Goal: Task Accomplishment & Management: Use online tool/utility

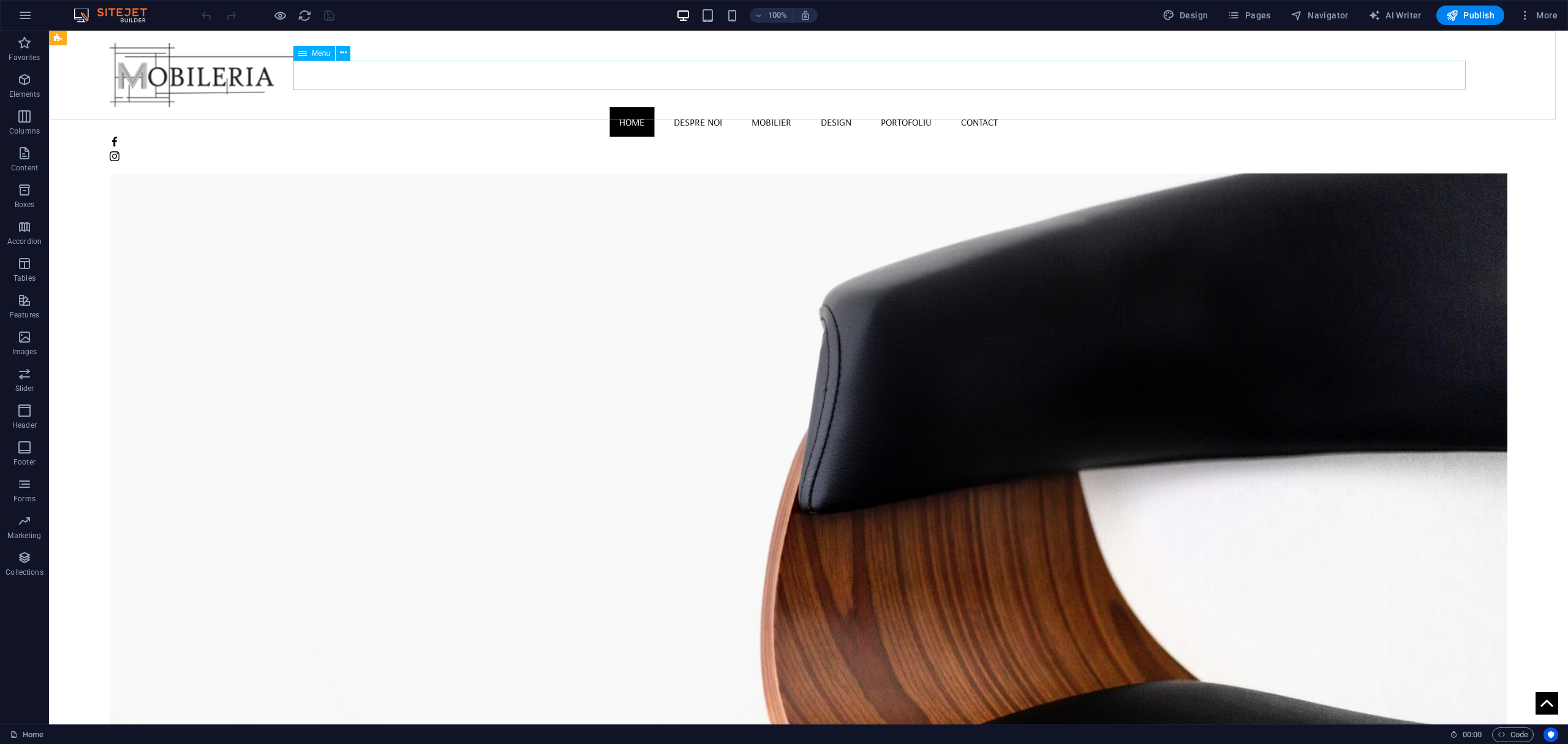
click at [761, 107] on nav "Home Despre noi Mobilier Design Portofoliu Contact" at bounding box center [809, 122] width 1398 height 29
click at [762, 107] on nav "Home Despre noi Mobilier Design Portofoliu Contact" at bounding box center [809, 122] width 1398 height 29
click at [33, 74] on span "Elements" at bounding box center [25, 87] width 49 height 29
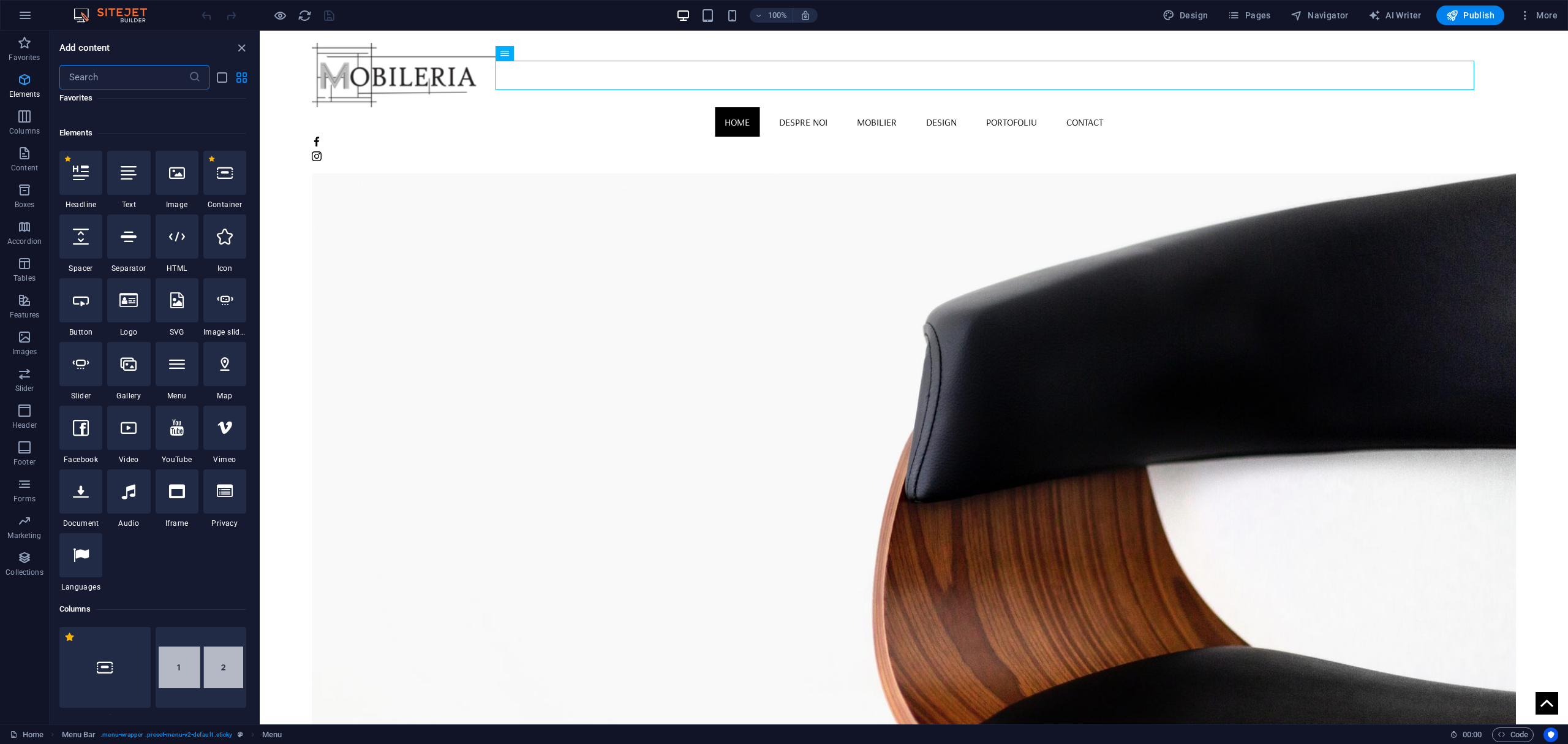
scroll to position [130, 0]
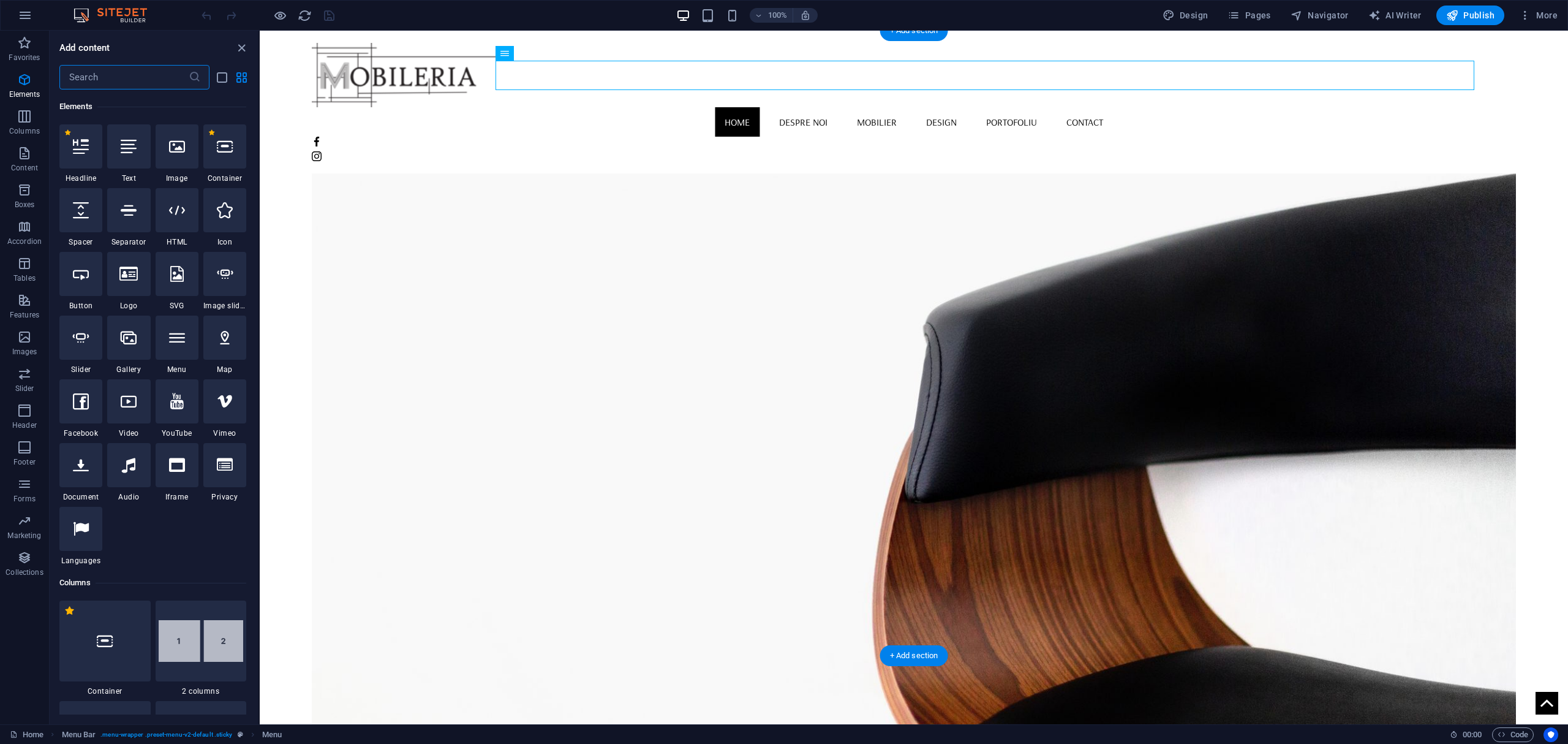
click at [963, 322] on figure at bounding box center [913, 431] width 1204 height 625
select select "vh"
select select "banner"
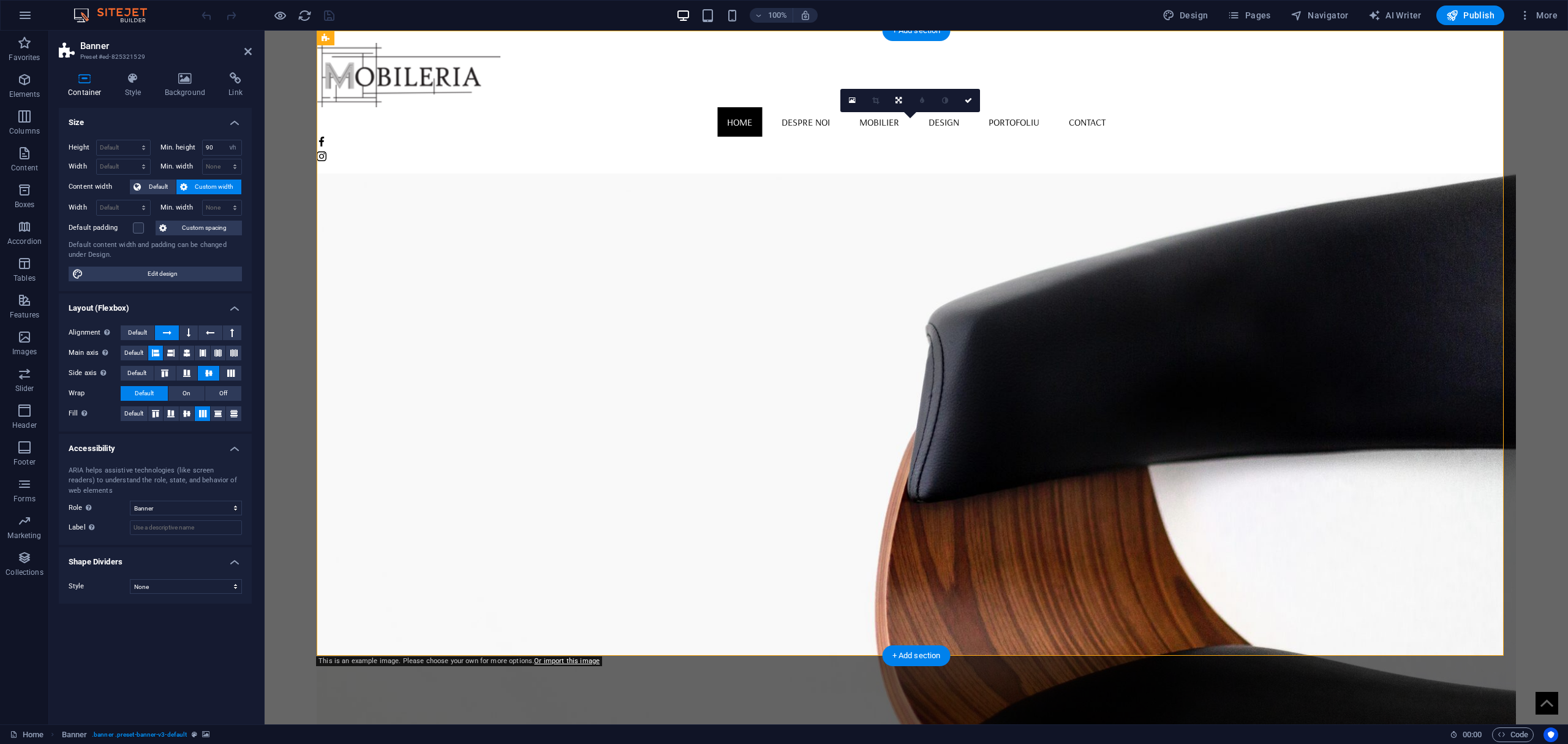
click at [963, 322] on figure at bounding box center [916, 431] width 1199 height 625
click at [1025, 110] on div "Home Despre noi Mobilier Design Portofoliu Contact" at bounding box center [916, 101] width 1304 height 142
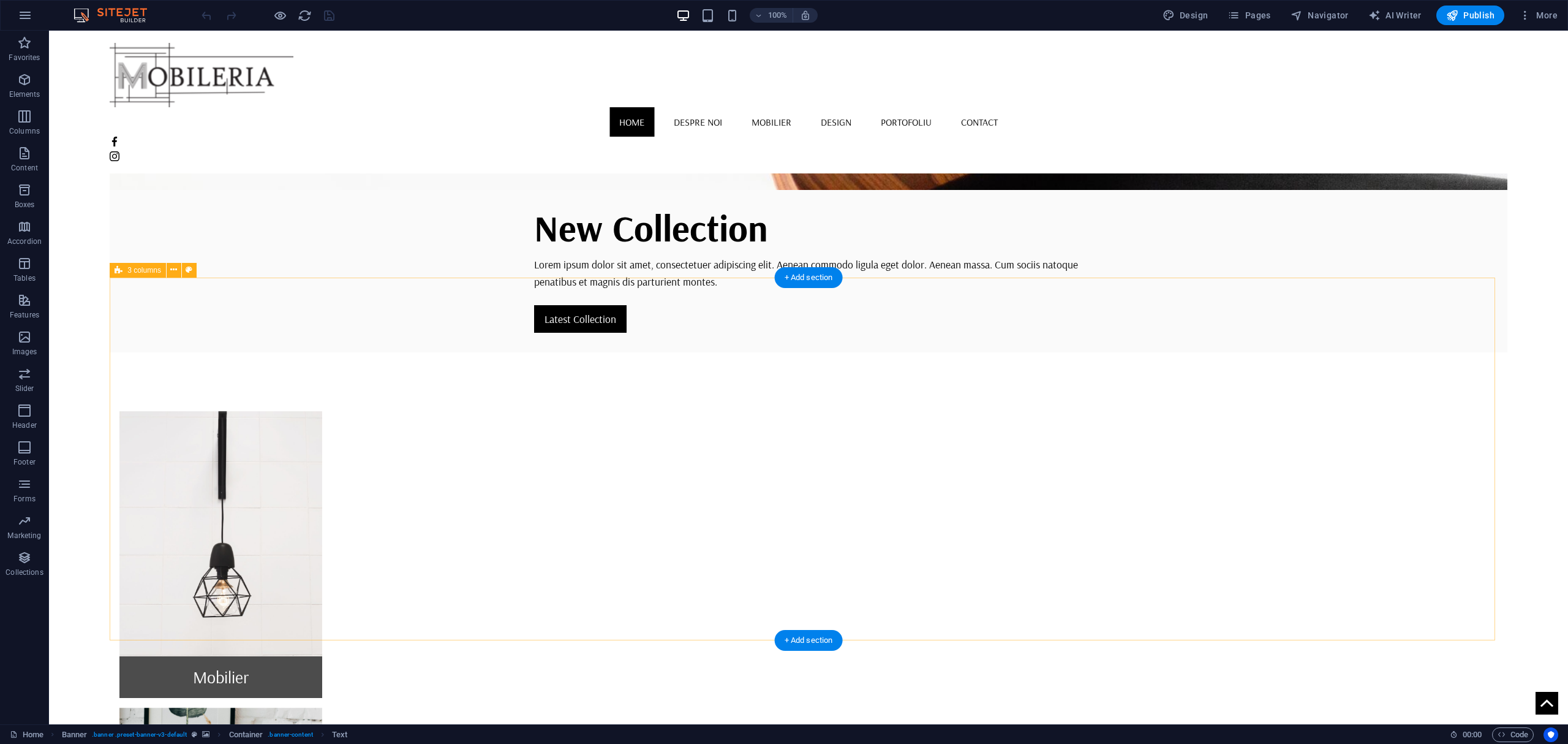
scroll to position [571, 0]
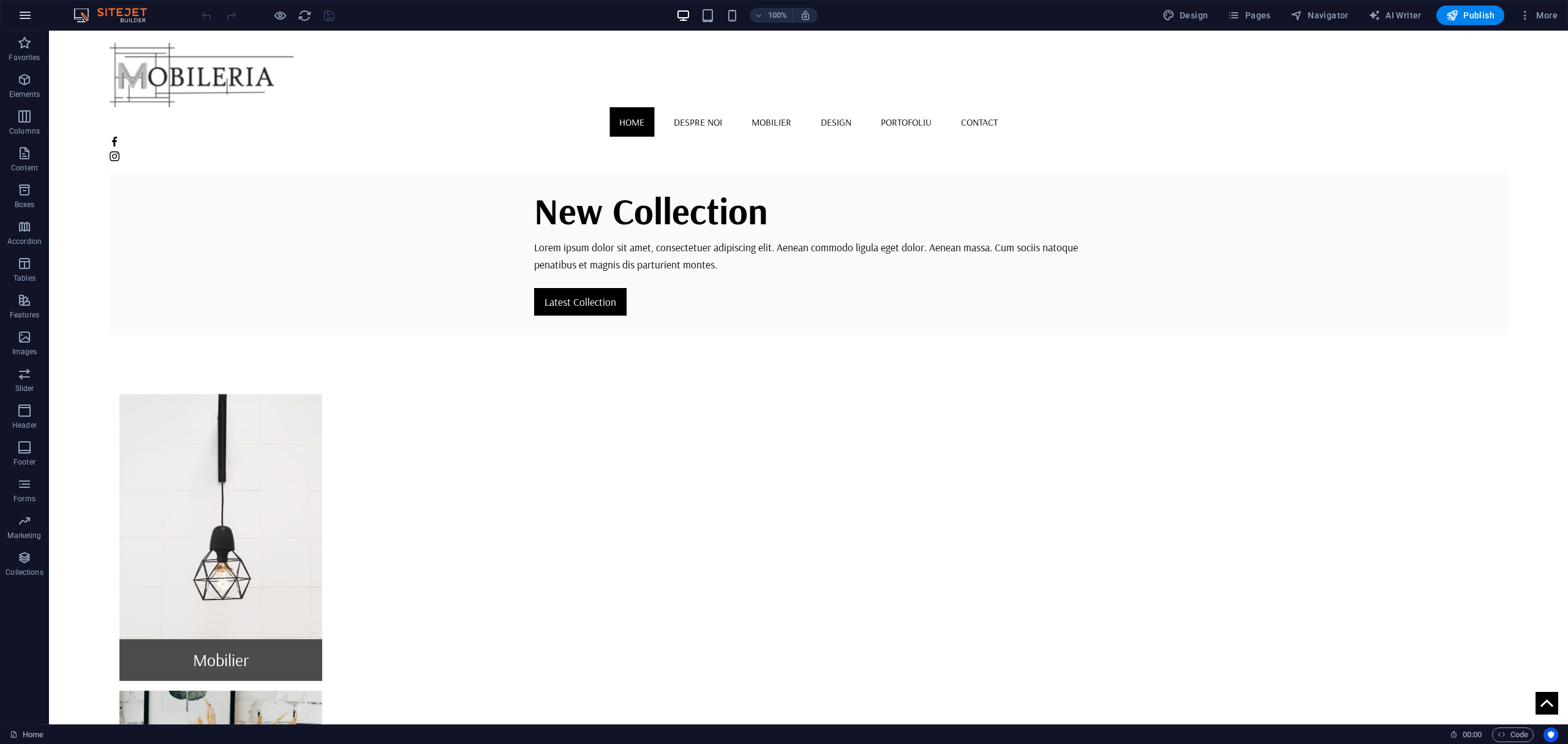
click at [34, 15] on button "button" at bounding box center [25, 16] width 29 height 29
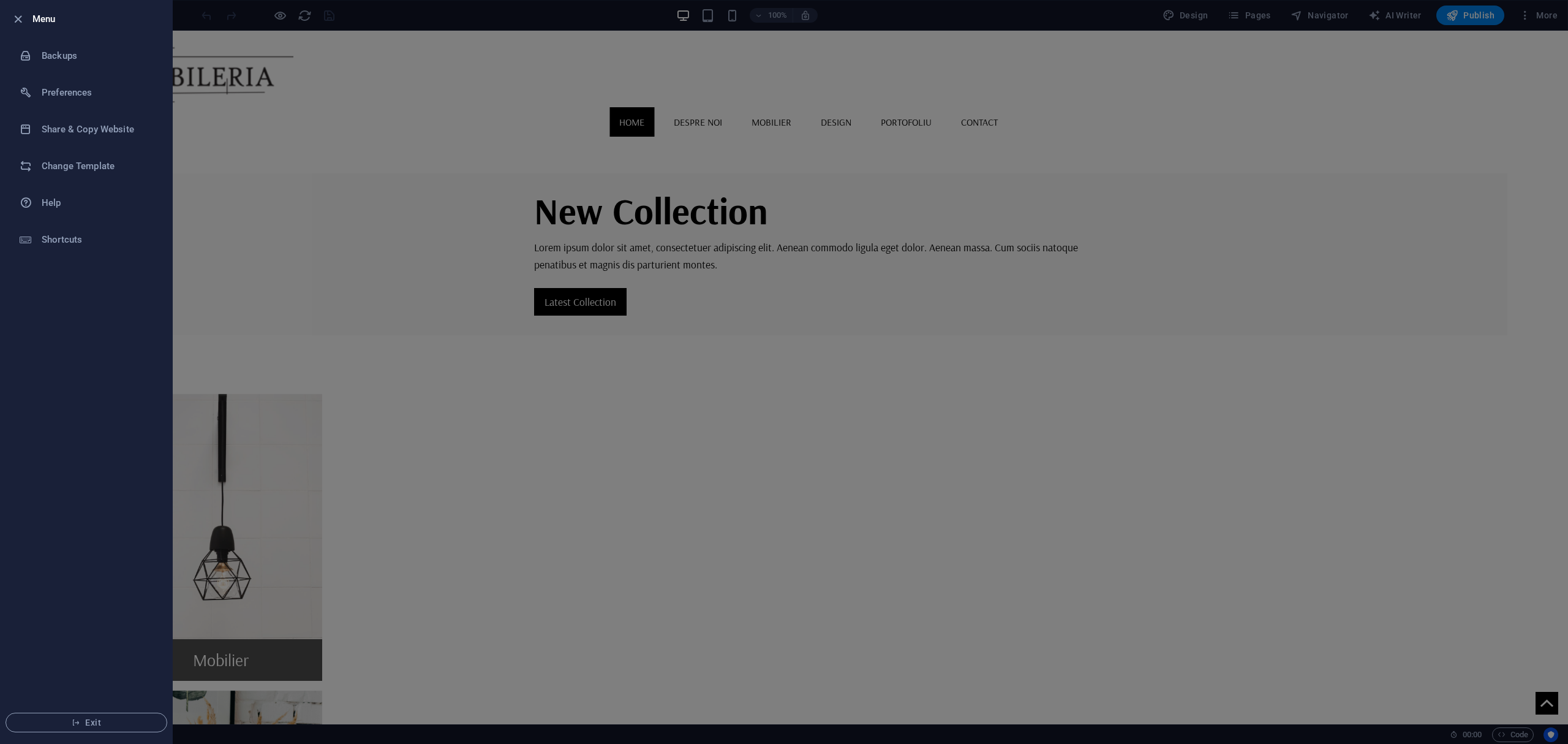
click at [637, 232] on div at bounding box center [784, 372] width 1568 height 744
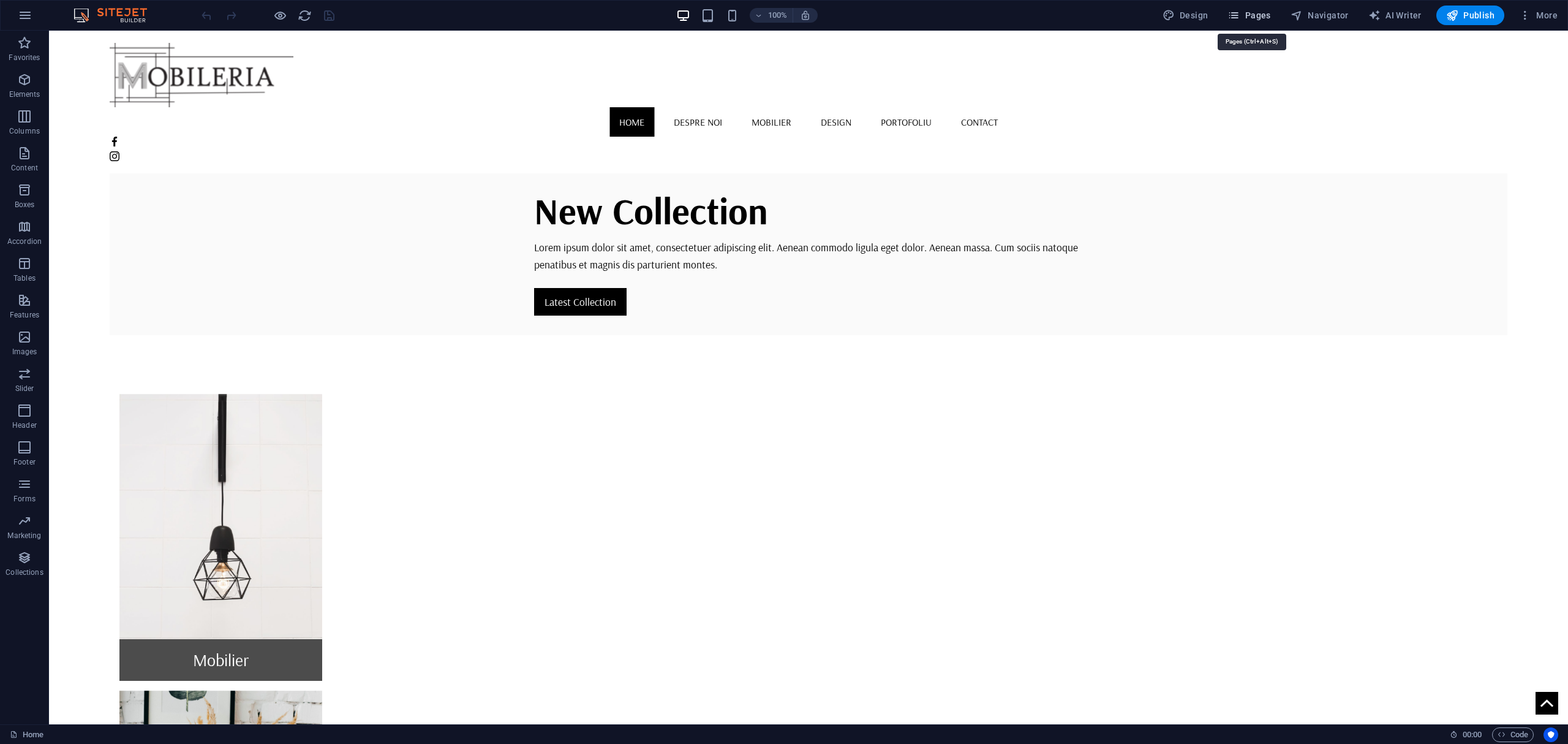
click at [1243, 18] on span "Pages" at bounding box center [1249, 15] width 43 height 12
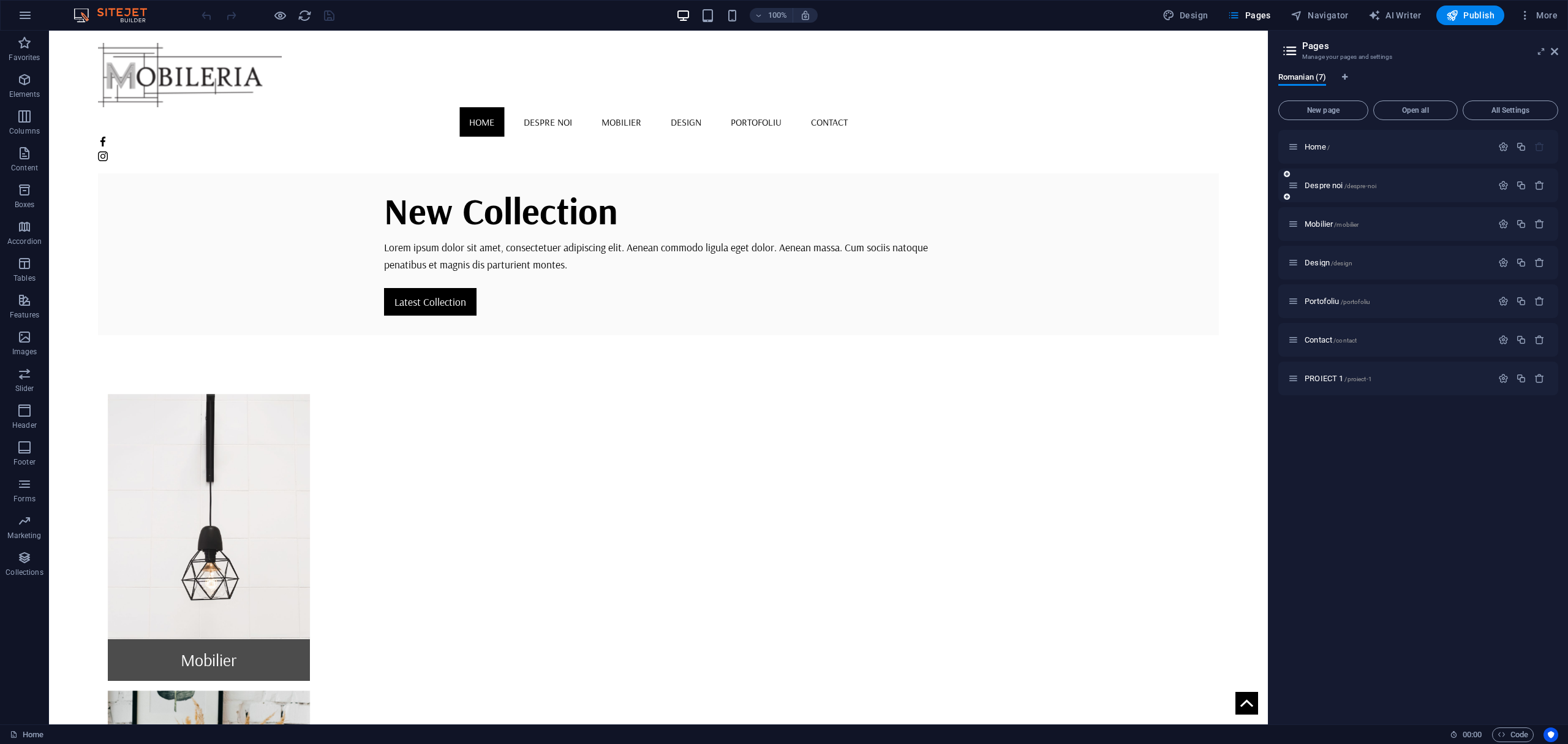
click at [1317, 189] on div "Despre noi /despre-noi" at bounding box center [1390, 185] width 204 height 14
click at [1397, 192] on div "Despre noi /despre-noi" at bounding box center [1390, 185] width 204 height 14
click at [1471, 184] on p "Despre noi /despre-noi" at bounding box center [1396, 186] width 184 height 8
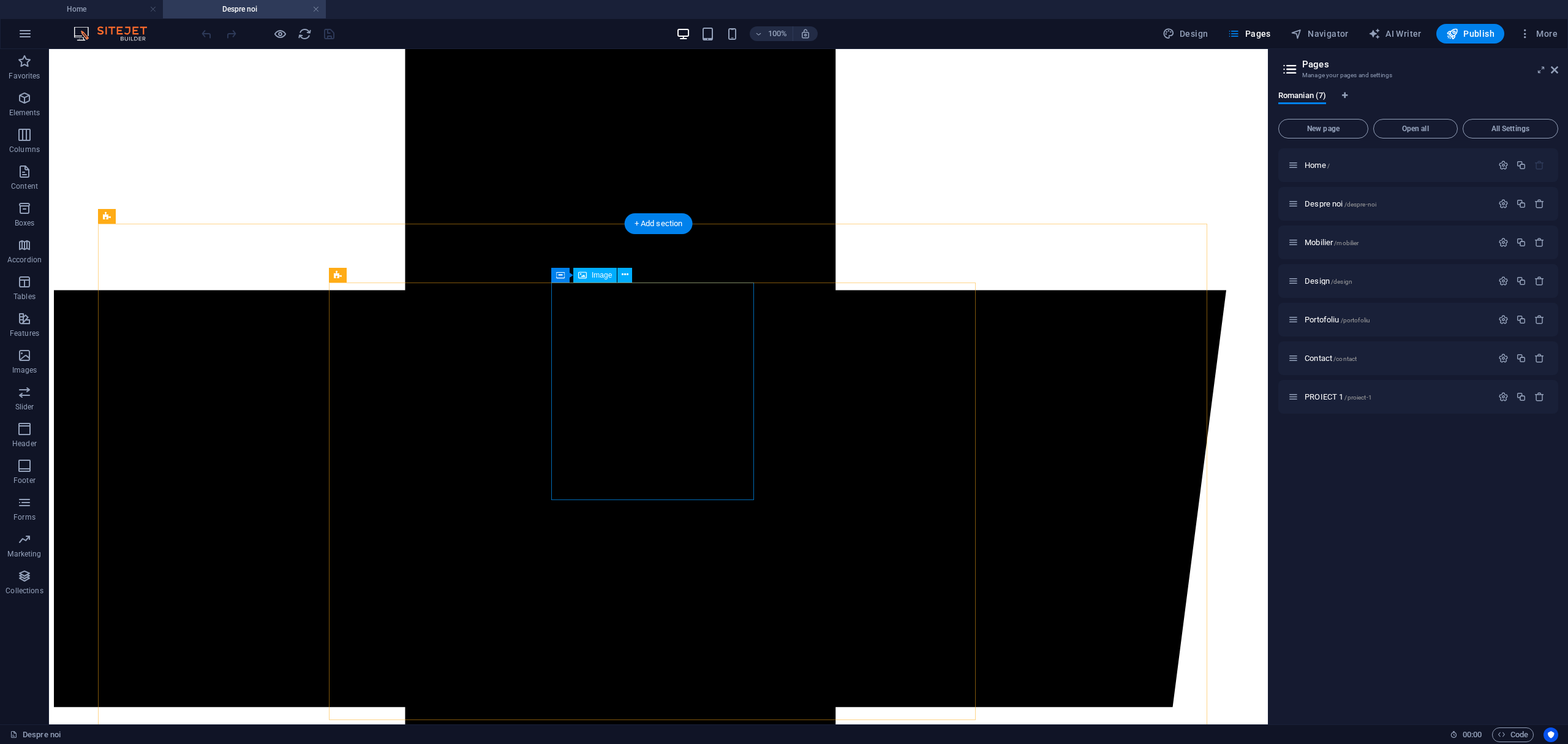
scroll to position [817, 0]
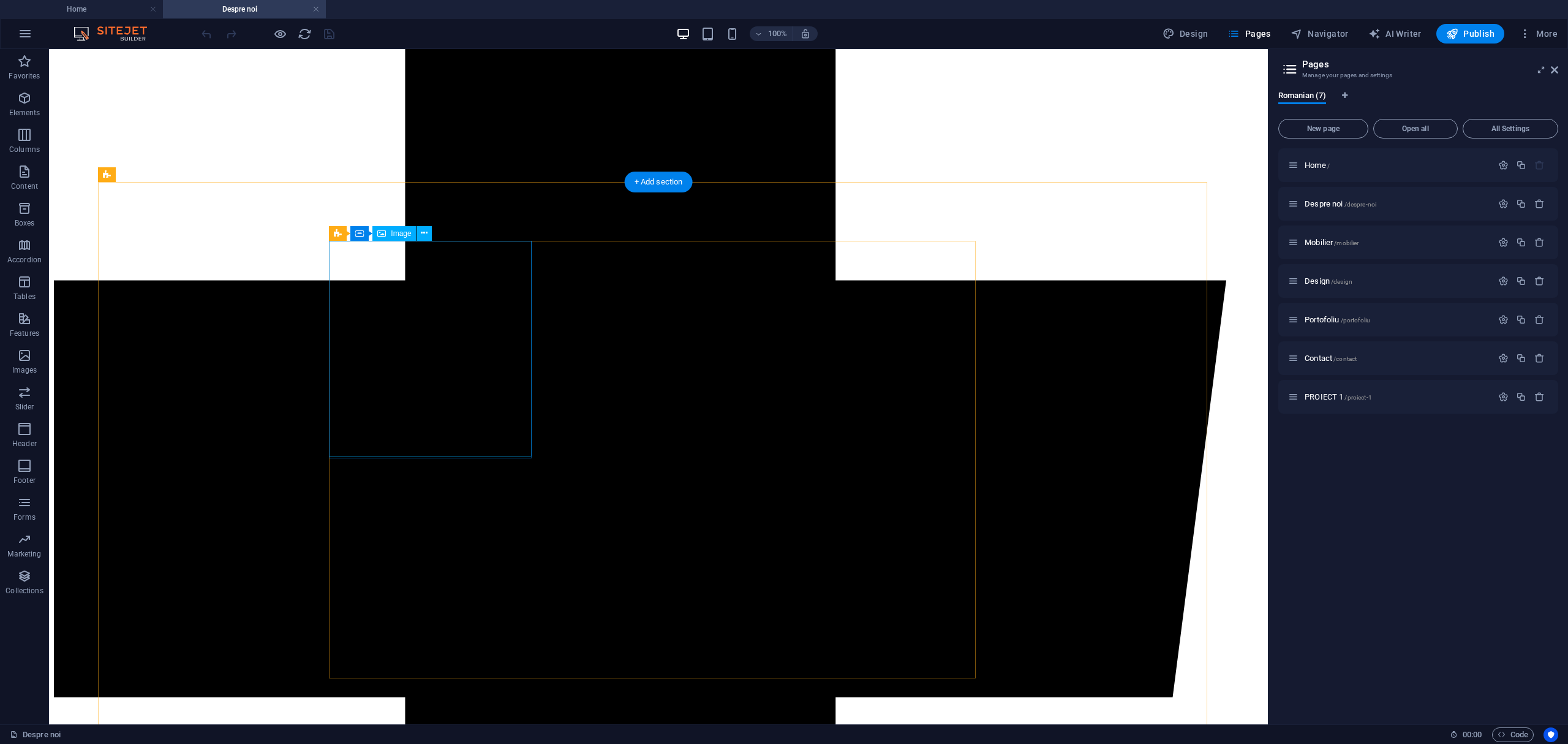
select select "px"
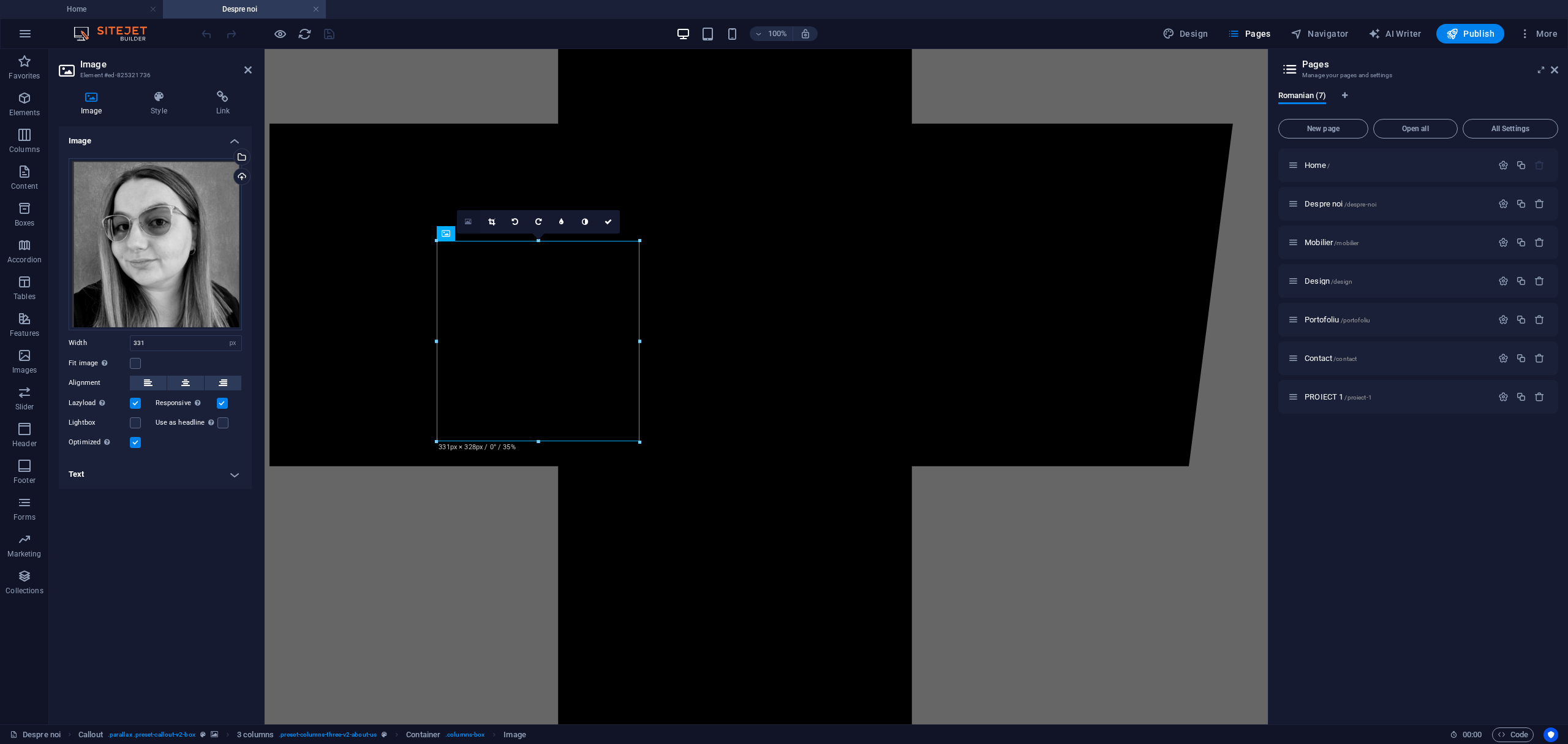
click at [469, 220] on icon at bounding box center [468, 222] width 7 height 8
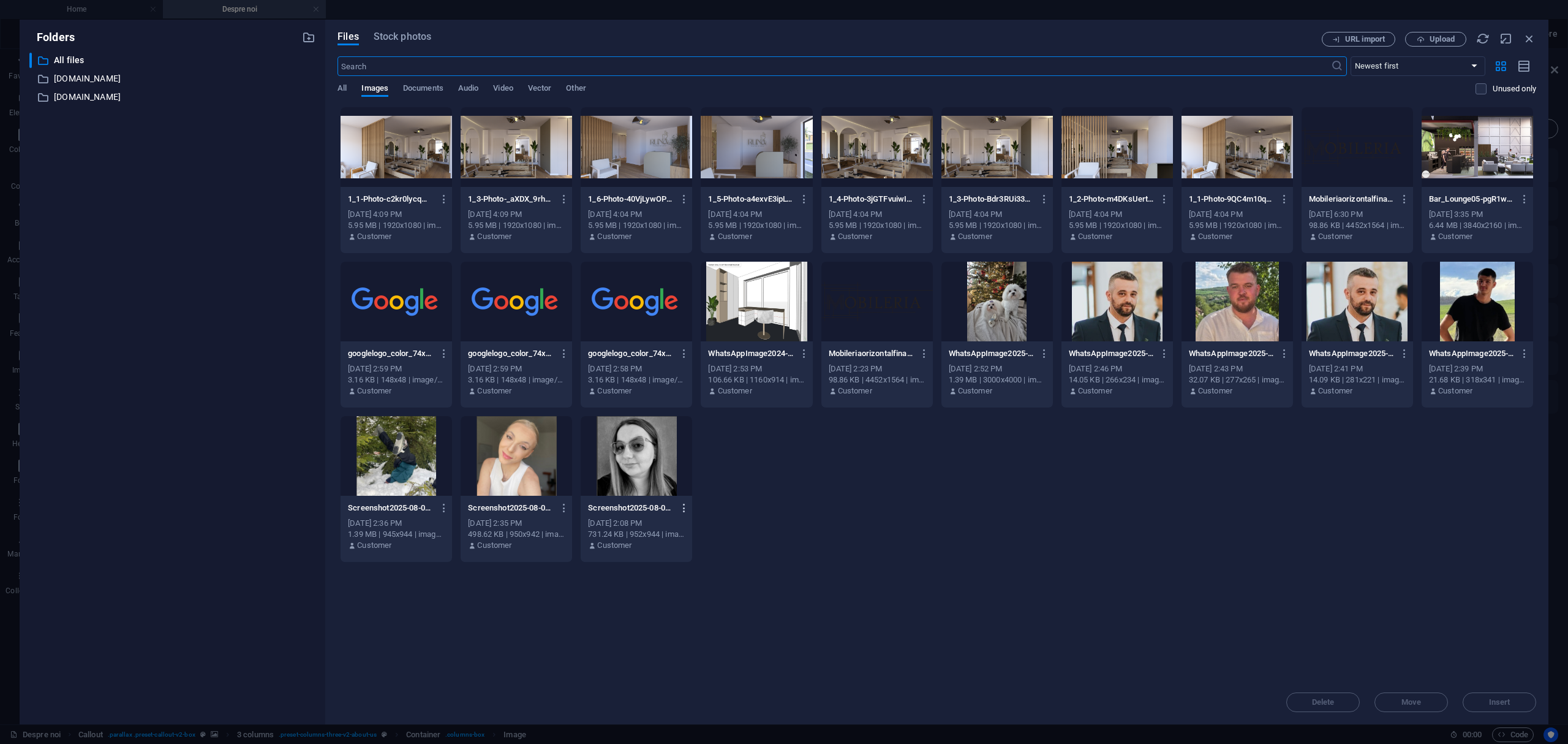
click at [688, 505] on icon "button" at bounding box center [684, 507] width 11 height 11
click at [686, 638] on h6 "Download" at bounding box center [692, 638] width 52 height 15
click at [1167, 353] on icon "button" at bounding box center [1165, 353] width 11 height 11
click at [1171, 490] on li "Download" at bounding box center [1160, 503] width 89 height 29
click at [1285, 358] on icon "button" at bounding box center [1285, 353] width 11 height 11
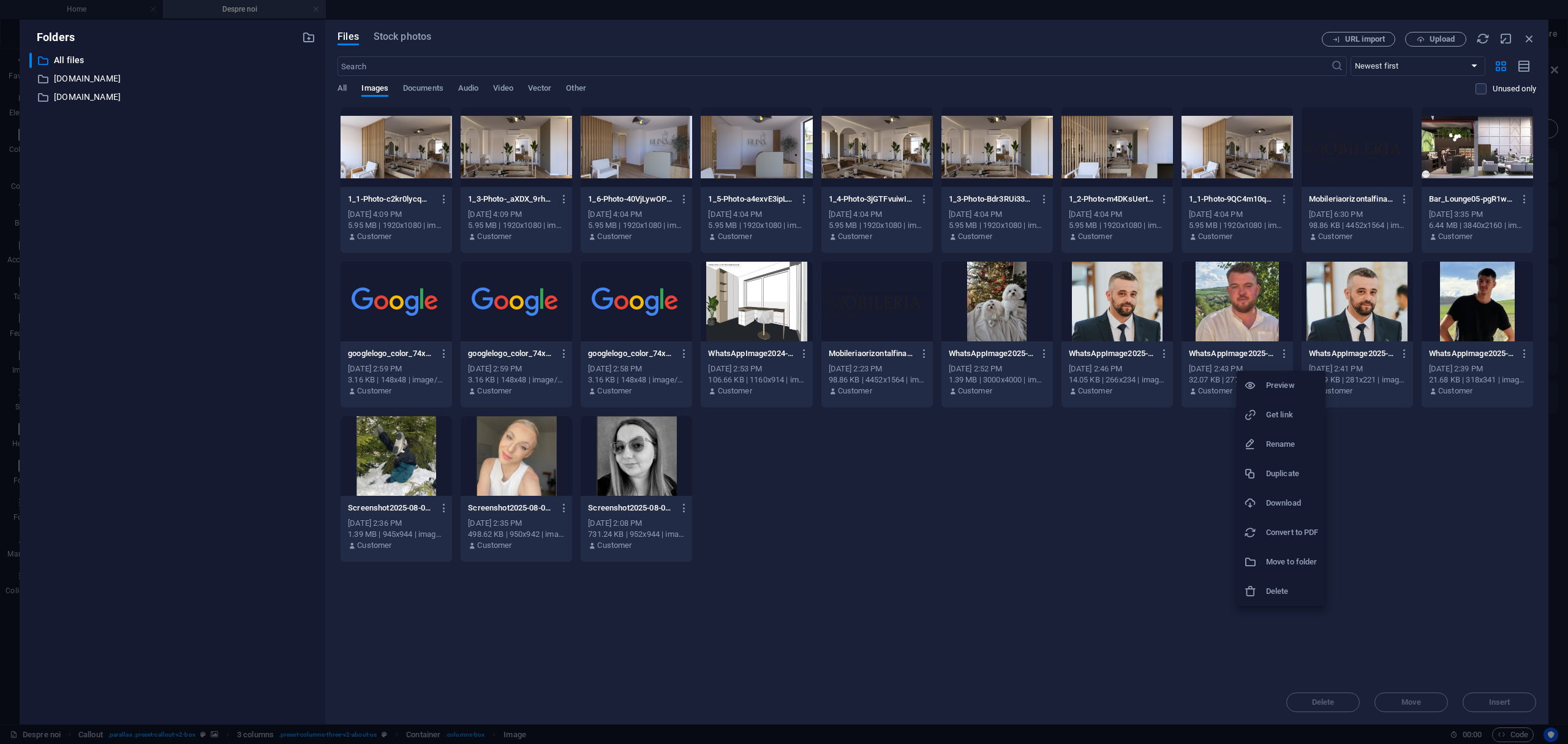
click at [1290, 500] on h6 "Download" at bounding box center [1292, 503] width 52 height 15
click at [1524, 352] on icon "button" at bounding box center [1525, 353] width 11 height 11
click at [1530, 511] on li "Download" at bounding box center [1511, 503] width 89 height 29
click at [561, 503] on icon "button" at bounding box center [565, 507] width 11 height 11
click at [562, 631] on h6 "Download" at bounding box center [571, 638] width 52 height 15
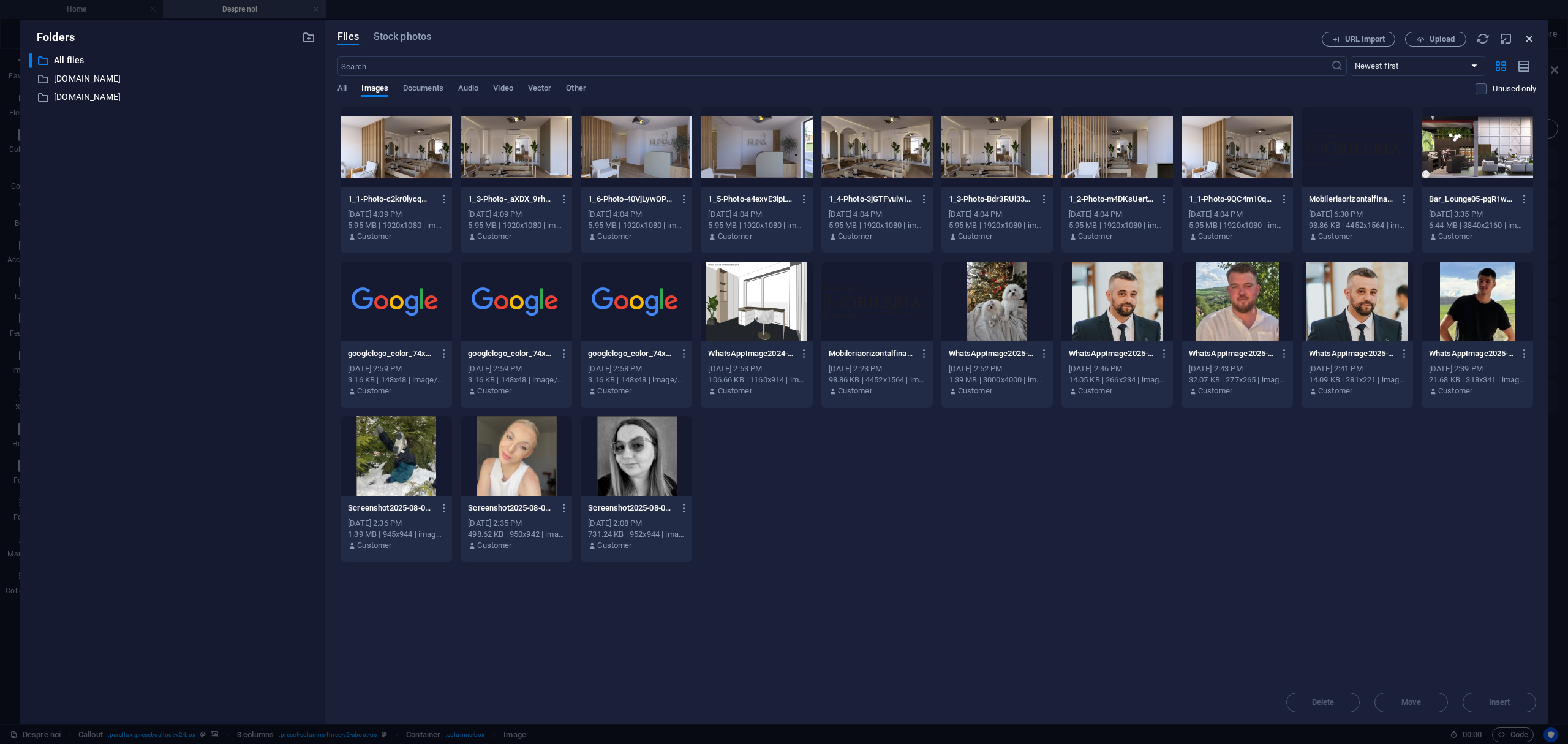
click at [1530, 40] on icon "button" at bounding box center [1530, 38] width 13 height 13
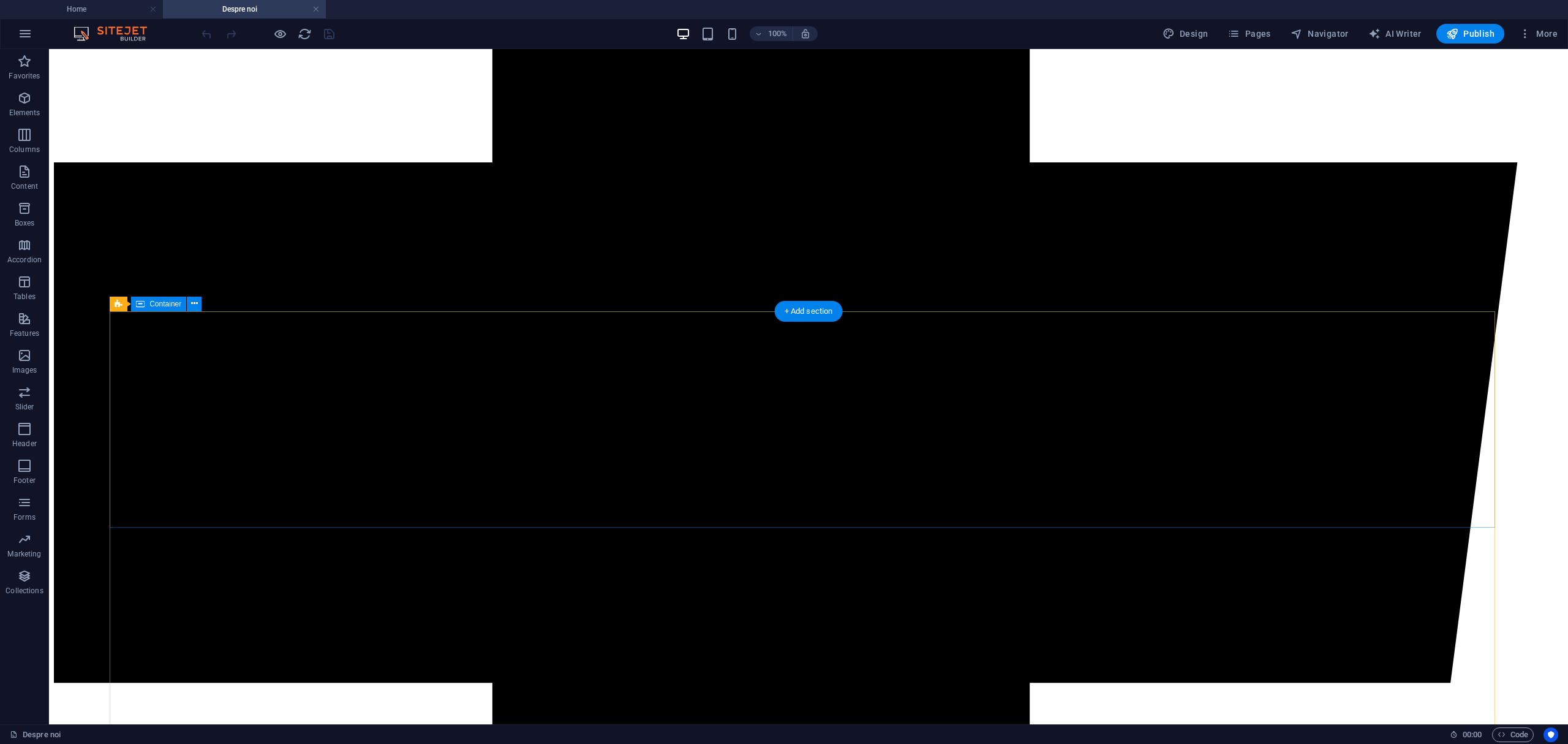
scroll to position [1350, 0]
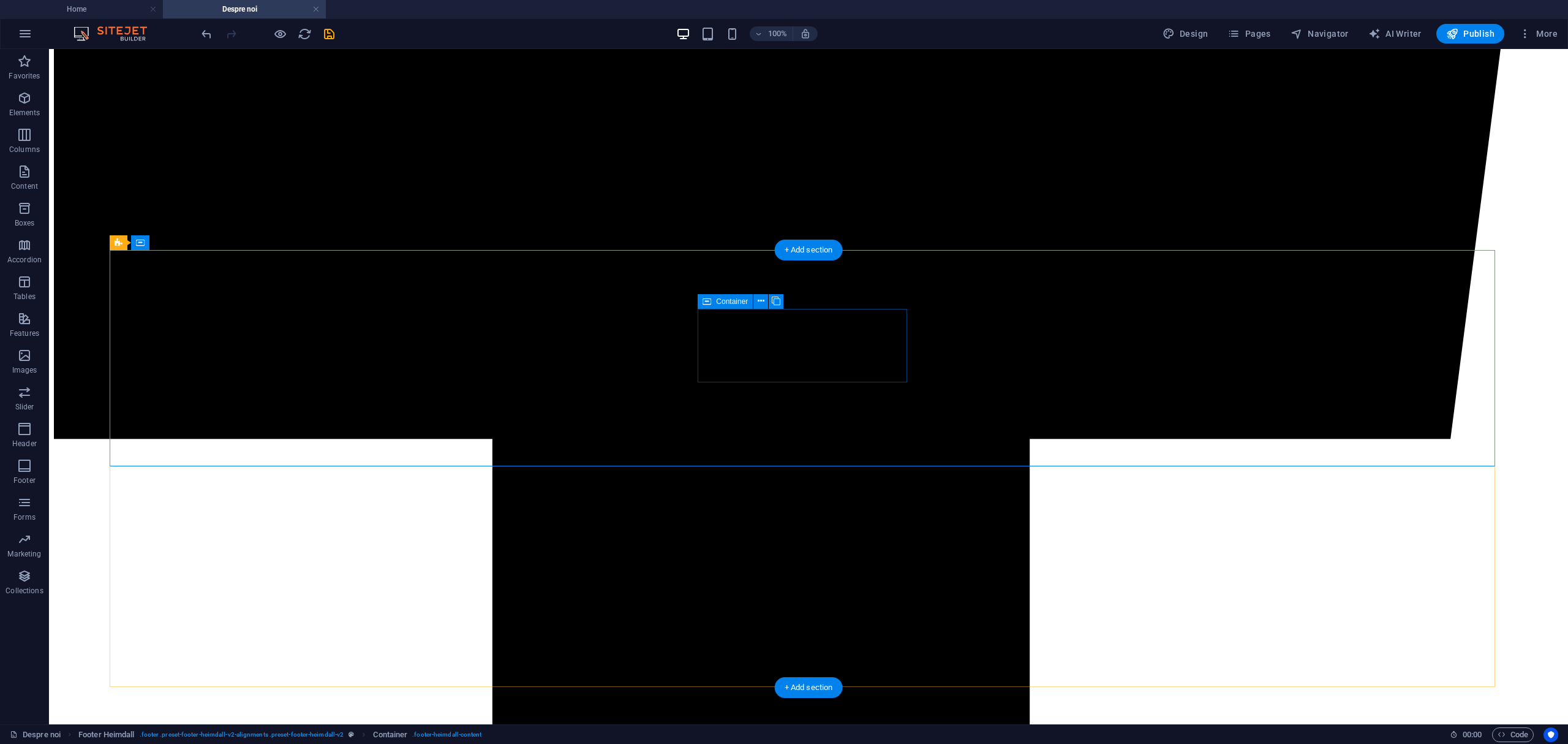
scroll to position [1432, 0]
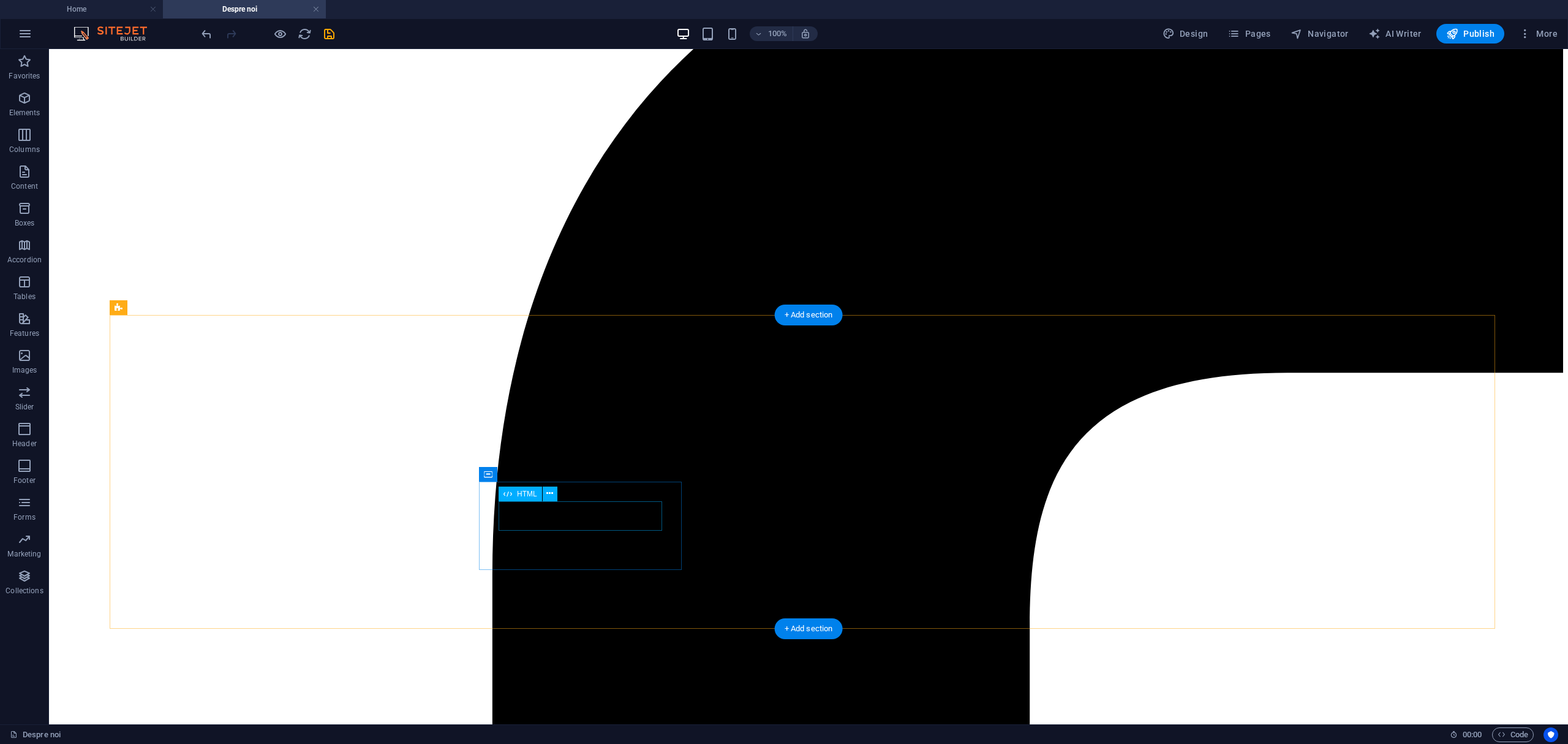
scroll to position [370, 0]
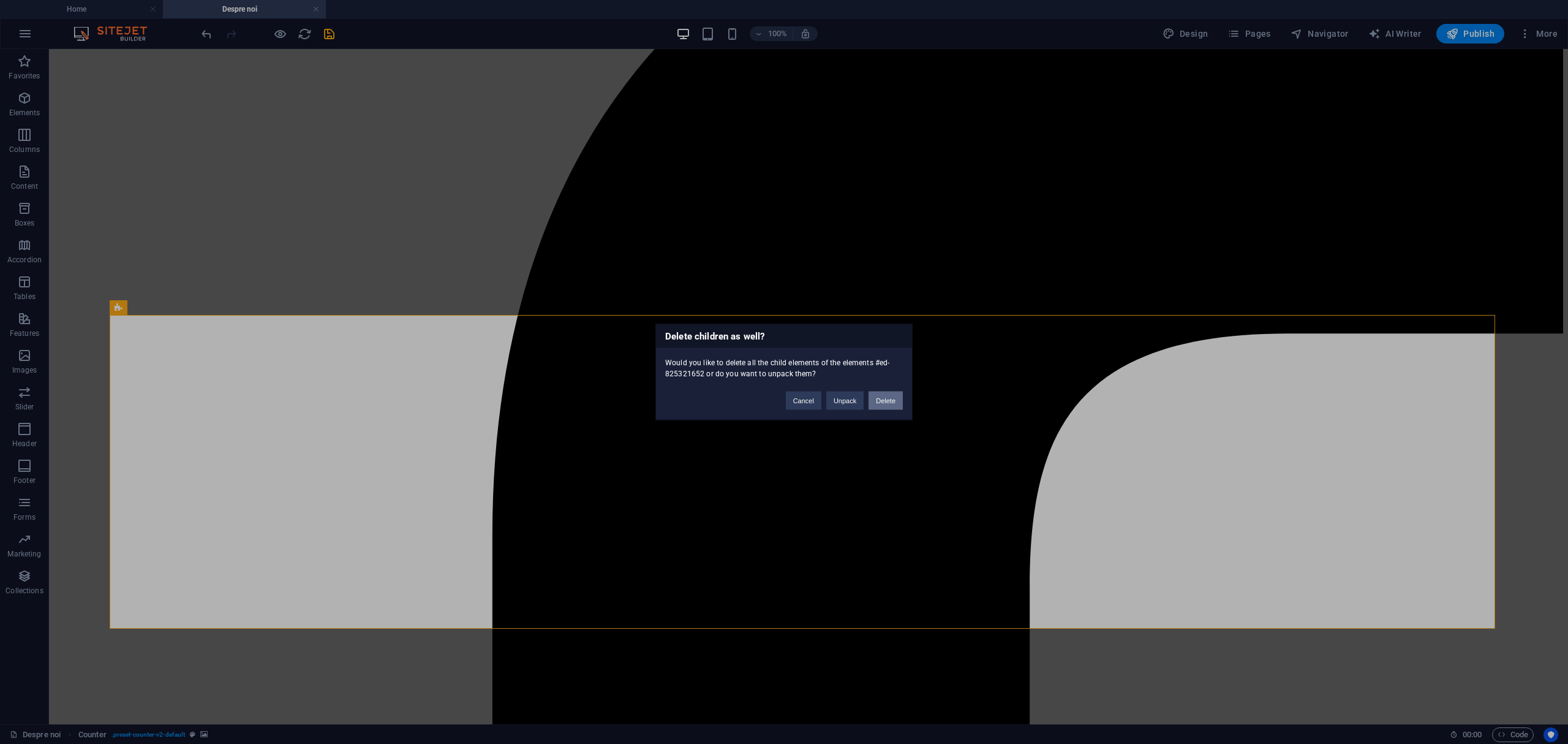
click at [878, 399] on button "Delete" at bounding box center [885, 400] width 34 height 18
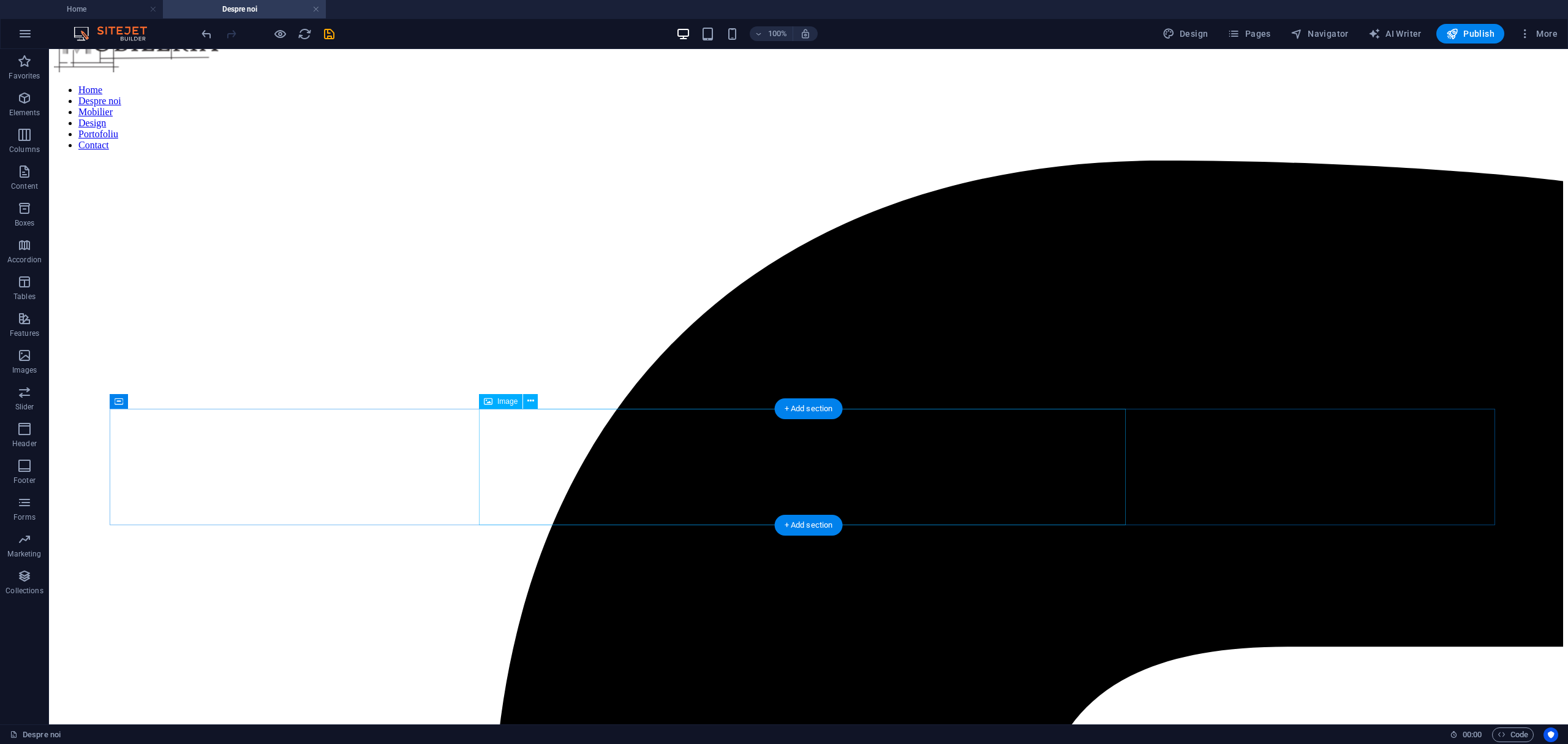
scroll to position [163, 0]
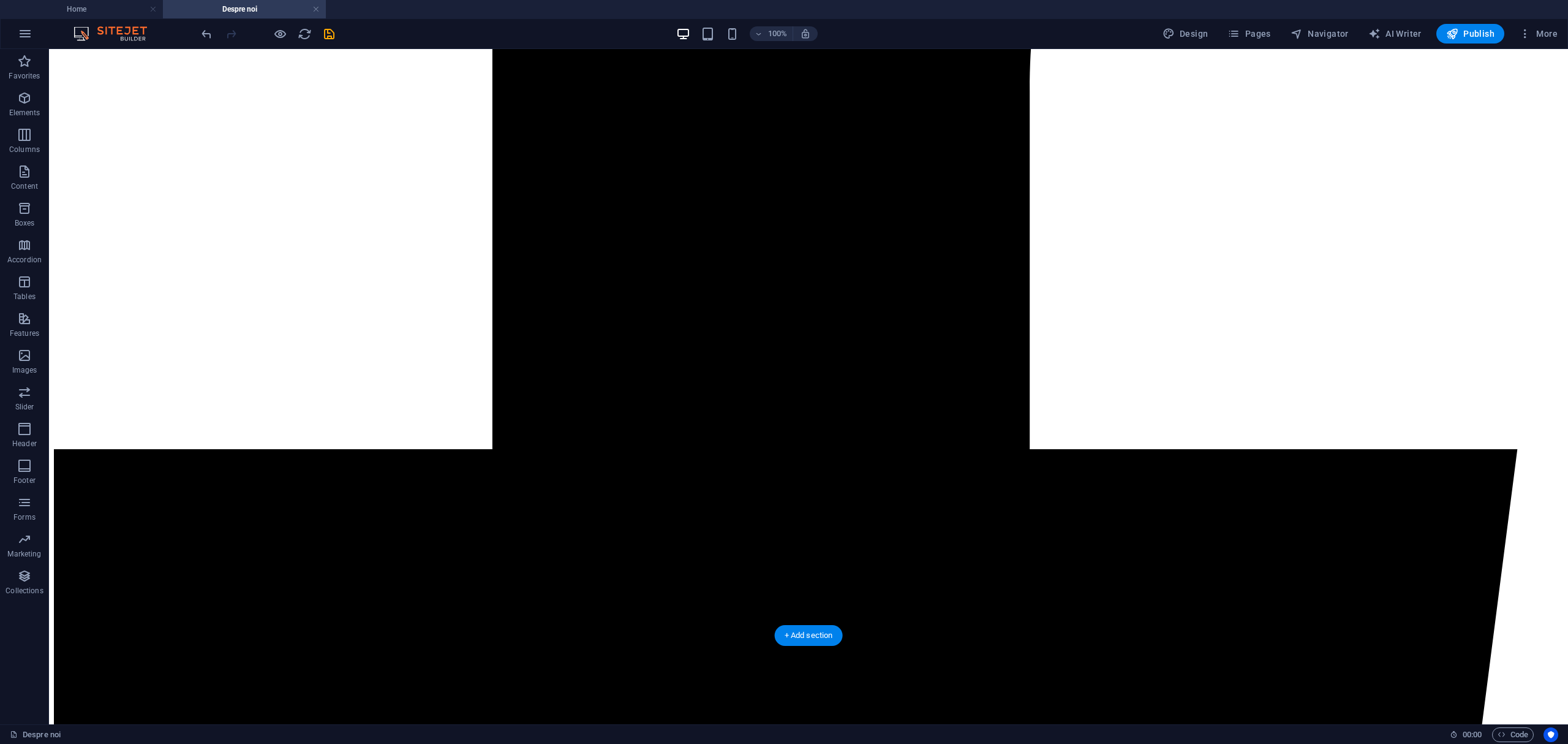
scroll to position [680, 0]
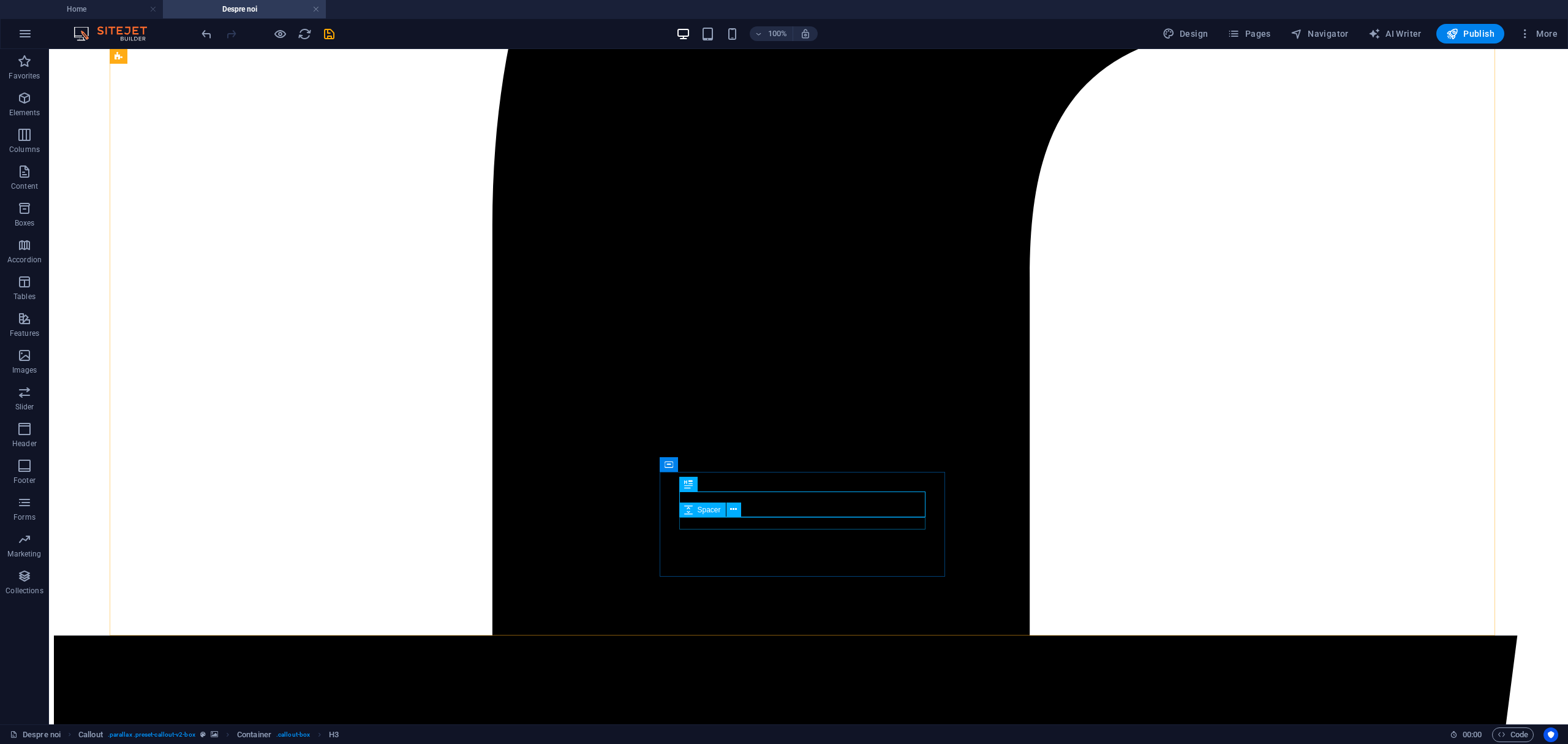
click at [690, 516] on icon at bounding box center [688, 510] width 8 height 15
drag, startPoint x: 687, startPoint y: 550, endPoint x: 677, endPoint y: 537, distance: 16.4
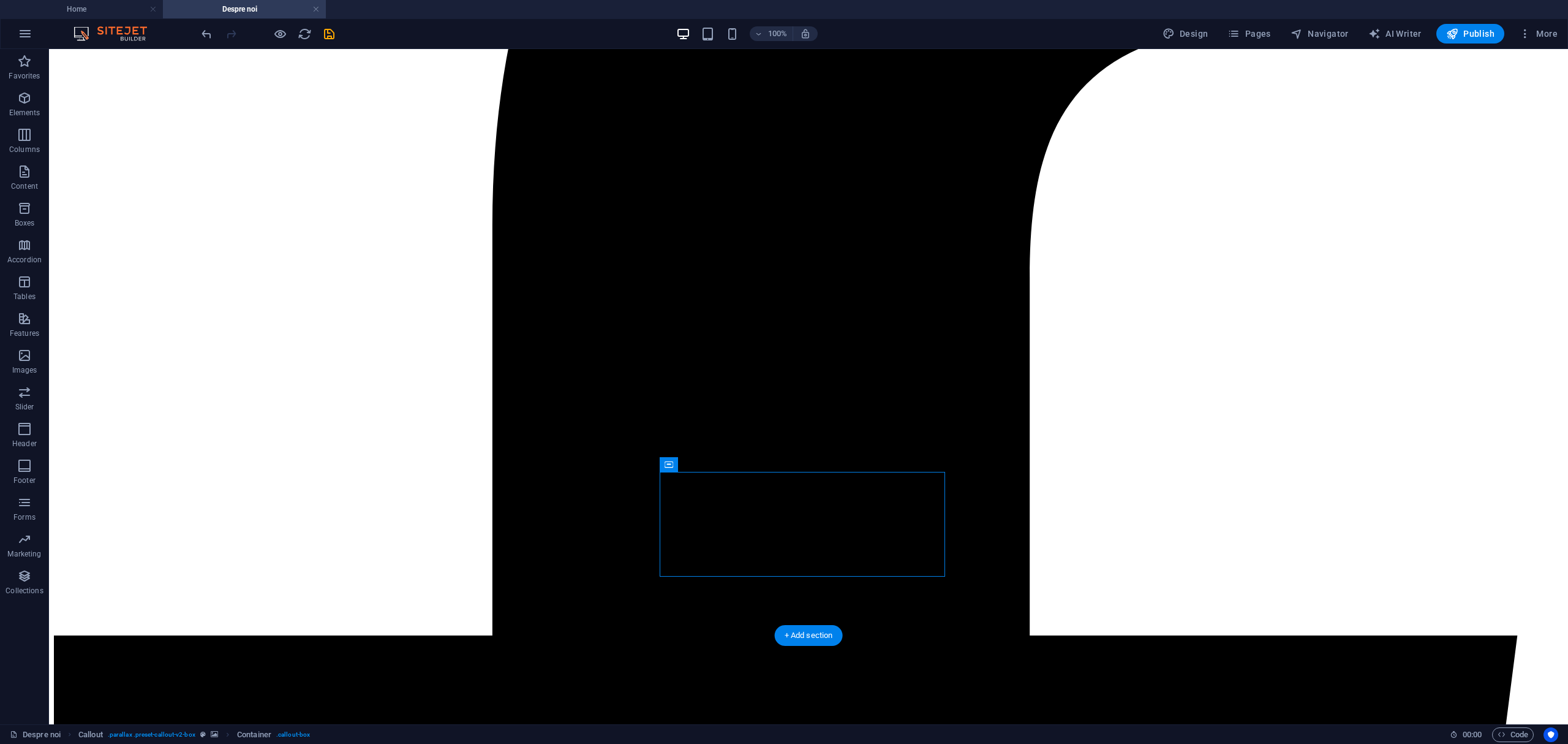
drag, startPoint x: 714, startPoint y: 512, endPoint x: 662, endPoint y: 566, distance: 75.0
drag, startPoint x: 719, startPoint y: 512, endPoint x: 669, endPoint y: 503, distance: 50.8
click at [723, 464] on icon at bounding box center [723, 464] width 7 height 13
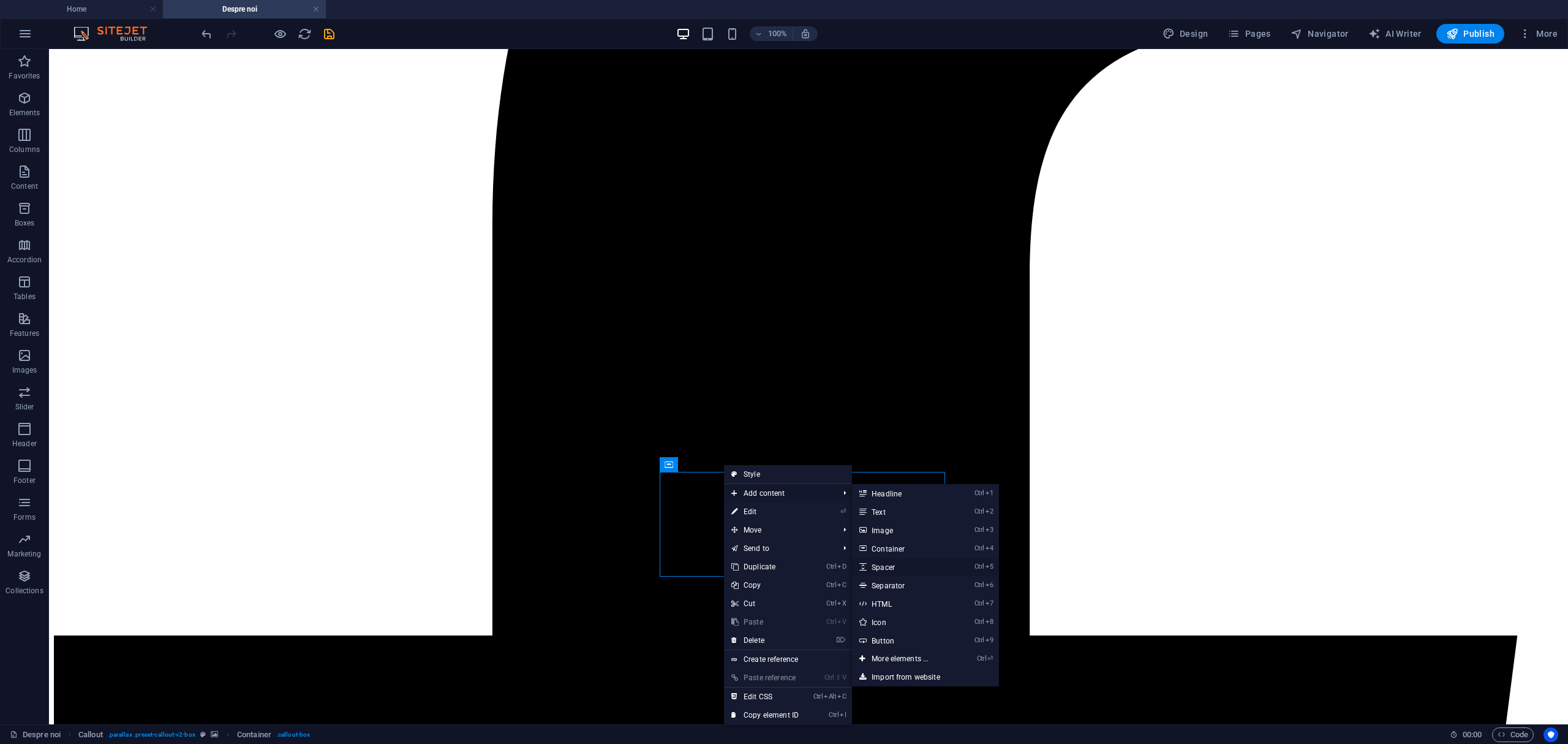
click at [892, 561] on link "Ctrl 5 Spacer" at bounding box center [902, 566] width 101 height 18
select select "px"
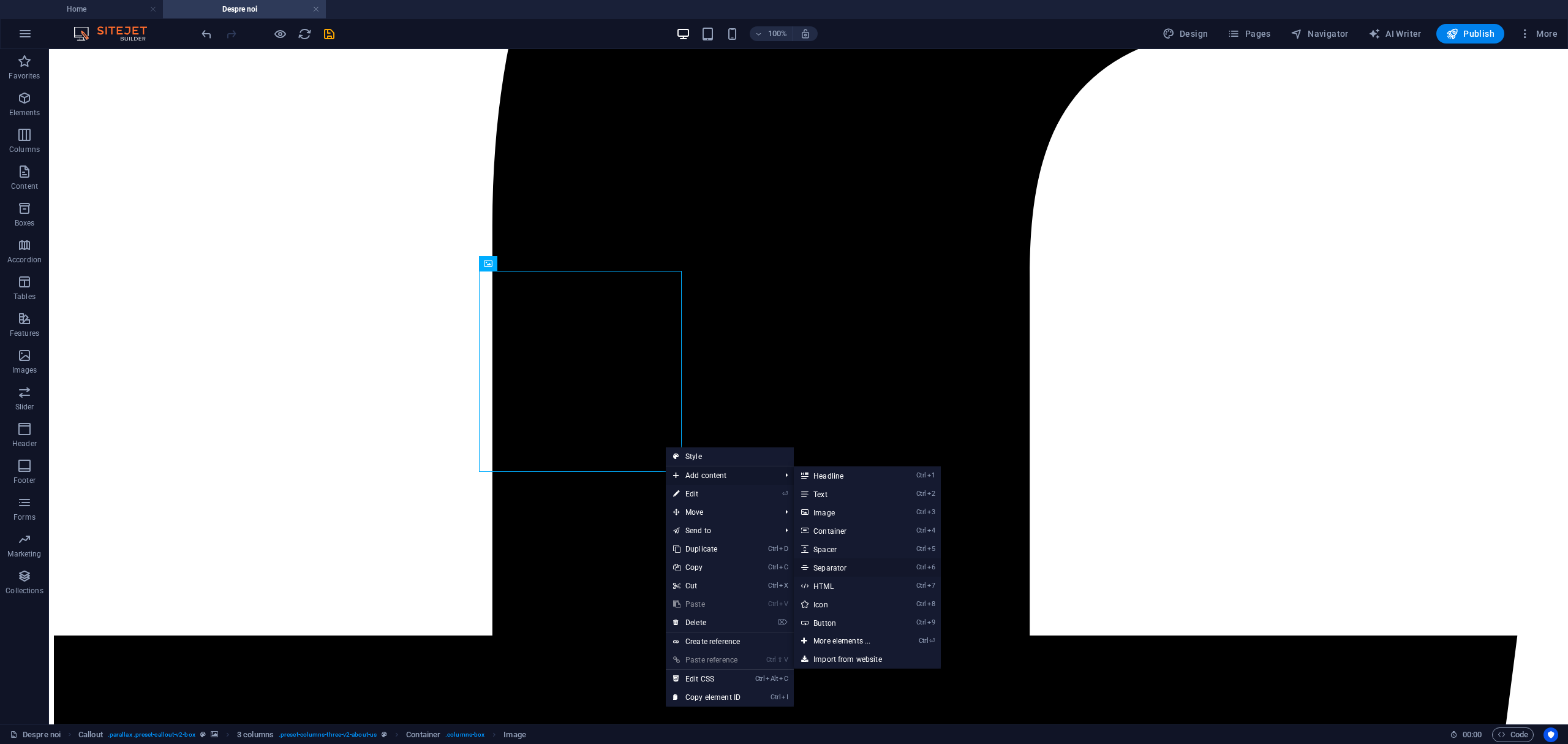
click at [858, 567] on link "Ctrl 6 Separator" at bounding box center [844, 567] width 101 height 18
select select "%"
select select "px"
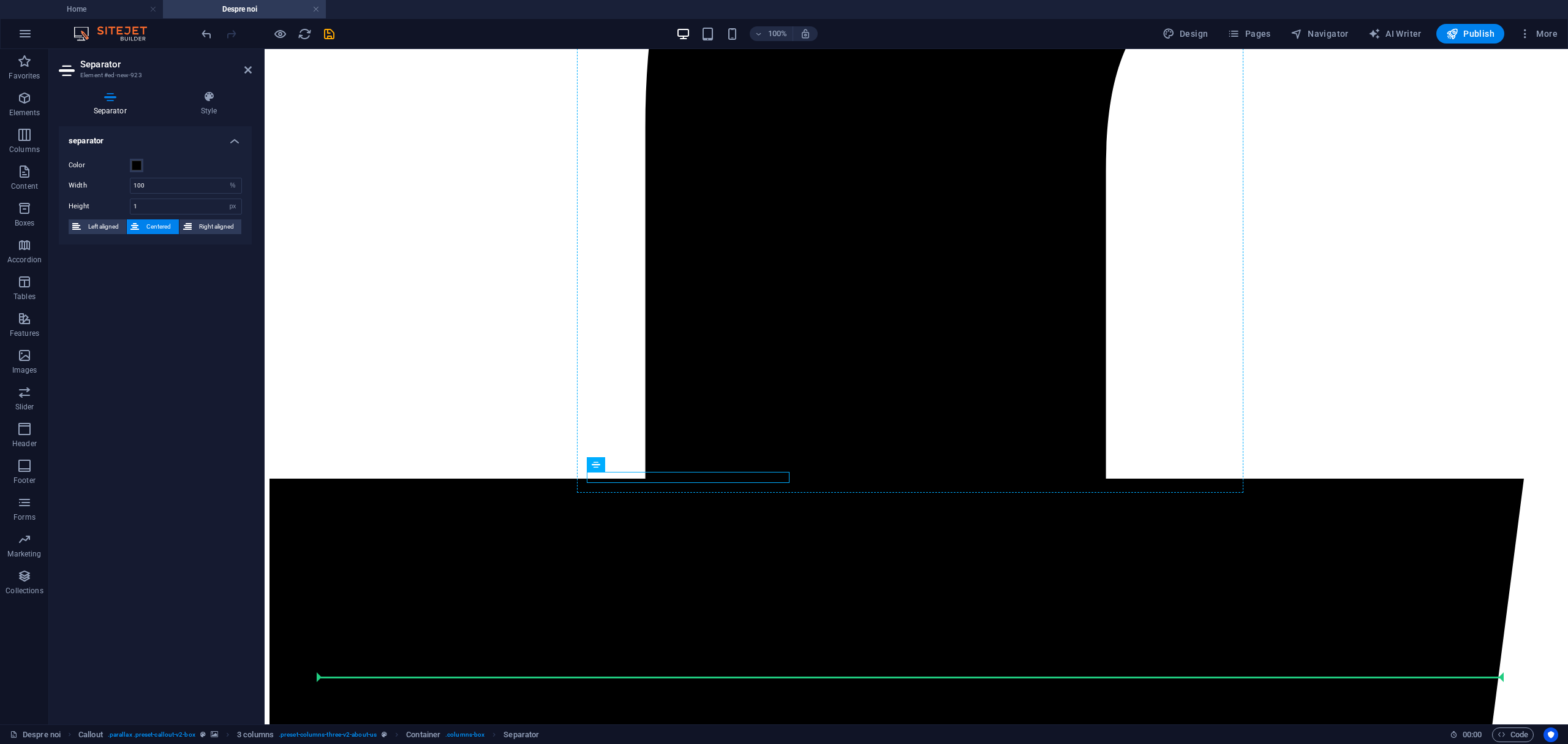
drag, startPoint x: 751, startPoint y: 478, endPoint x: 885, endPoint y: 480, distance: 134.0
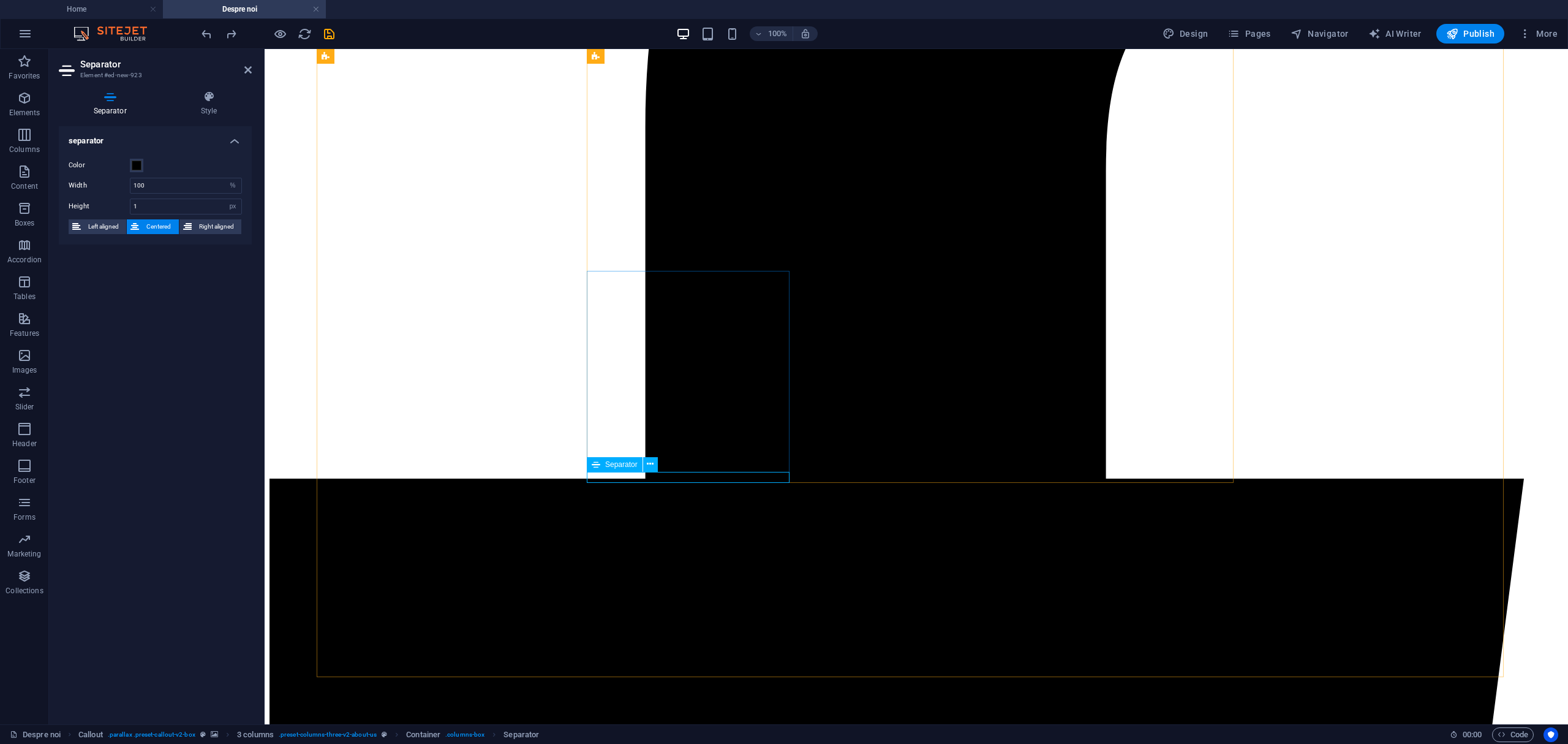
click at [200, 210] on input "1" at bounding box center [185, 206] width 110 height 15
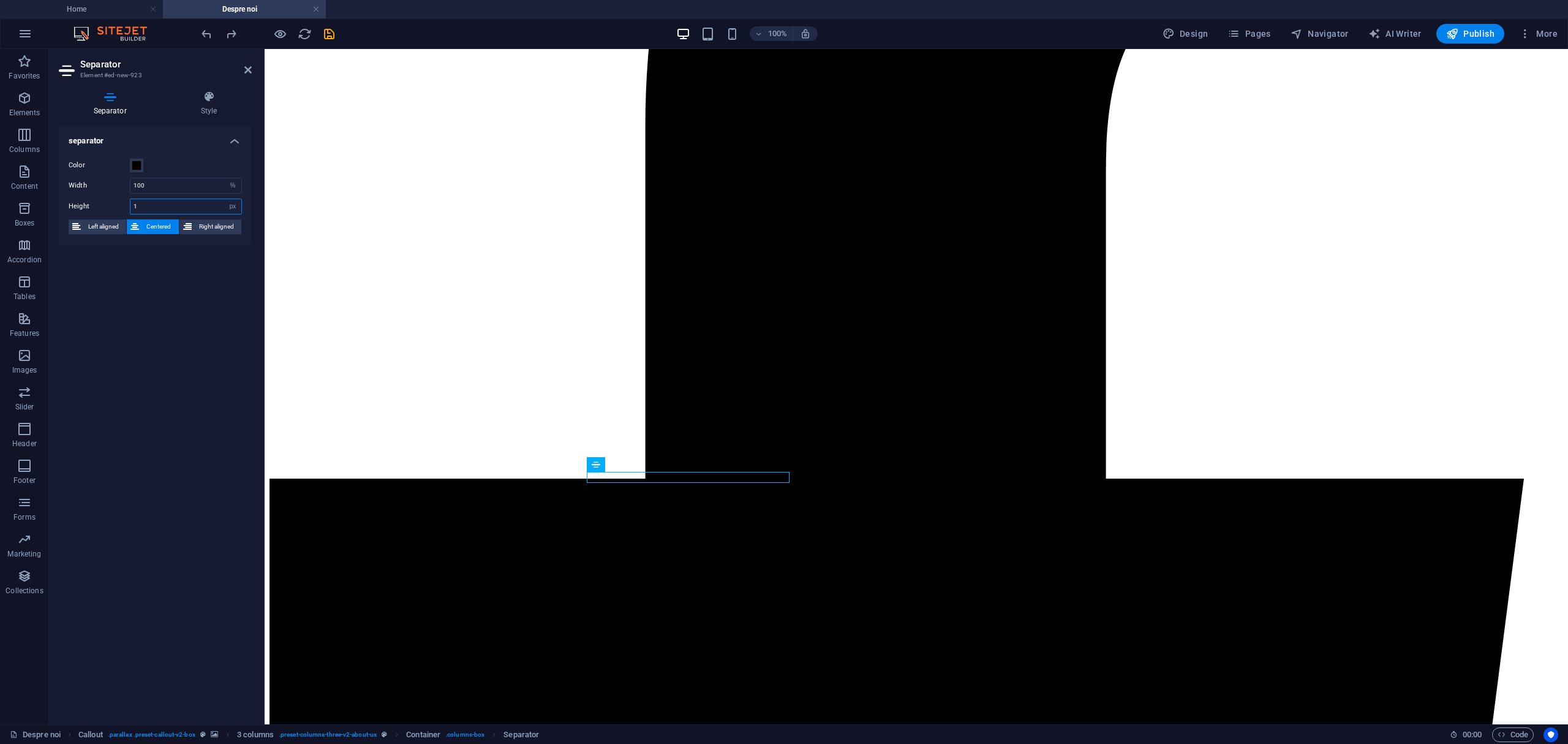
click at [200, 210] on input "1" at bounding box center [185, 206] width 110 height 15
click at [175, 204] on input "1" at bounding box center [185, 206] width 110 height 15
type input "2"
click at [182, 268] on div "separator Color Width 100 px rem % vh vw Height 2 px rem vh vw Left aligned Cen…" at bounding box center [155, 420] width 193 height 588
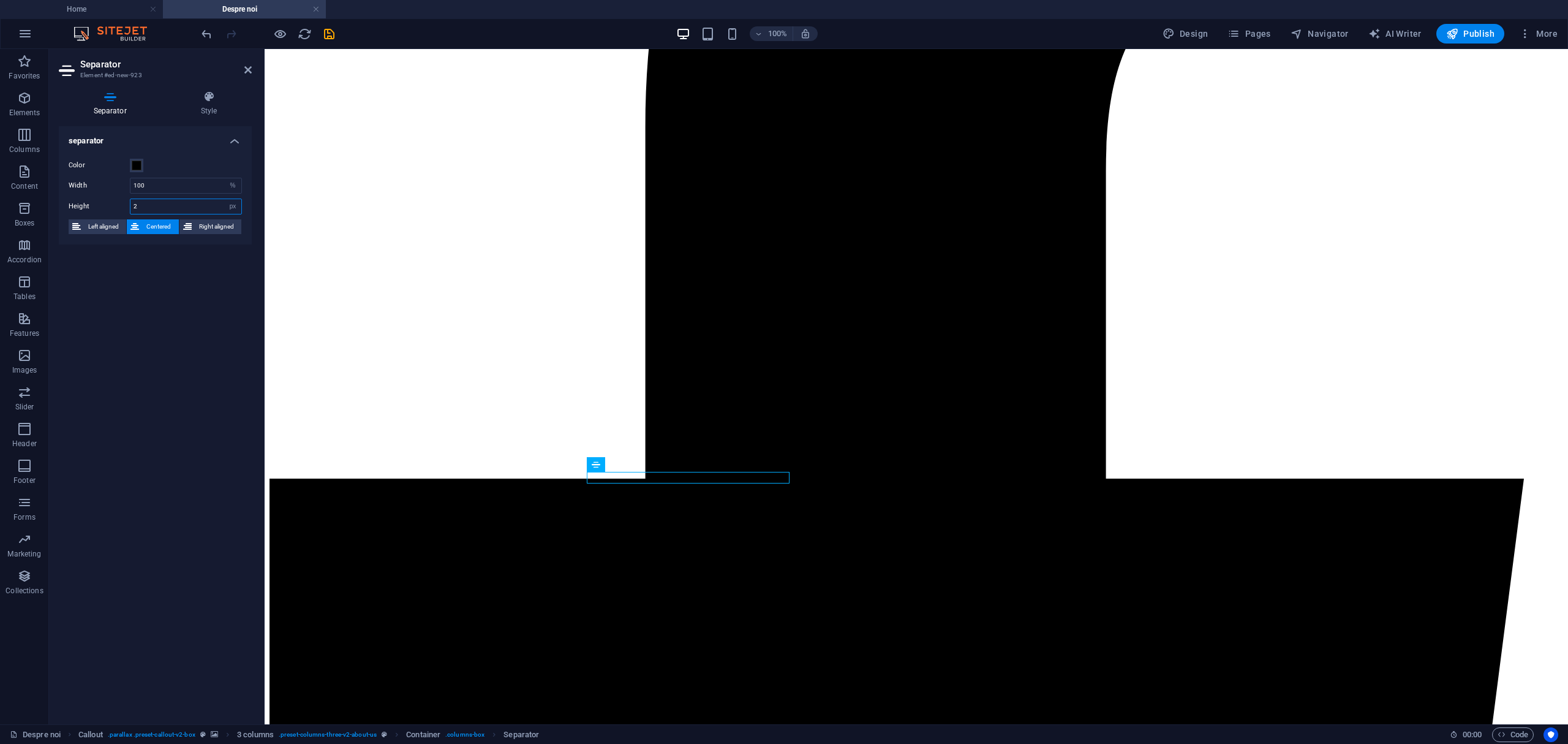
click at [170, 200] on input "2" at bounding box center [185, 206] width 110 height 15
type input "4"
click at [175, 258] on div "separator Color Width 100 px rem % vh vw Height 4 px rem vh vw Left aligned Cen…" at bounding box center [155, 420] width 193 height 588
click at [163, 201] on input "4" at bounding box center [185, 206] width 110 height 15
type input "3"
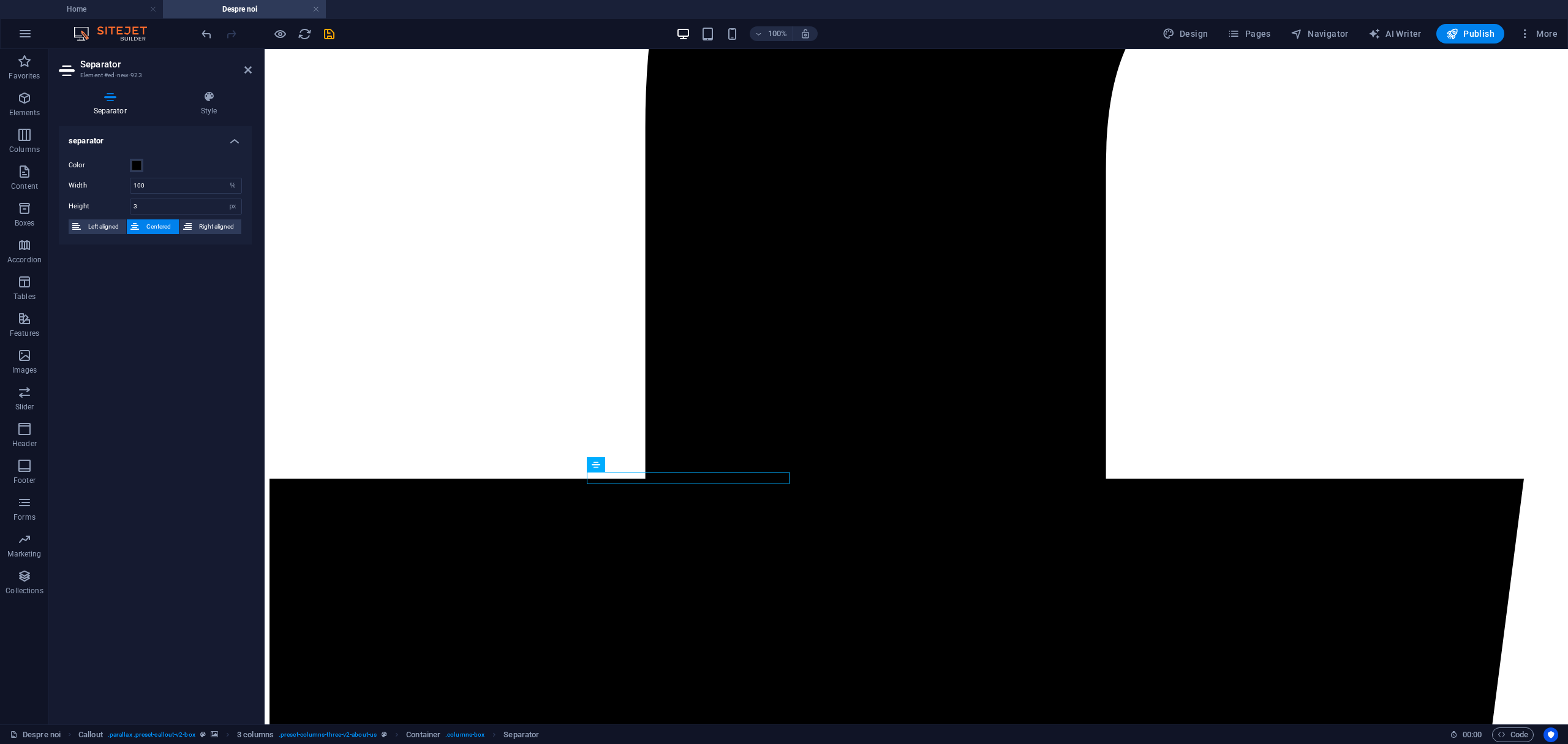
click at [167, 282] on div "separator Color Width 100 px rem % vh vw Height 3 px rem vh vw Left aligned Cen…" at bounding box center [155, 420] width 193 height 588
click at [178, 182] on input "100" at bounding box center [185, 186] width 110 height 15
click at [189, 182] on input "100" at bounding box center [185, 186] width 110 height 15
click at [187, 317] on div "separator Color Width 200 px rem % vh vw Height 3 px rem vh vw Left aligned Cen…" at bounding box center [155, 420] width 193 height 588
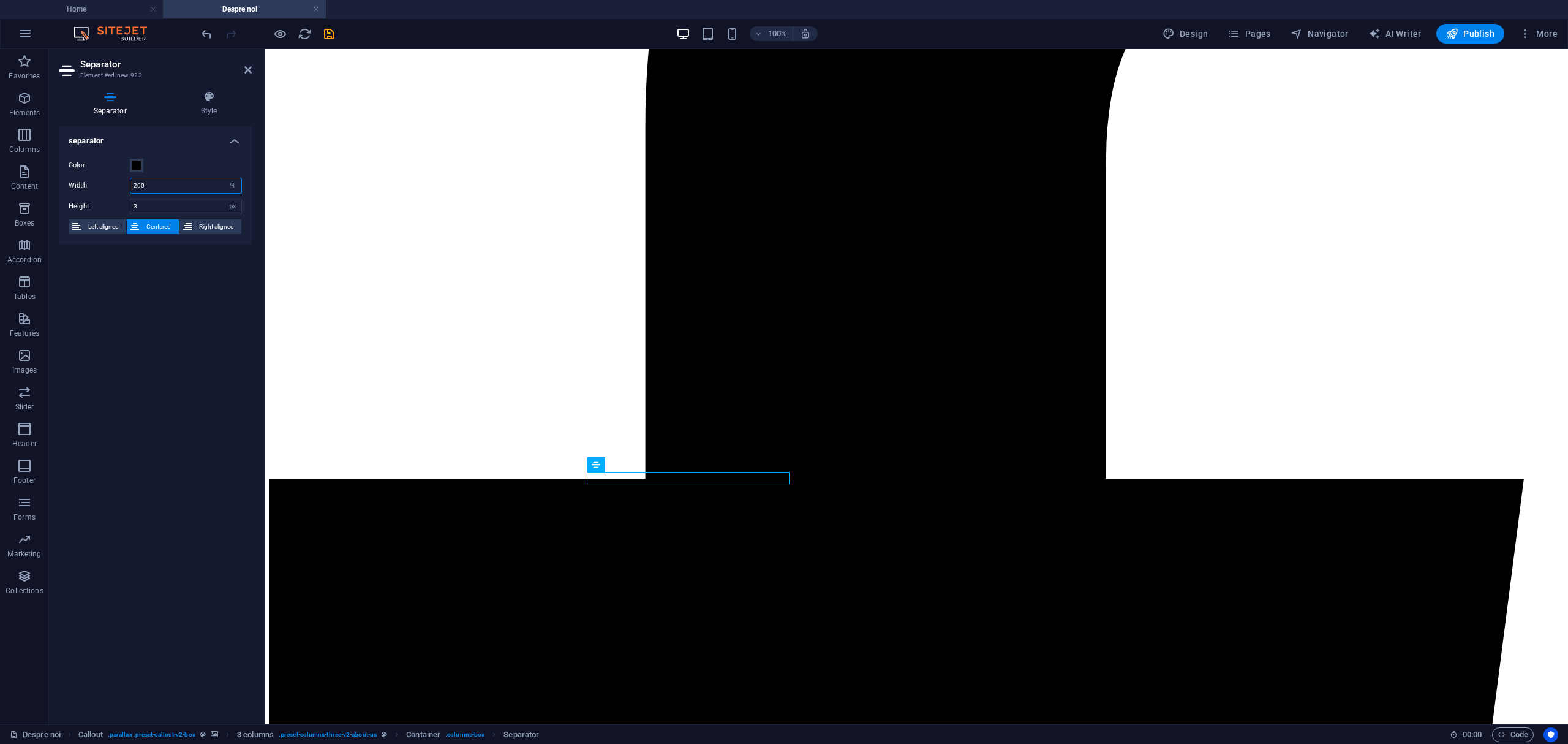
click at [150, 183] on input "200" at bounding box center [185, 186] width 110 height 15
type input "100"
click at [147, 298] on div "separator Color Width 100 px rem % vh vw Height 3 px rem vh vw Left aligned Cen…" at bounding box center [155, 420] width 193 height 588
click at [167, 228] on span "Centered" at bounding box center [158, 227] width 32 height 15
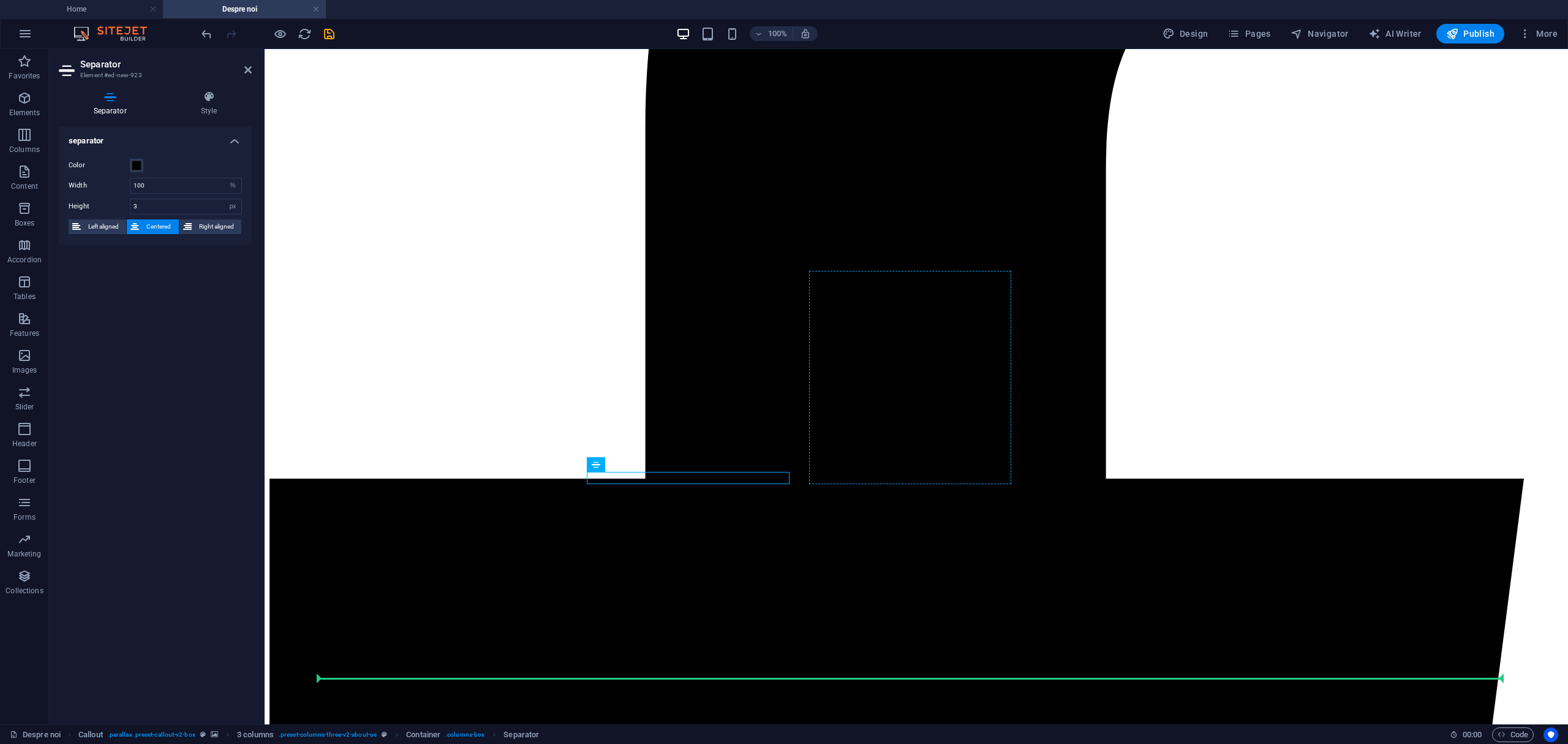
drag, startPoint x: 867, startPoint y: 512, endPoint x: 809, endPoint y: 464, distance: 75.3
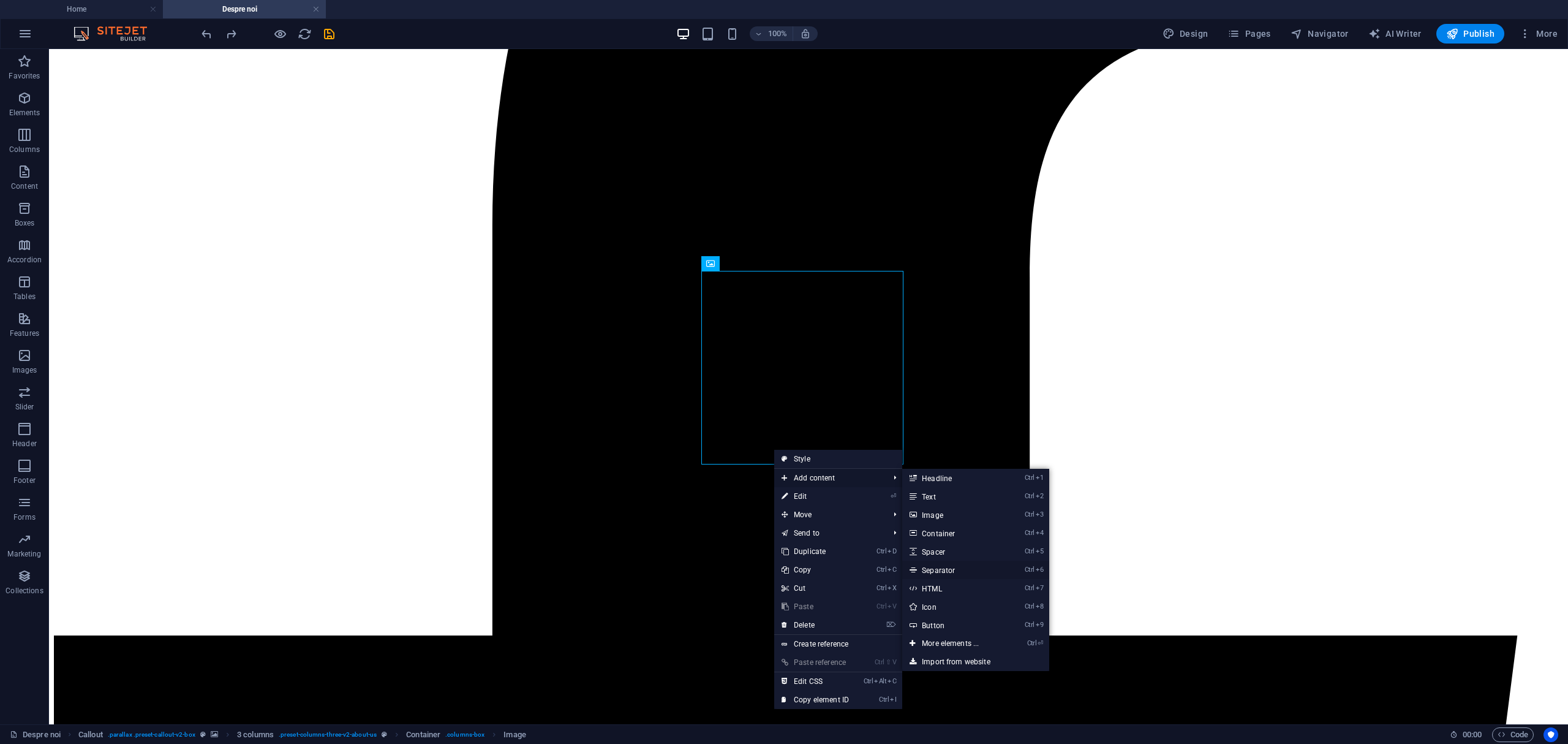
click at [949, 571] on link "Ctrl 6 Separator" at bounding box center [952, 570] width 101 height 18
select select "%"
select select "px"
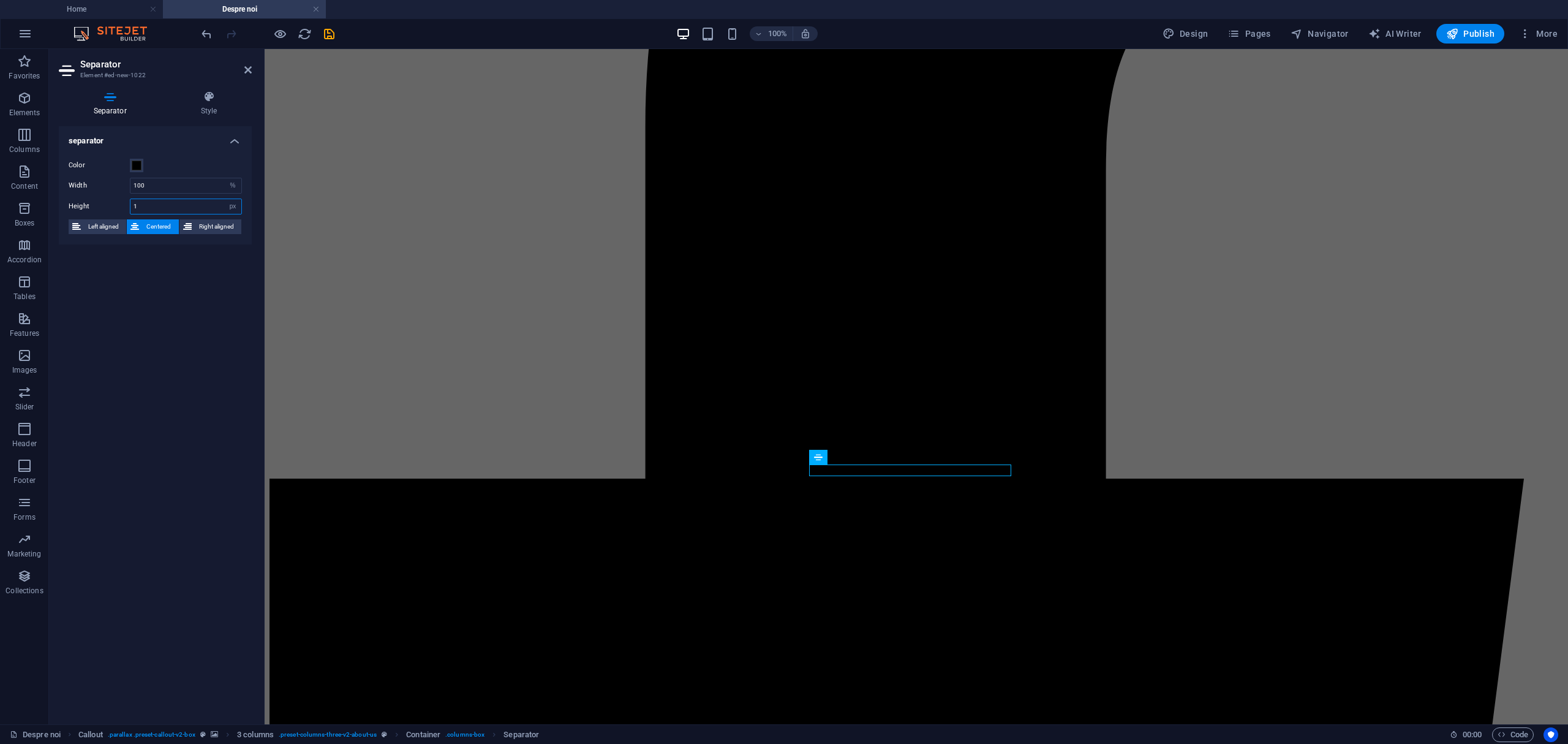
click at [172, 203] on input "1" at bounding box center [185, 206] width 110 height 15
type input "2"
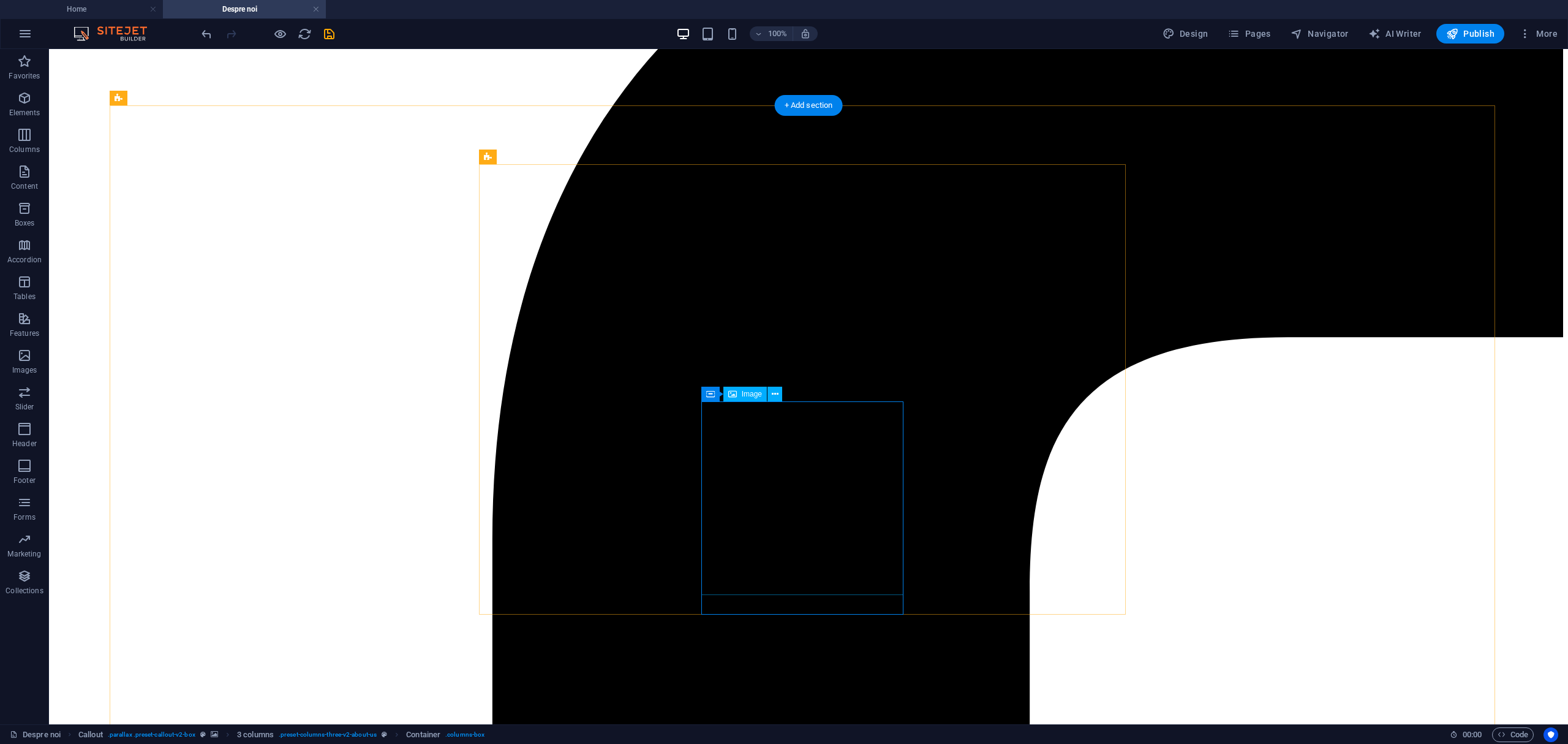
scroll to position [598, 0]
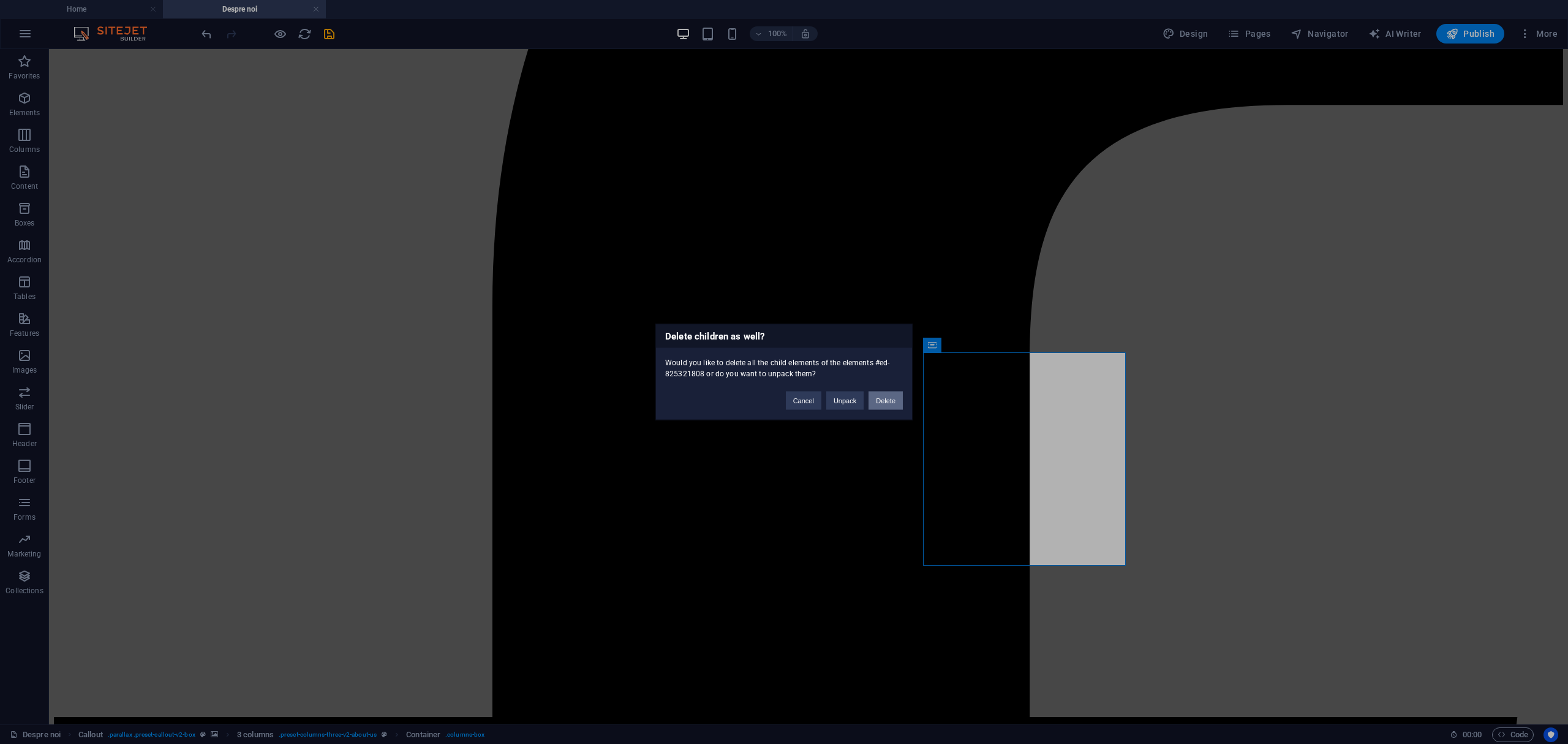
click at [882, 400] on button "Delete" at bounding box center [885, 400] width 34 height 18
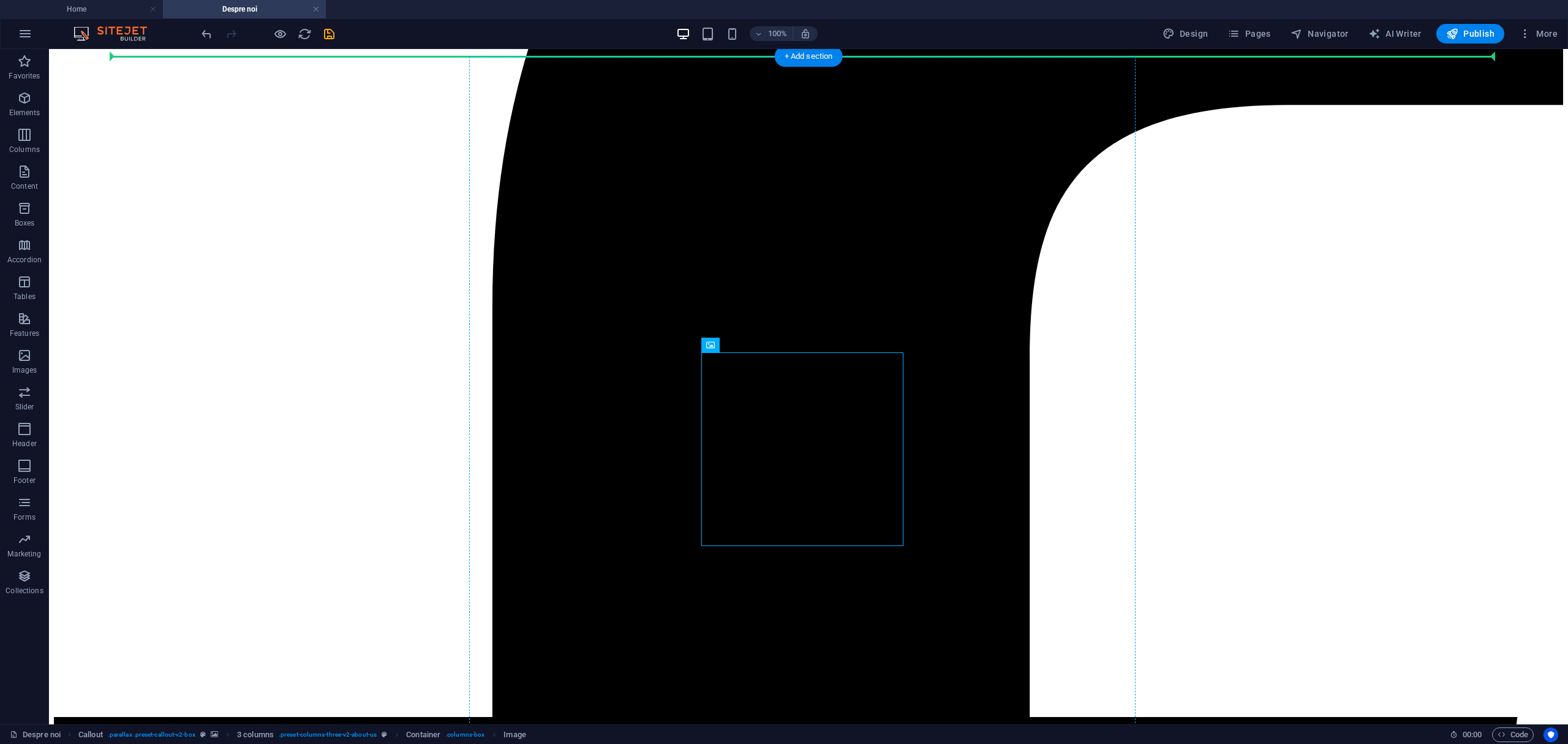
drag, startPoint x: 727, startPoint y: 405, endPoint x: 1003, endPoint y: 405, distance: 276.0
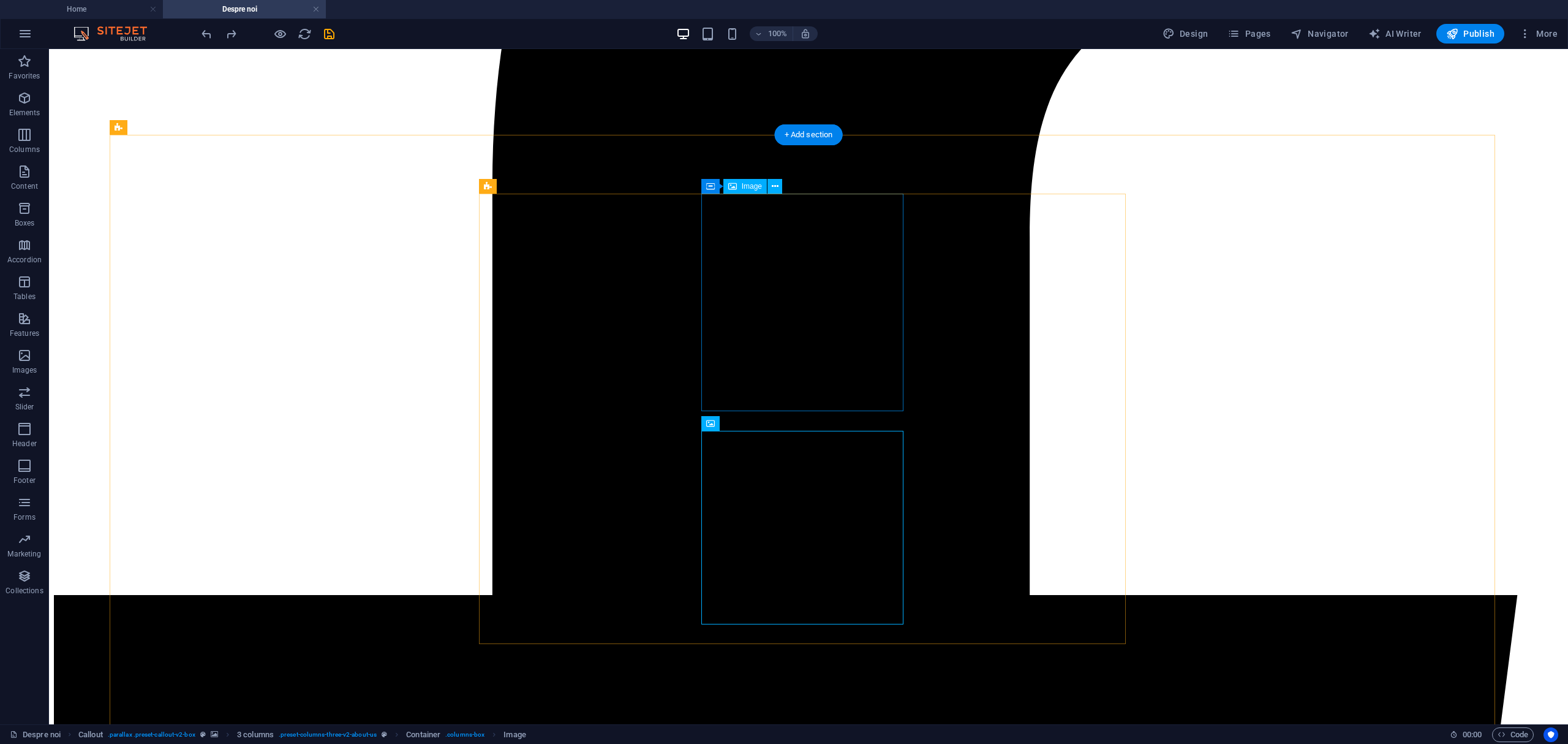
scroll to position [498, 0]
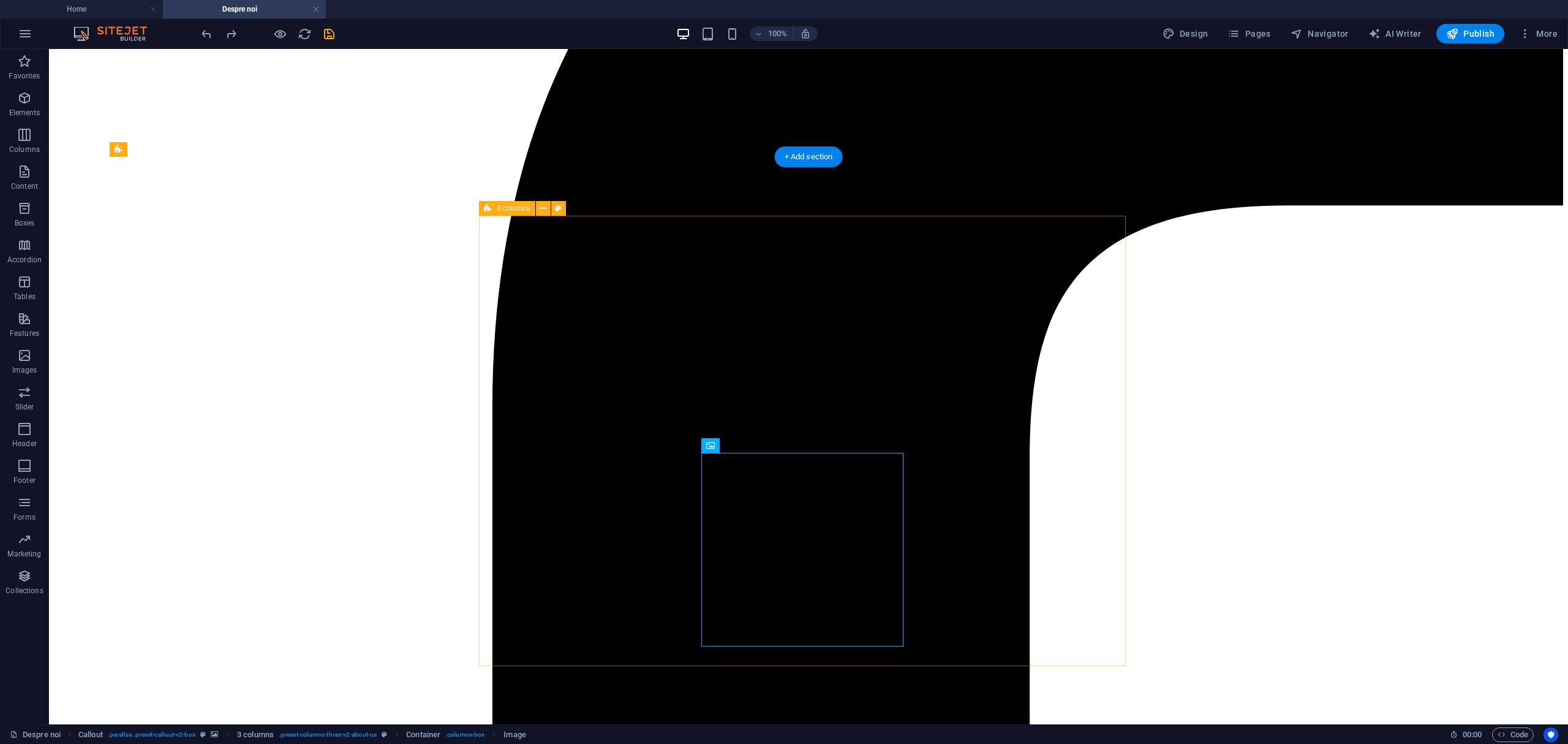
drag, startPoint x: 904, startPoint y: 560, endPoint x: 630, endPoint y: 539, distance: 274.8
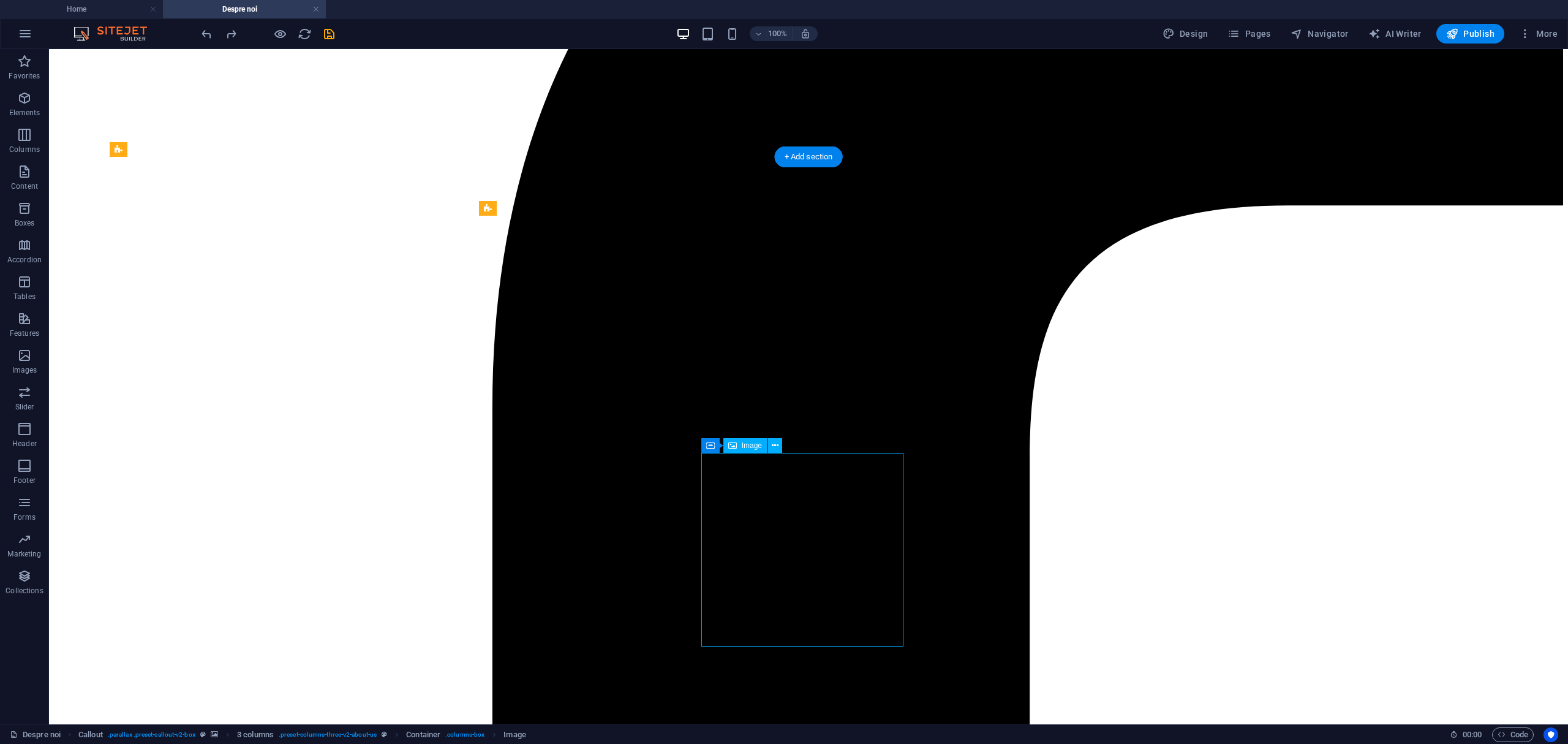
select select "%"
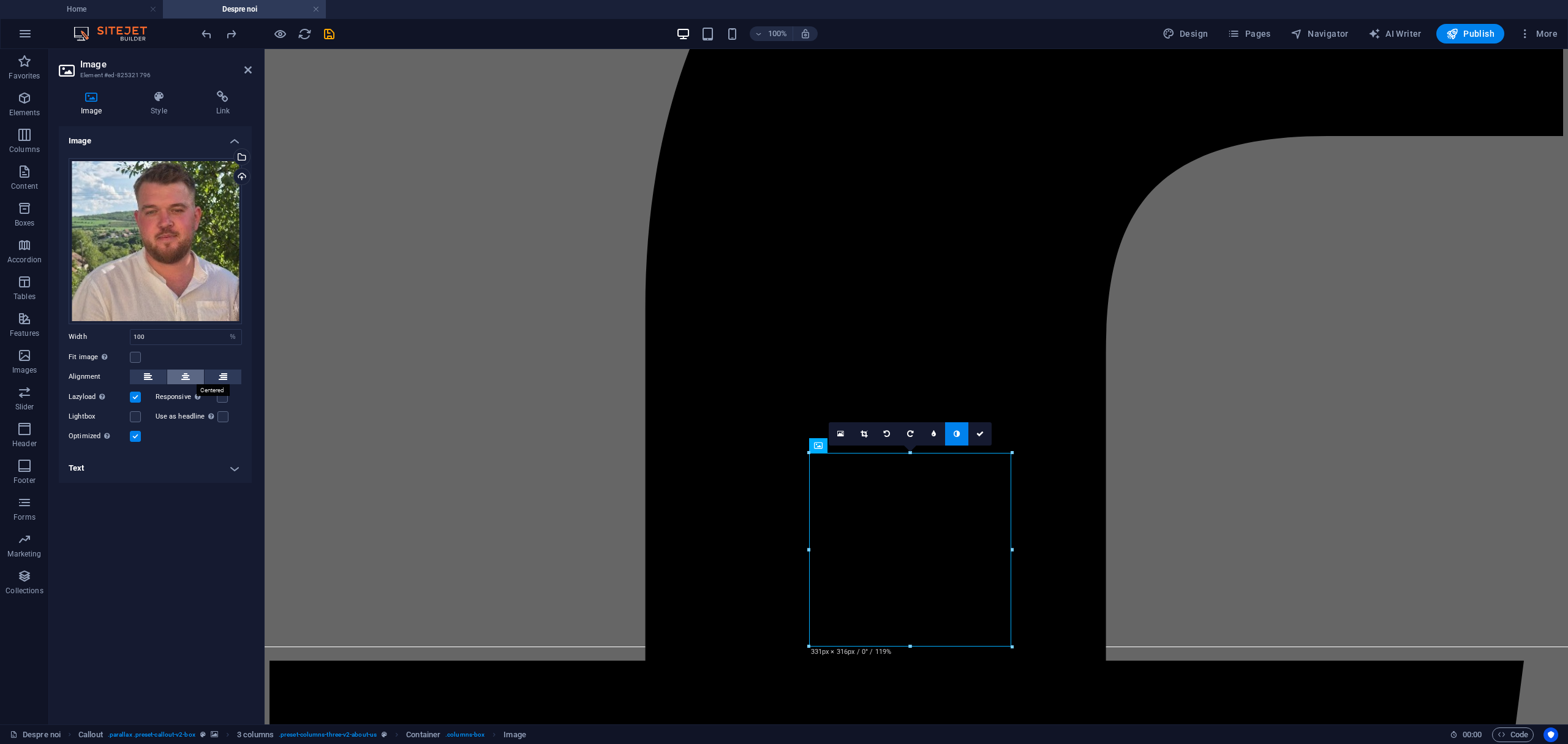
click at [187, 373] on icon at bounding box center [186, 377] width 8 height 15
click at [219, 372] on icon at bounding box center [223, 377] width 8 height 15
click at [929, 437] on link at bounding box center [933, 434] width 23 height 23
click at [961, 436] on link at bounding box center [966, 434] width 23 height 23
click at [965, 436] on icon at bounding box center [966, 433] width 6 height 7
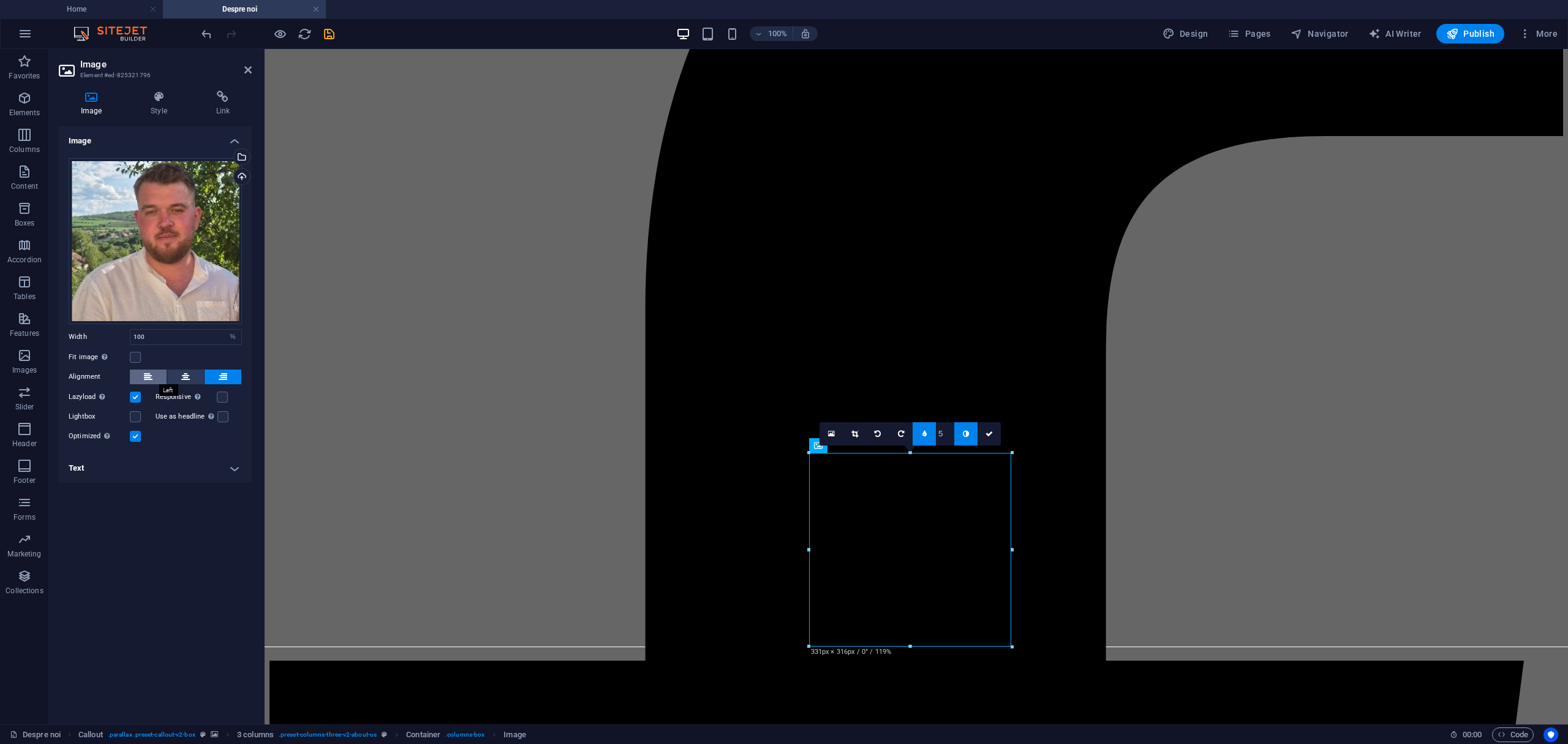
click at [150, 374] on icon at bounding box center [148, 377] width 8 height 15
click at [197, 374] on button at bounding box center [185, 377] width 37 height 15
click at [224, 371] on icon at bounding box center [223, 377] width 8 height 15
click at [138, 534] on div "Image Drag files here, click to choose files or select files from Files or our …" at bounding box center [155, 420] width 193 height 588
drag, startPoint x: 1277, startPoint y: 598, endPoint x: 1214, endPoint y: 498, distance: 118.2
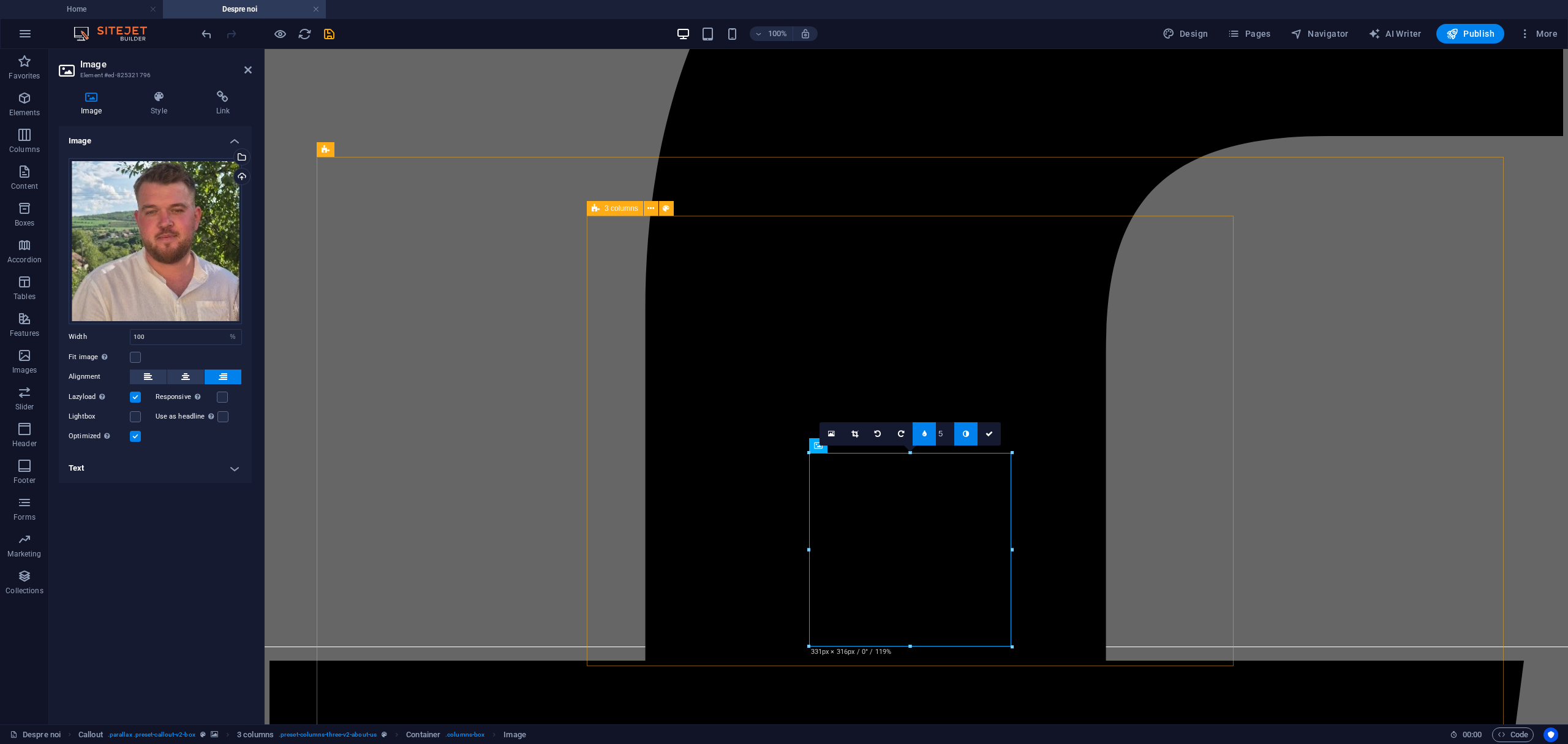
drag, startPoint x: 1277, startPoint y: 598, endPoint x: 1143, endPoint y: 549, distance: 142.7
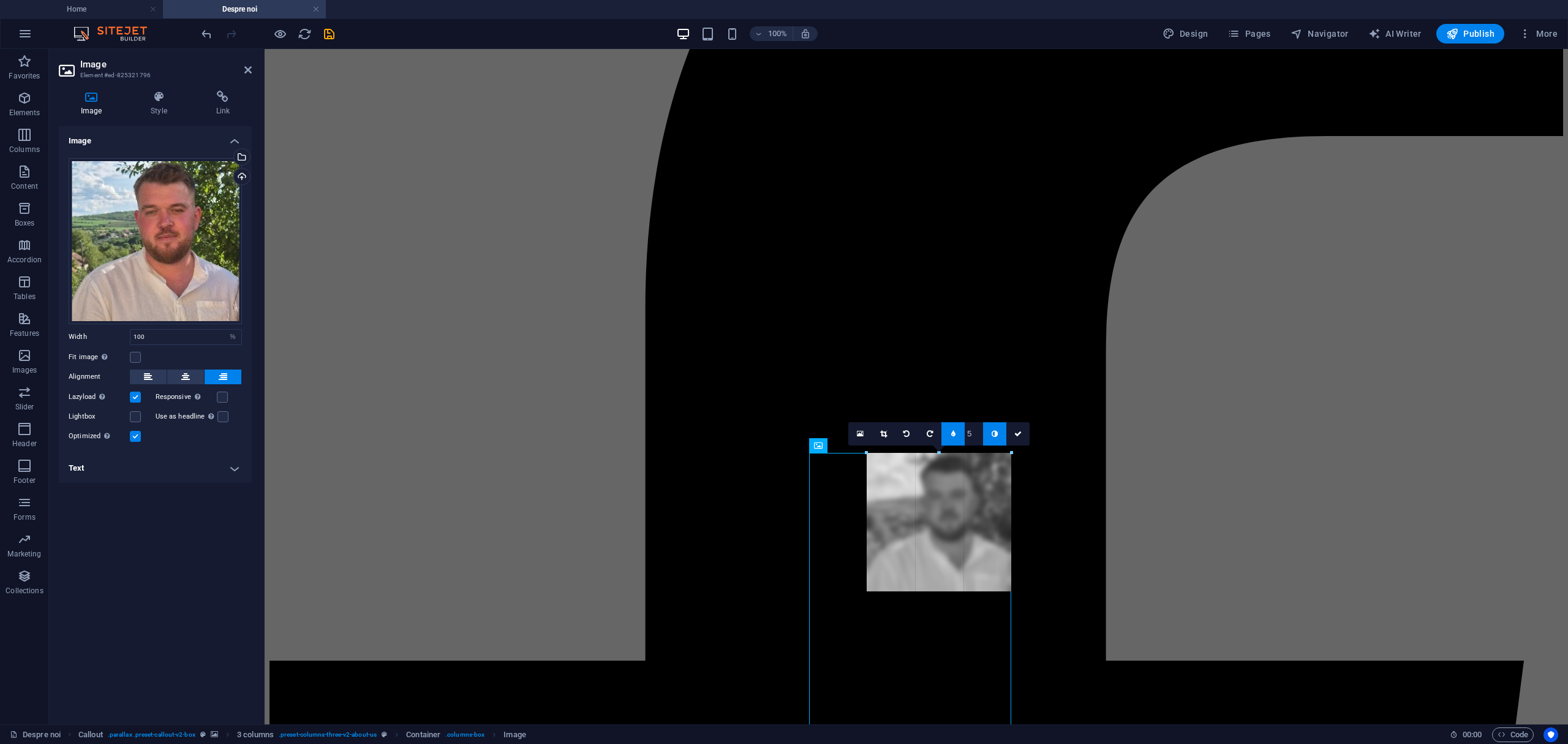
drag, startPoint x: 1011, startPoint y: 549, endPoint x: 688, endPoint y: 521, distance: 324.2
type input "236"
select select "px"
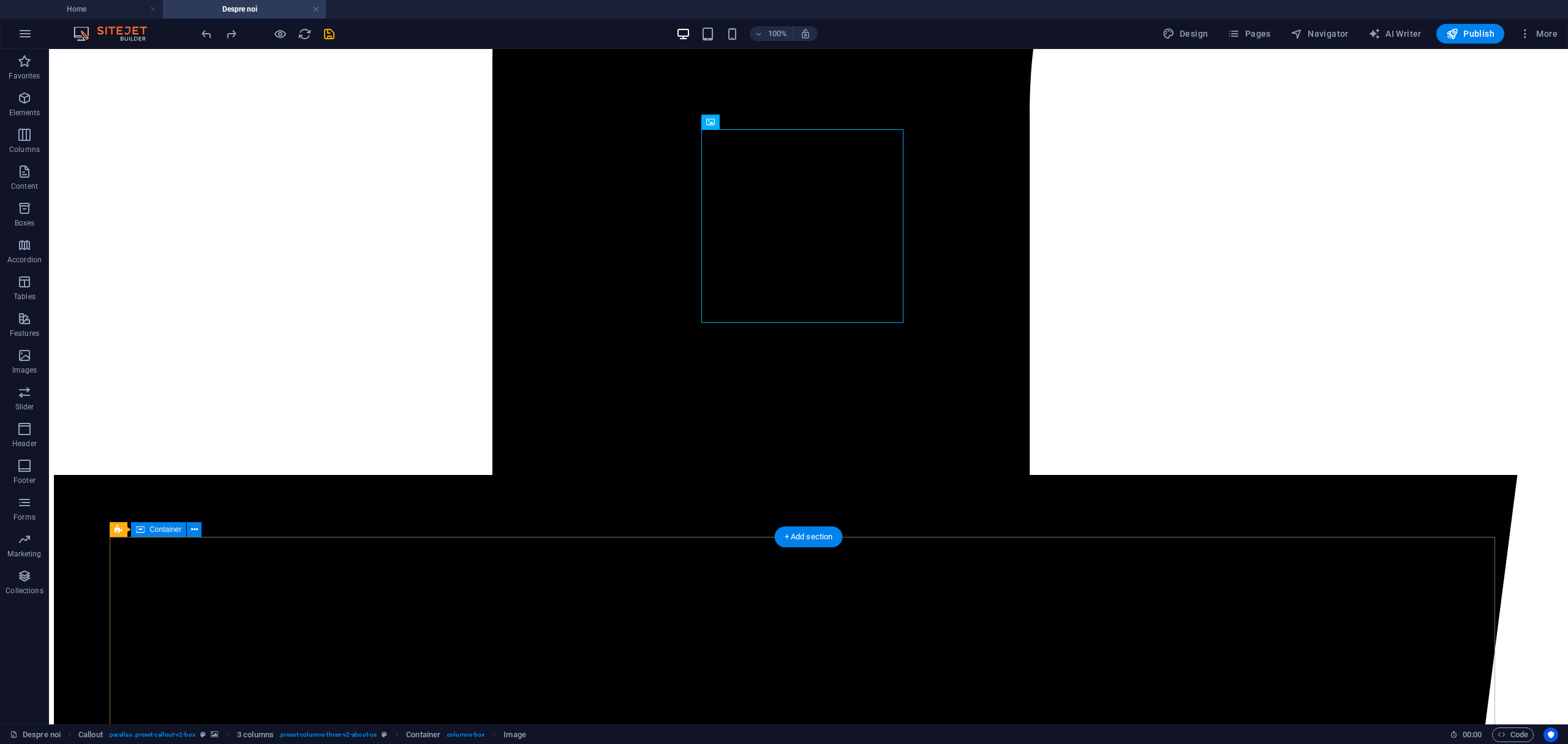
scroll to position [743, 0]
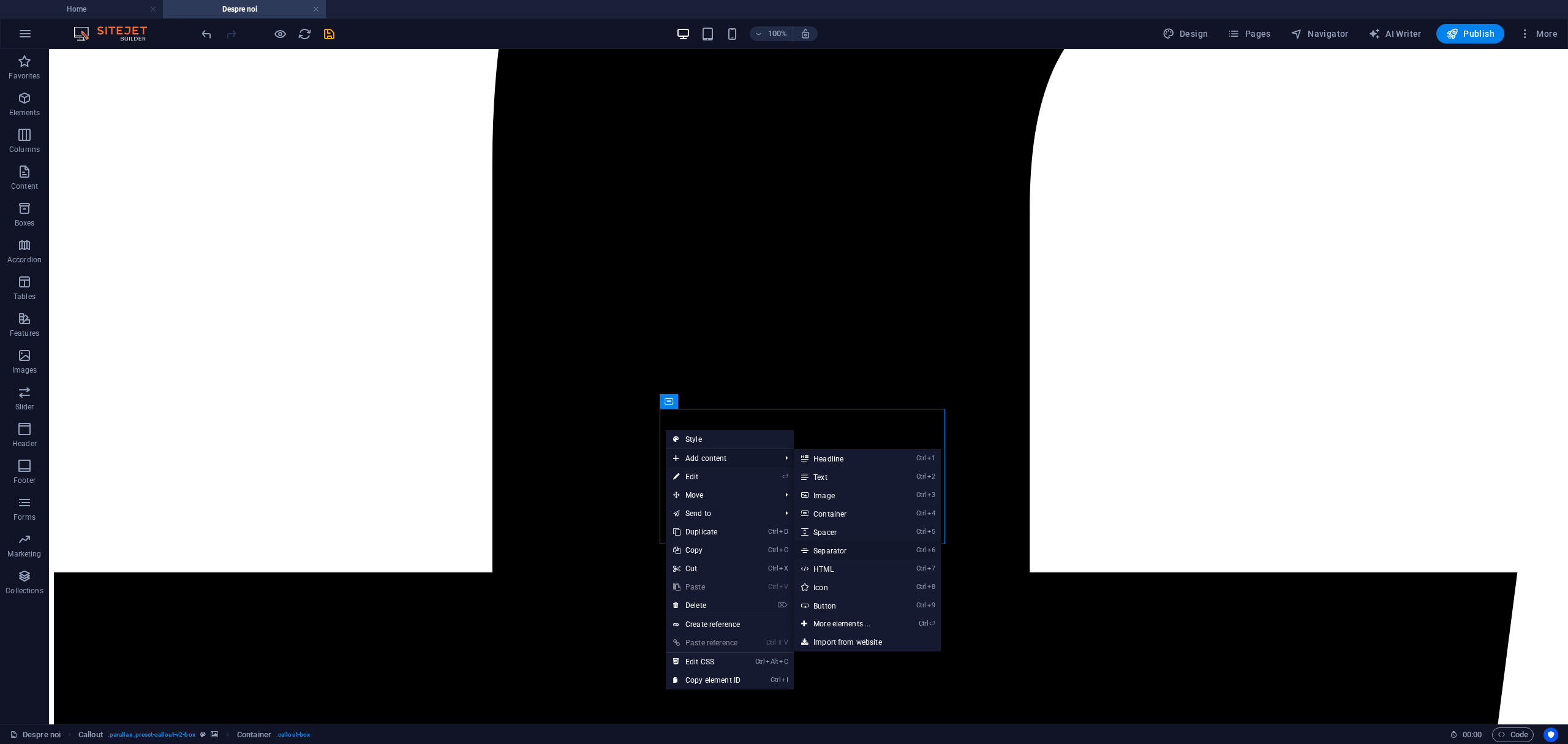
click at [845, 548] on link "Ctrl 6 Separator" at bounding box center [844, 550] width 101 height 18
select select "%"
select select "px"
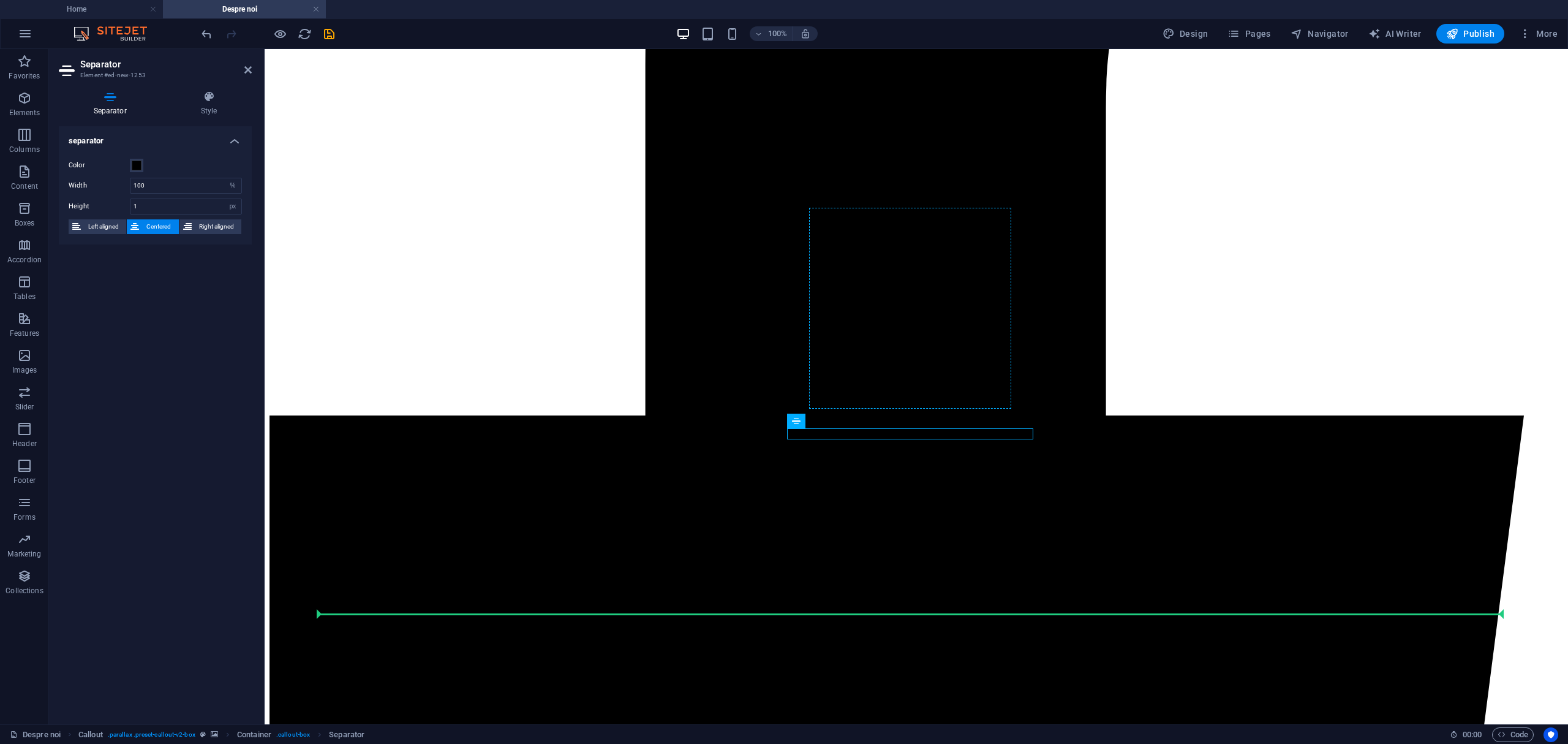
drag, startPoint x: 885, startPoint y: 432, endPoint x: 885, endPoint y: 400, distance: 32.0
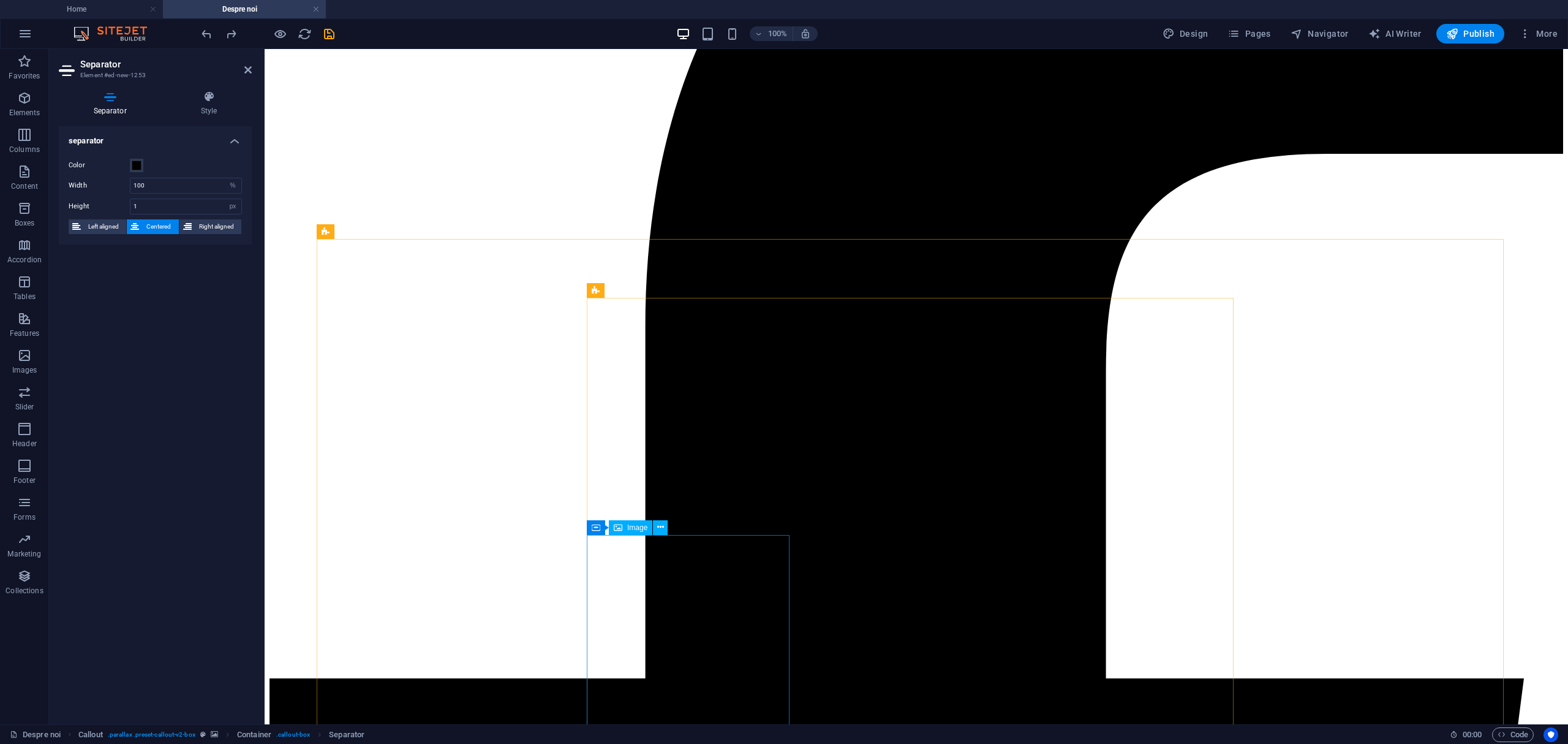
scroll to position [417, 0]
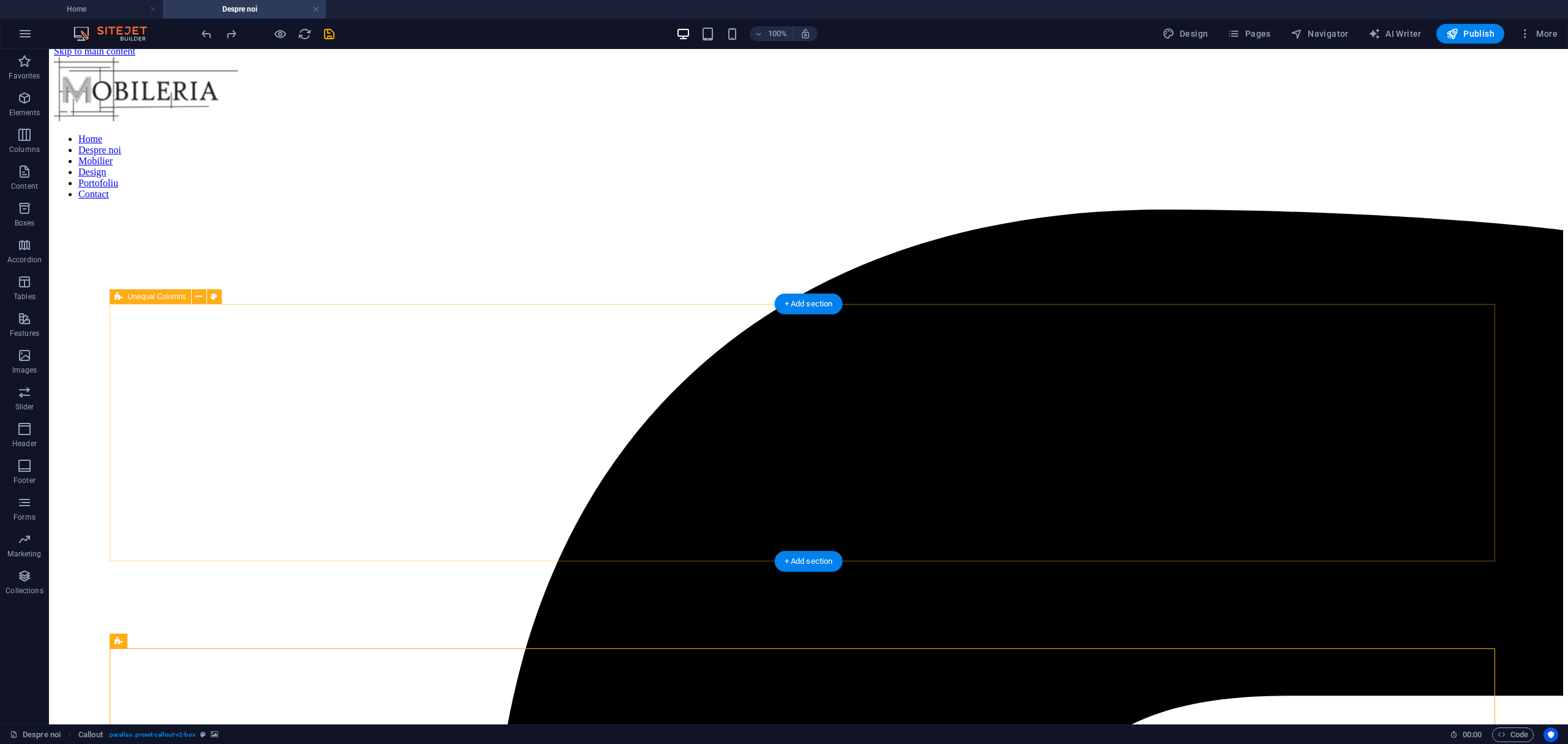
scroll to position [0, 0]
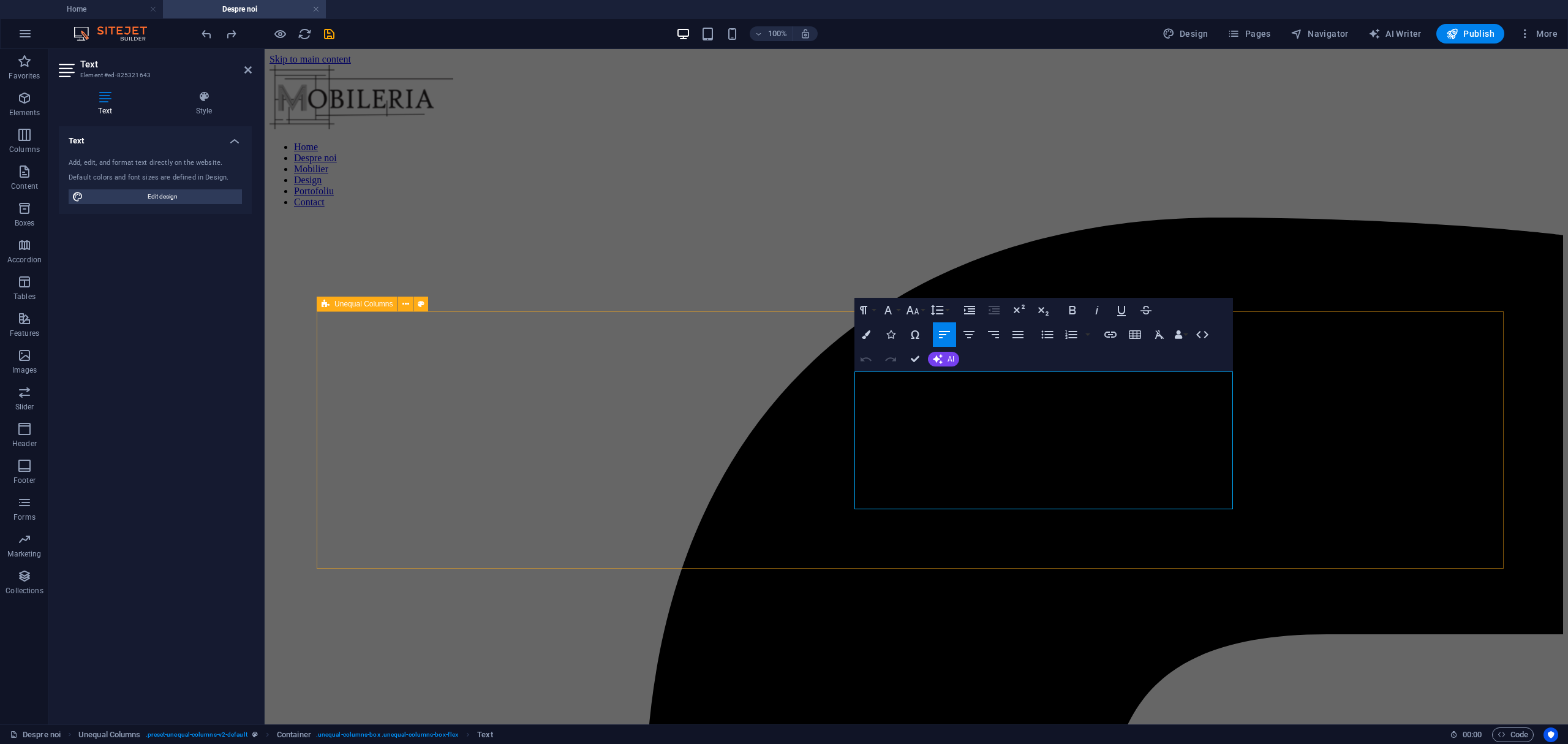
drag, startPoint x: 893, startPoint y: 501, endPoint x: 841, endPoint y: 381, distance: 130.8
copy div "La [PERSON_NAME], transformăm ideile tale în piese de mobilier unice, create să…"
drag, startPoint x: 903, startPoint y: 503, endPoint x: 814, endPoint y: 358, distance: 170.1
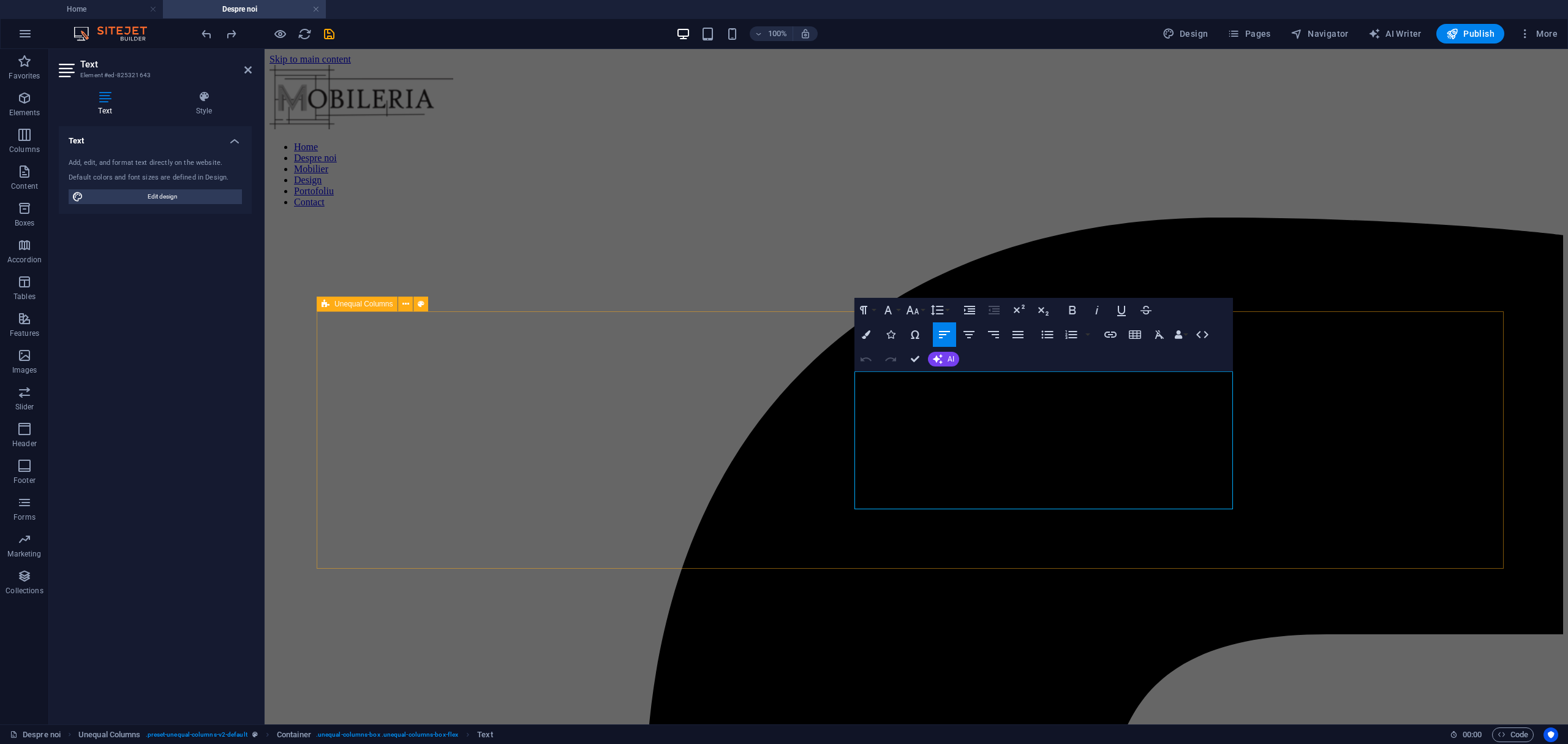
copy div "La [PERSON_NAME], transformăm ideile tale în piese de mobilier unice, create să…"
drag, startPoint x: 890, startPoint y: 488, endPoint x: 894, endPoint y: 493, distance: 6.4
drag, startPoint x: 900, startPoint y: 503, endPoint x: 811, endPoint y: 366, distance: 163.4
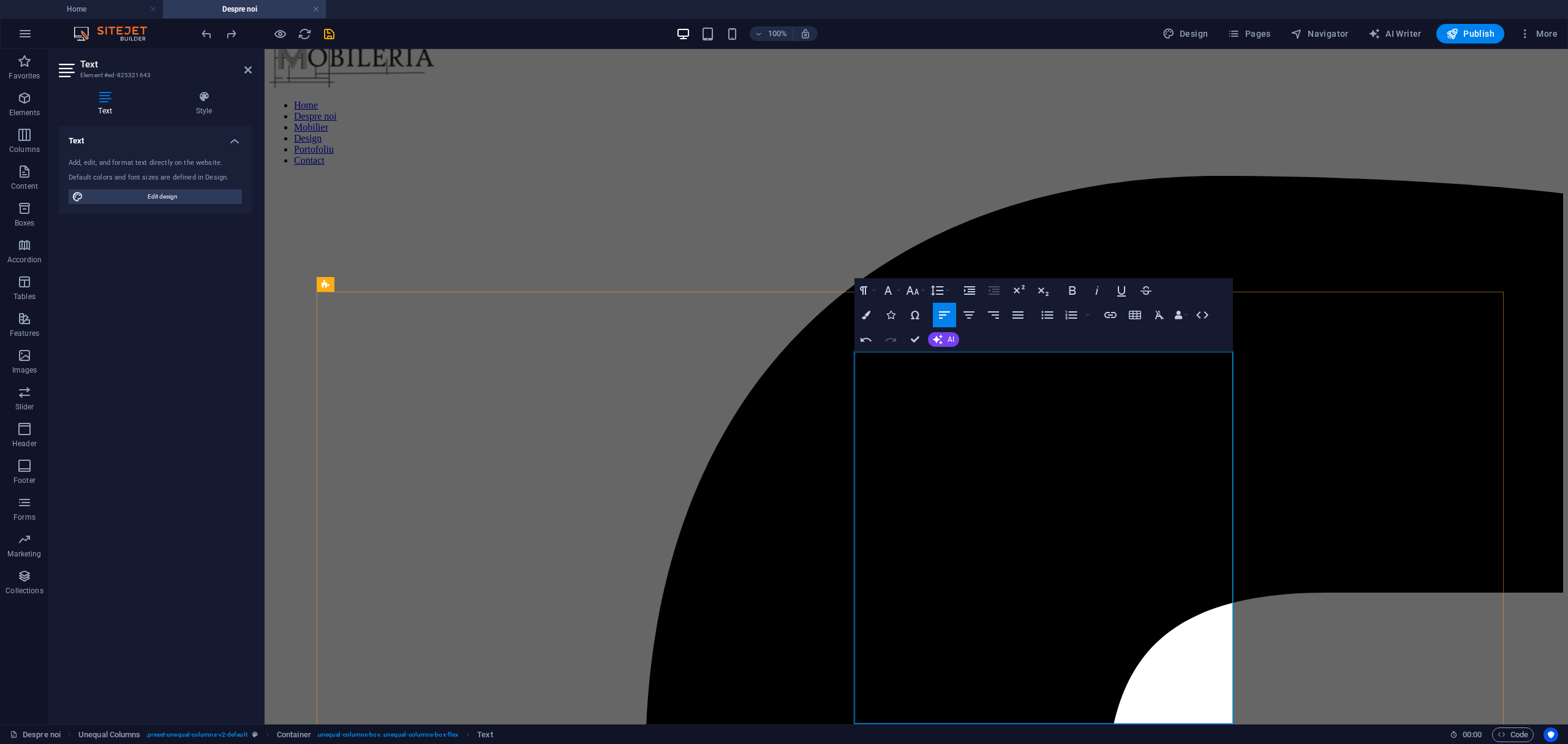
scroll to position [82, 0]
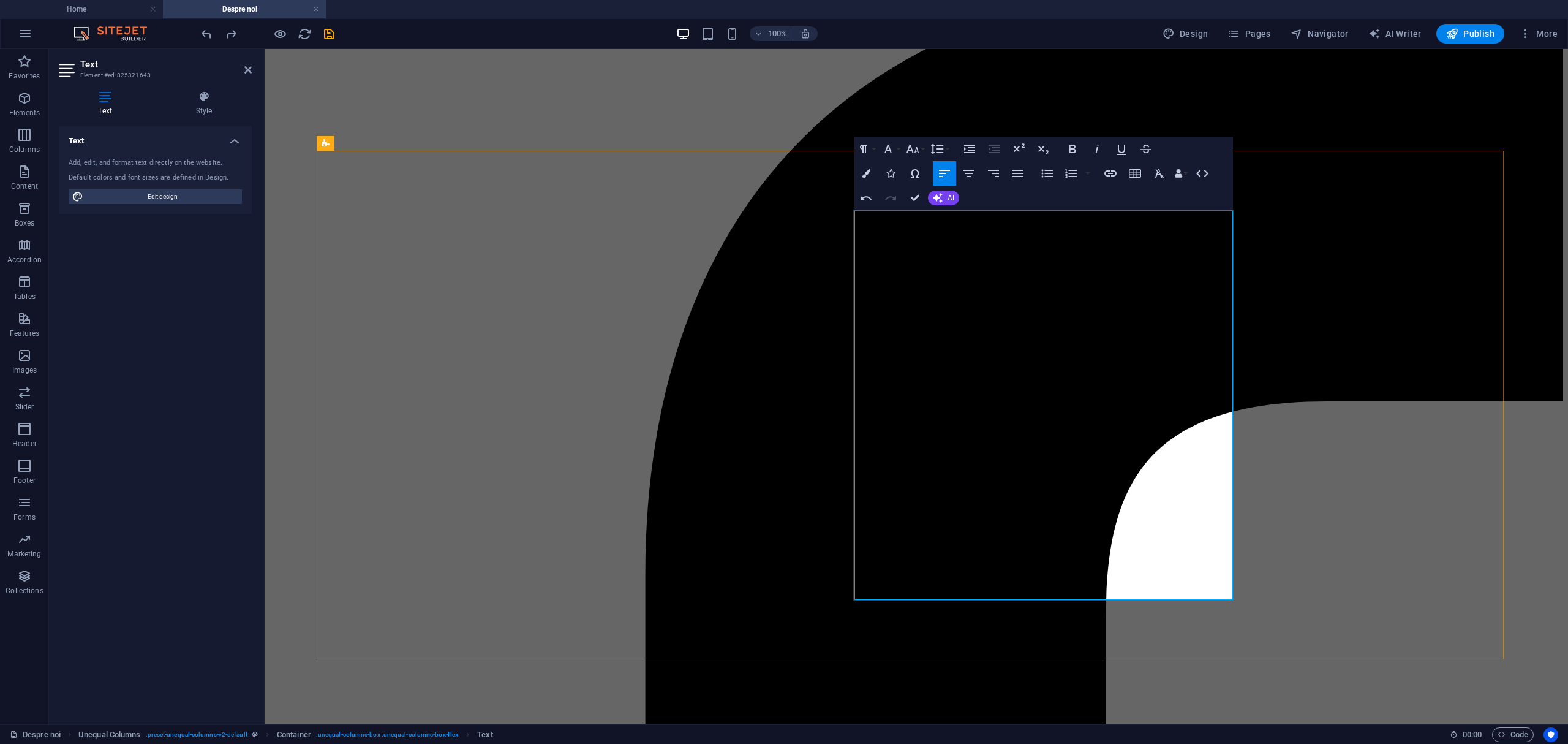
scroll to position [245, 0]
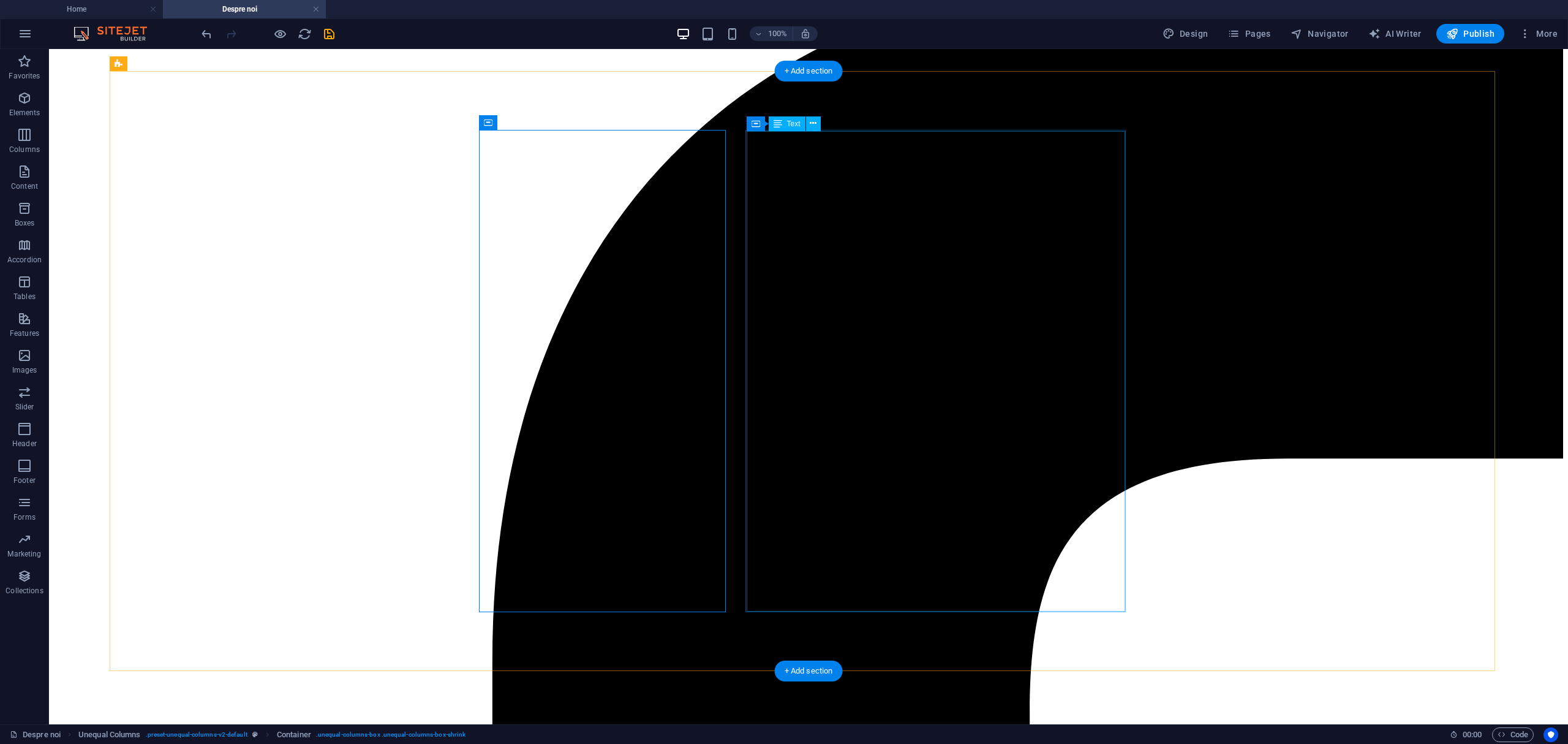
scroll to position [163, 0]
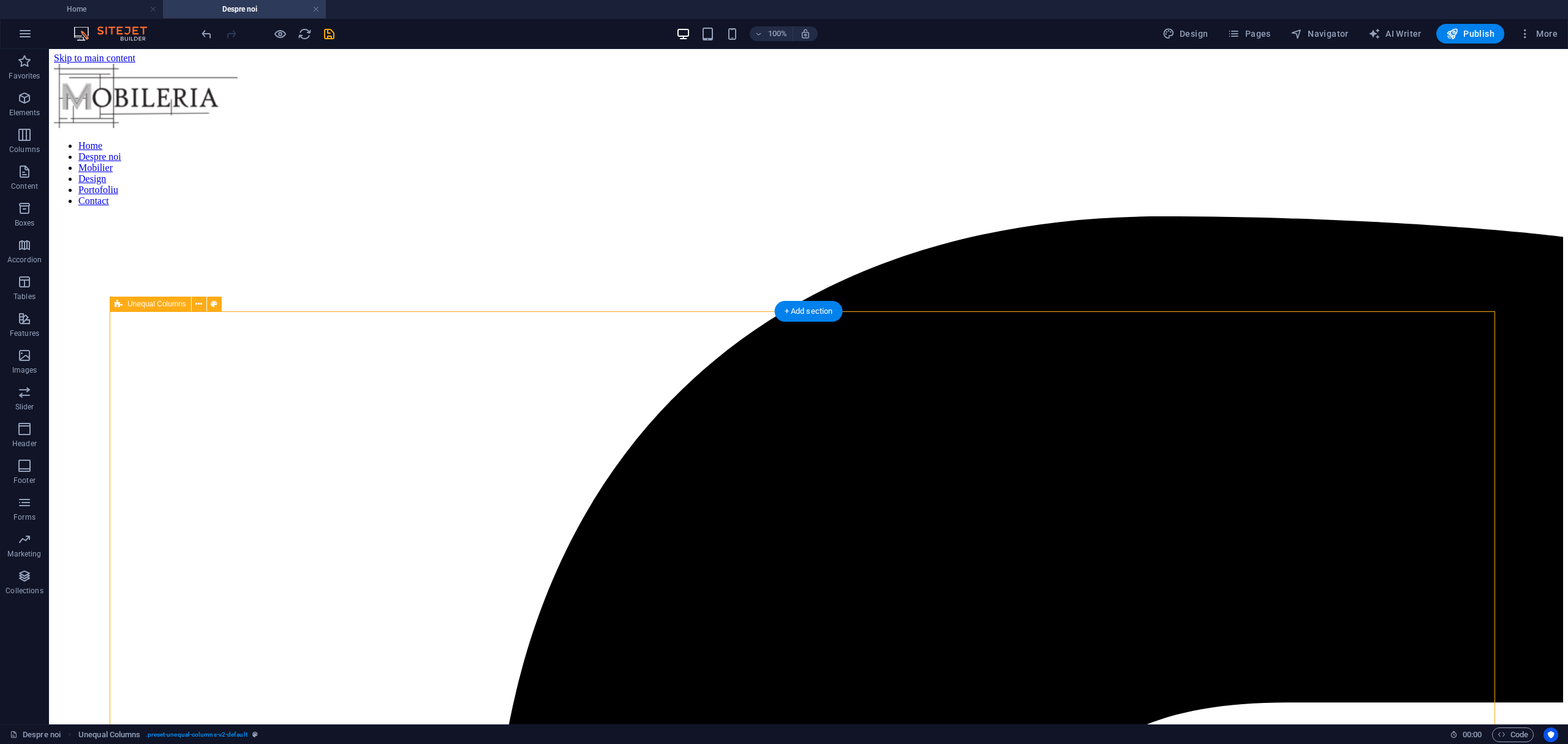
scroll to position [0, 0]
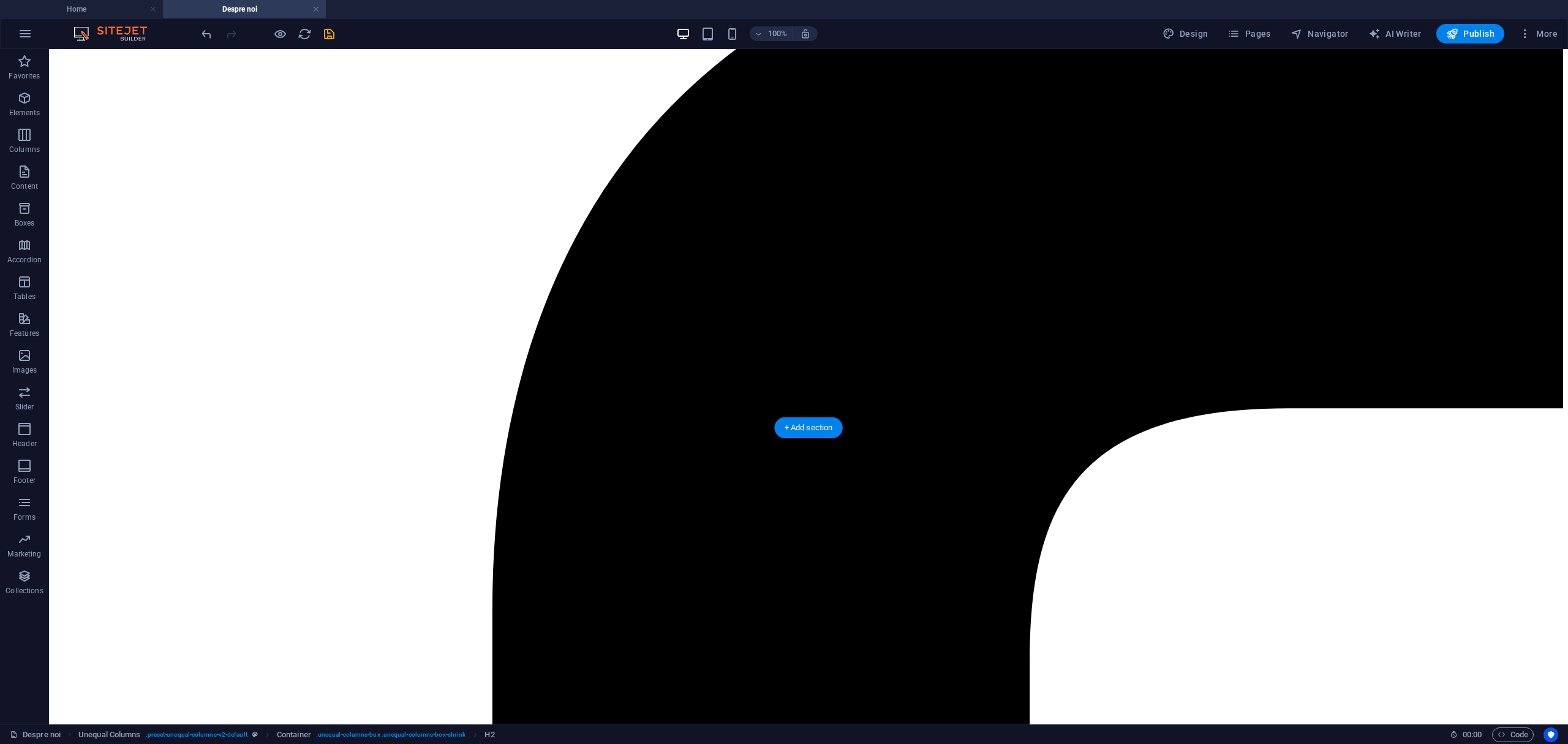
scroll to position [571, 0]
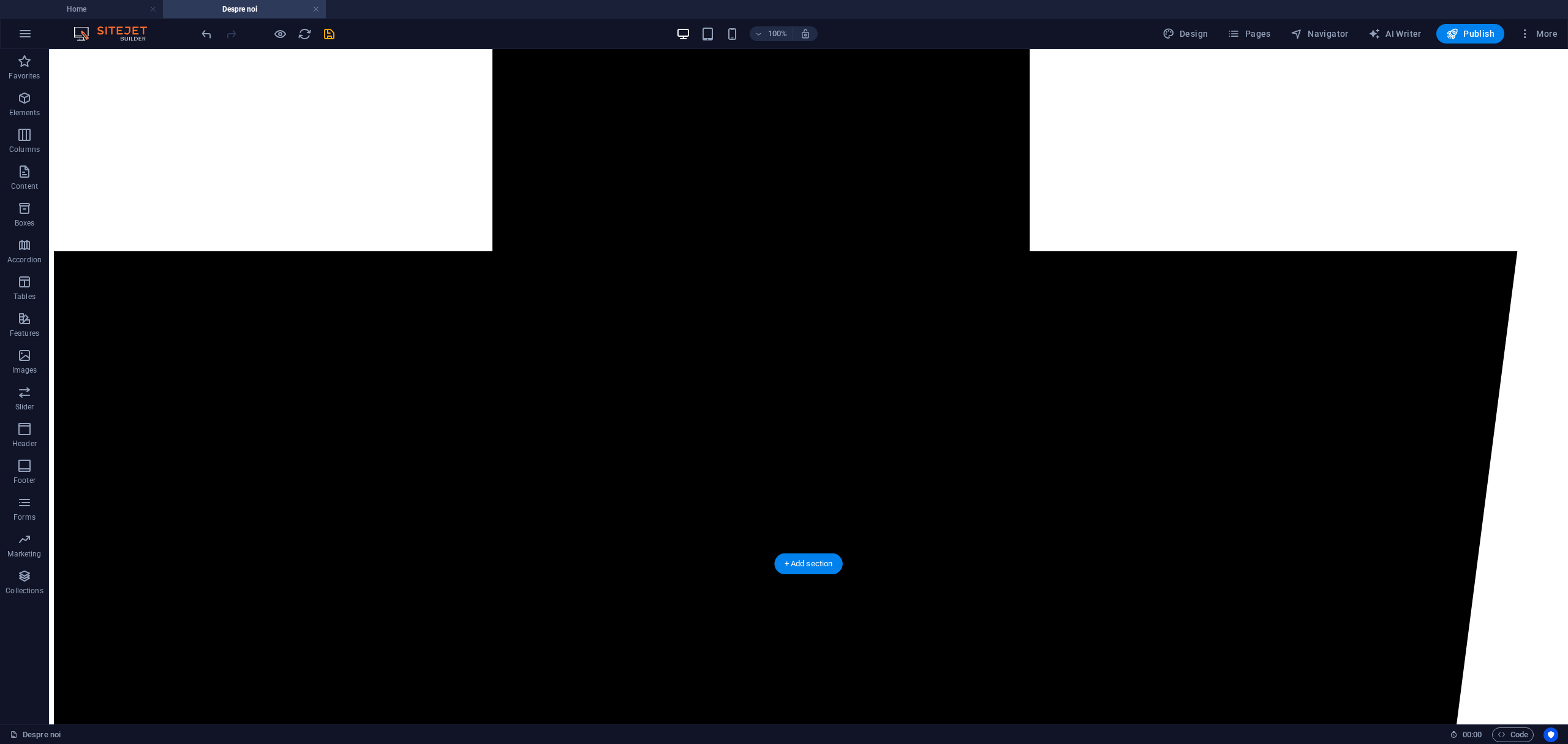
scroll to position [1143, 0]
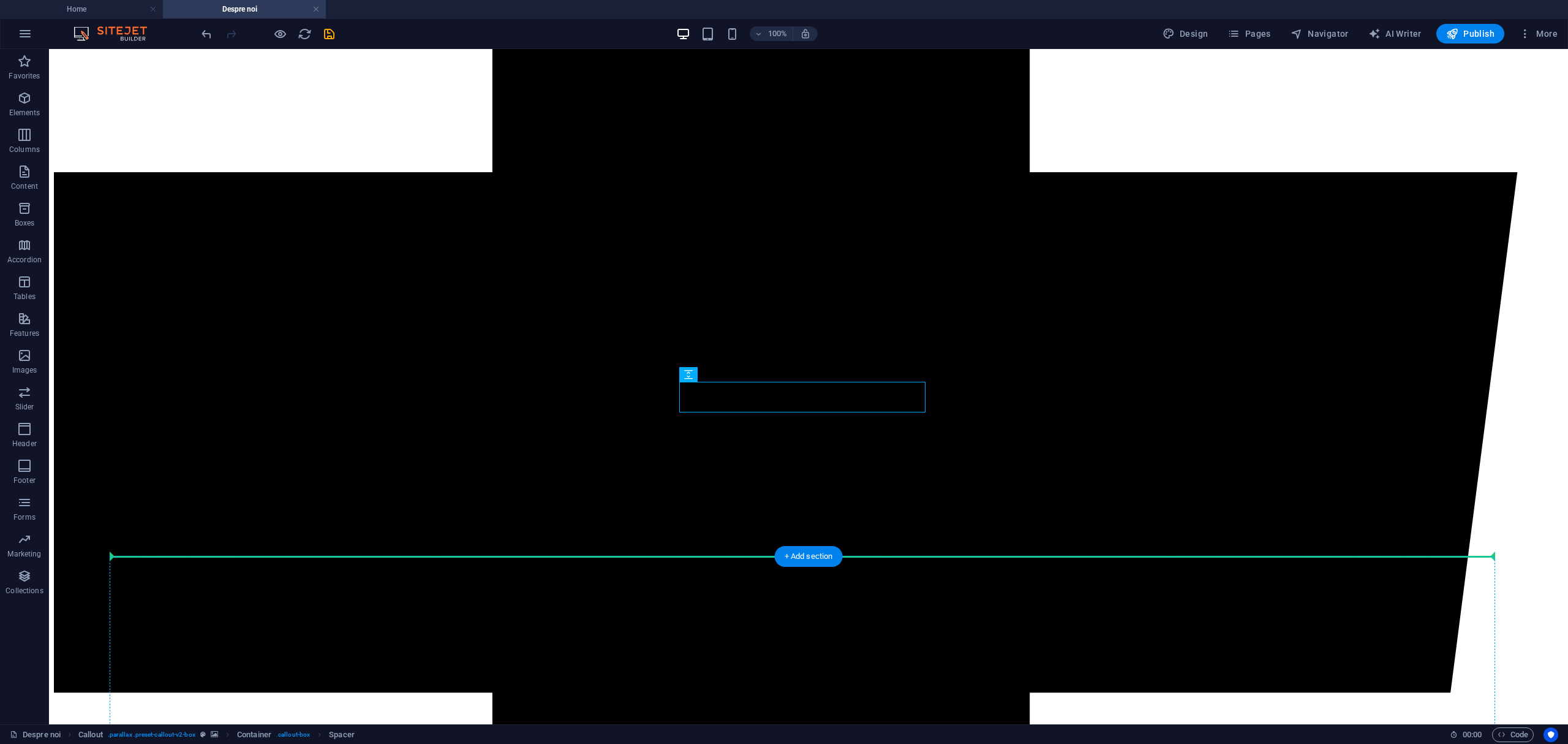
drag, startPoint x: 683, startPoint y: 409, endPoint x: 697, endPoint y: 576, distance: 167.6
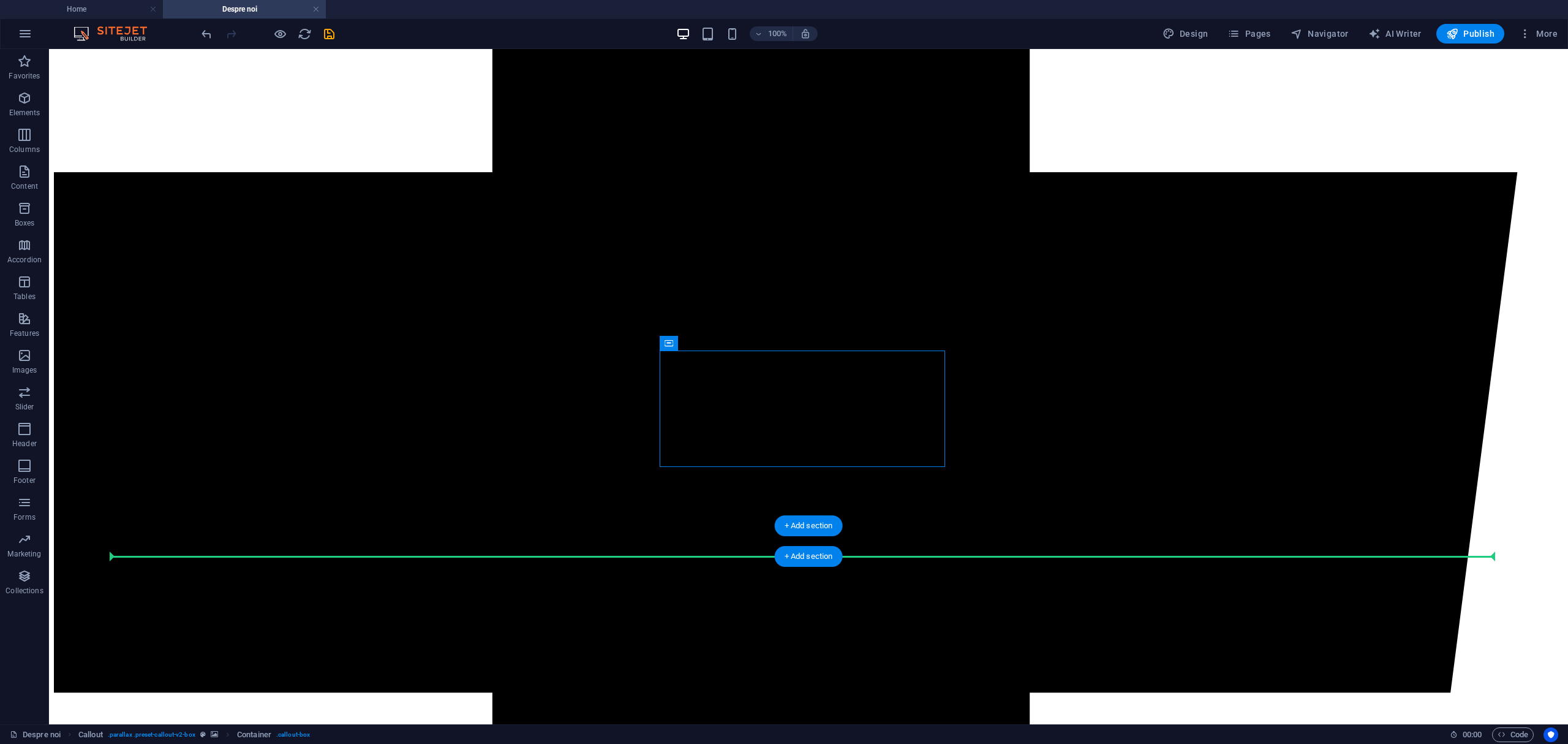
drag, startPoint x: 670, startPoint y: 447, endPoint x: 677, endPoint y: 552, distance: 105.2
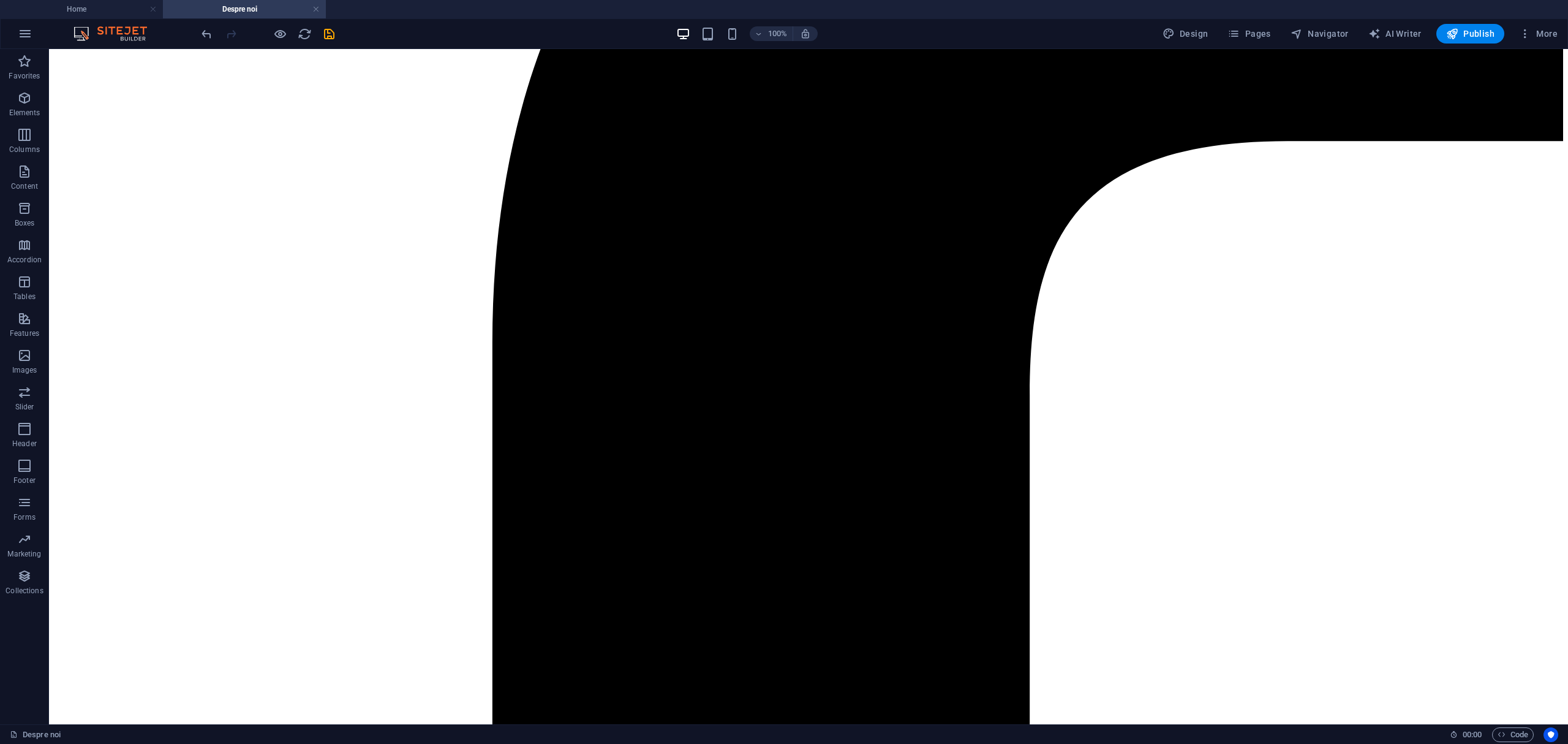
scroll to position [653, 0]
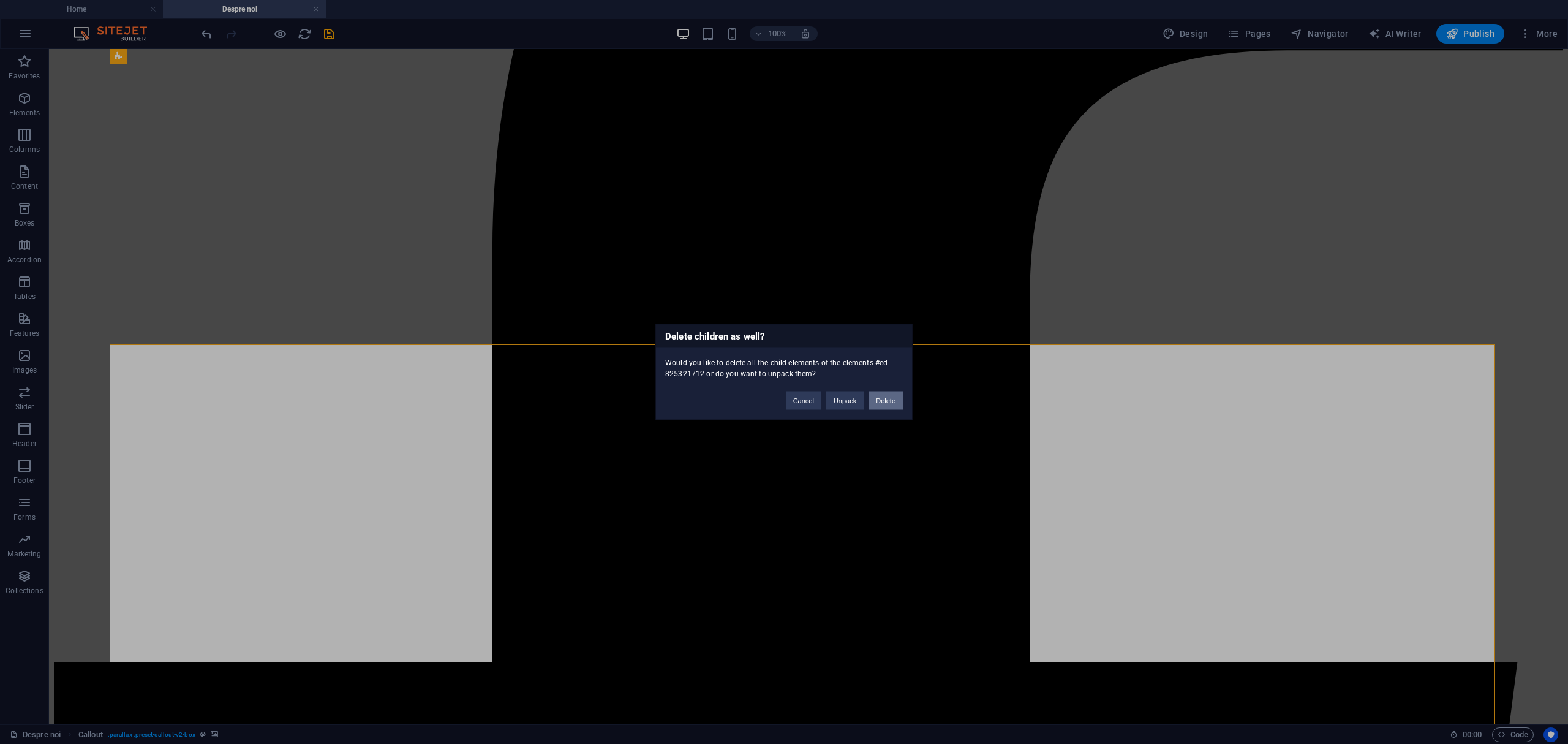
click at [890, 403] on button "Delete" at bounding box center [885, 400] width 34 height 18
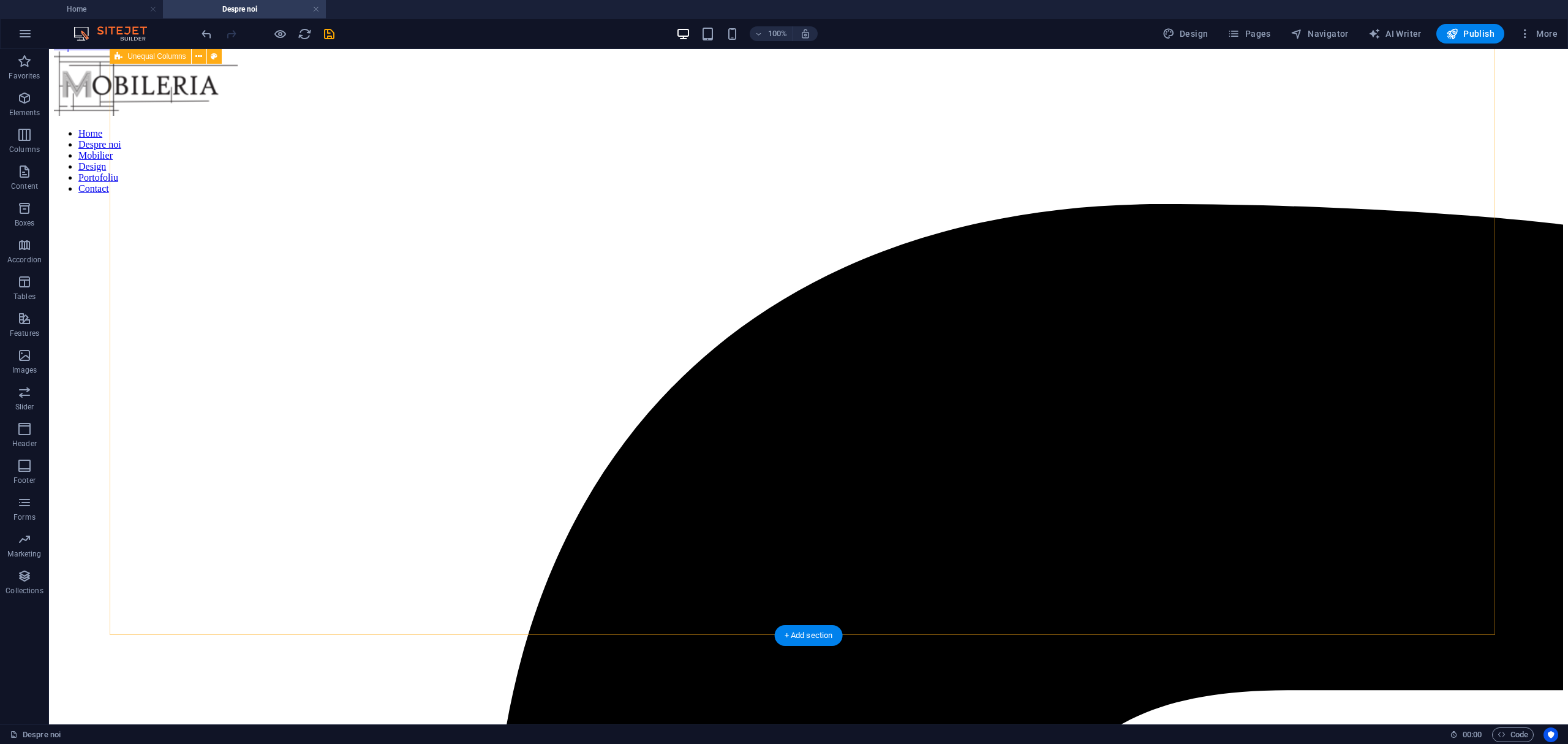
scroll to position [0, 0]
